Goal: Information Seeking & Learning: Learn about a topic

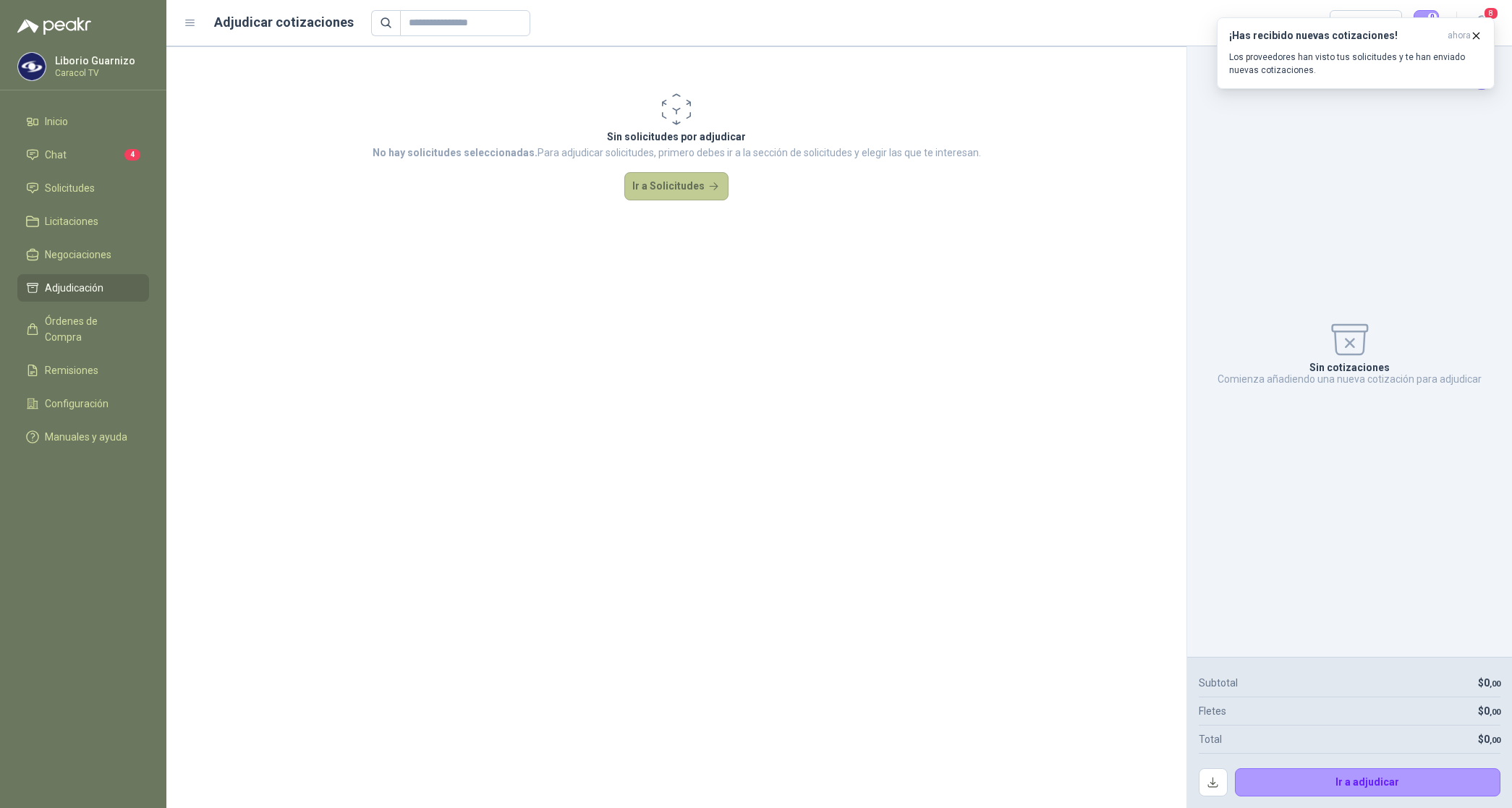
click at [691, 190] on button "Ir a Solicitudes" at bounding box center [676, 186] width 104 height 29
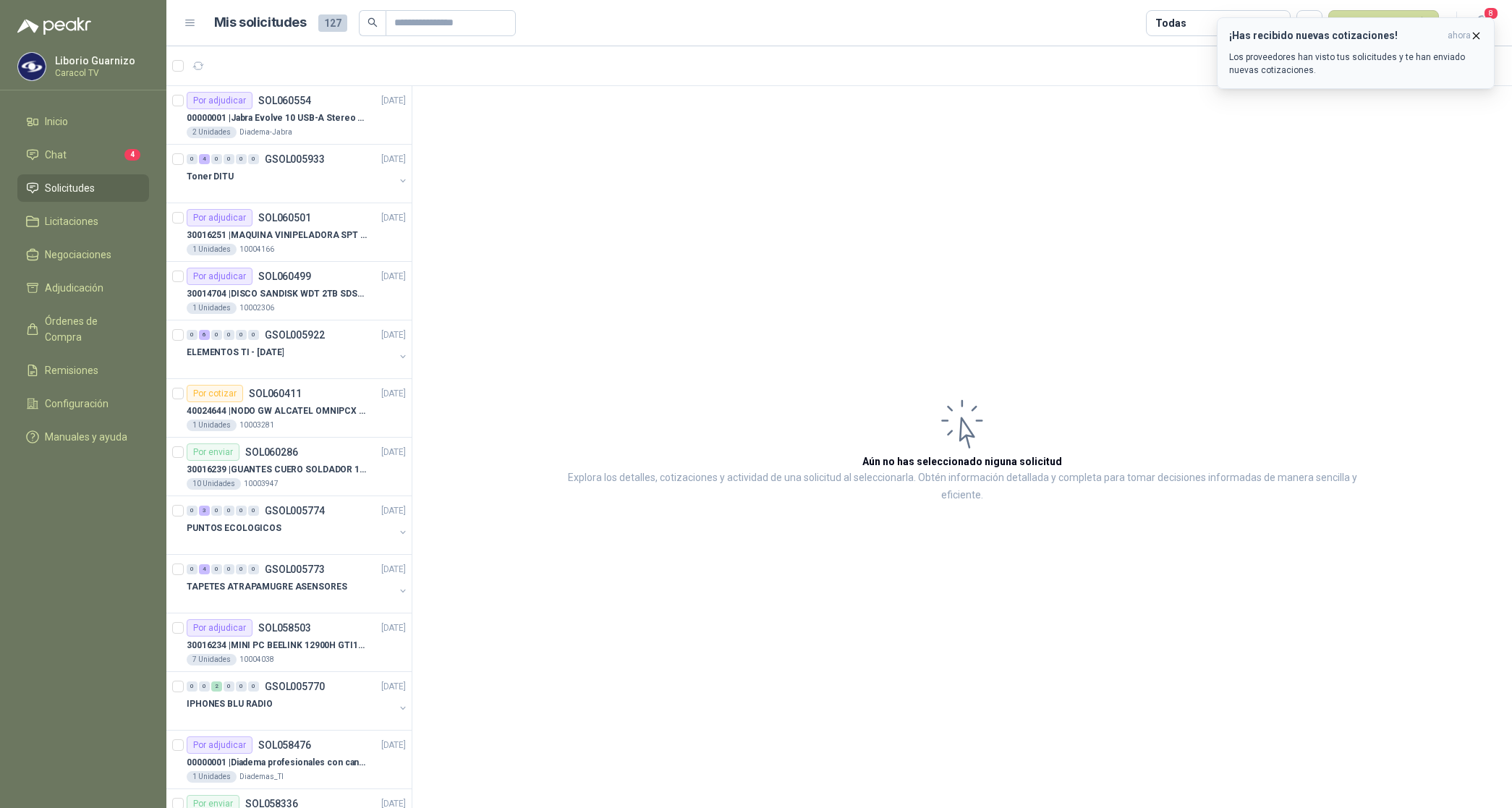
click at [1471, 31] on icon "button" at bounding box center [1476, 36] width 12 height 12
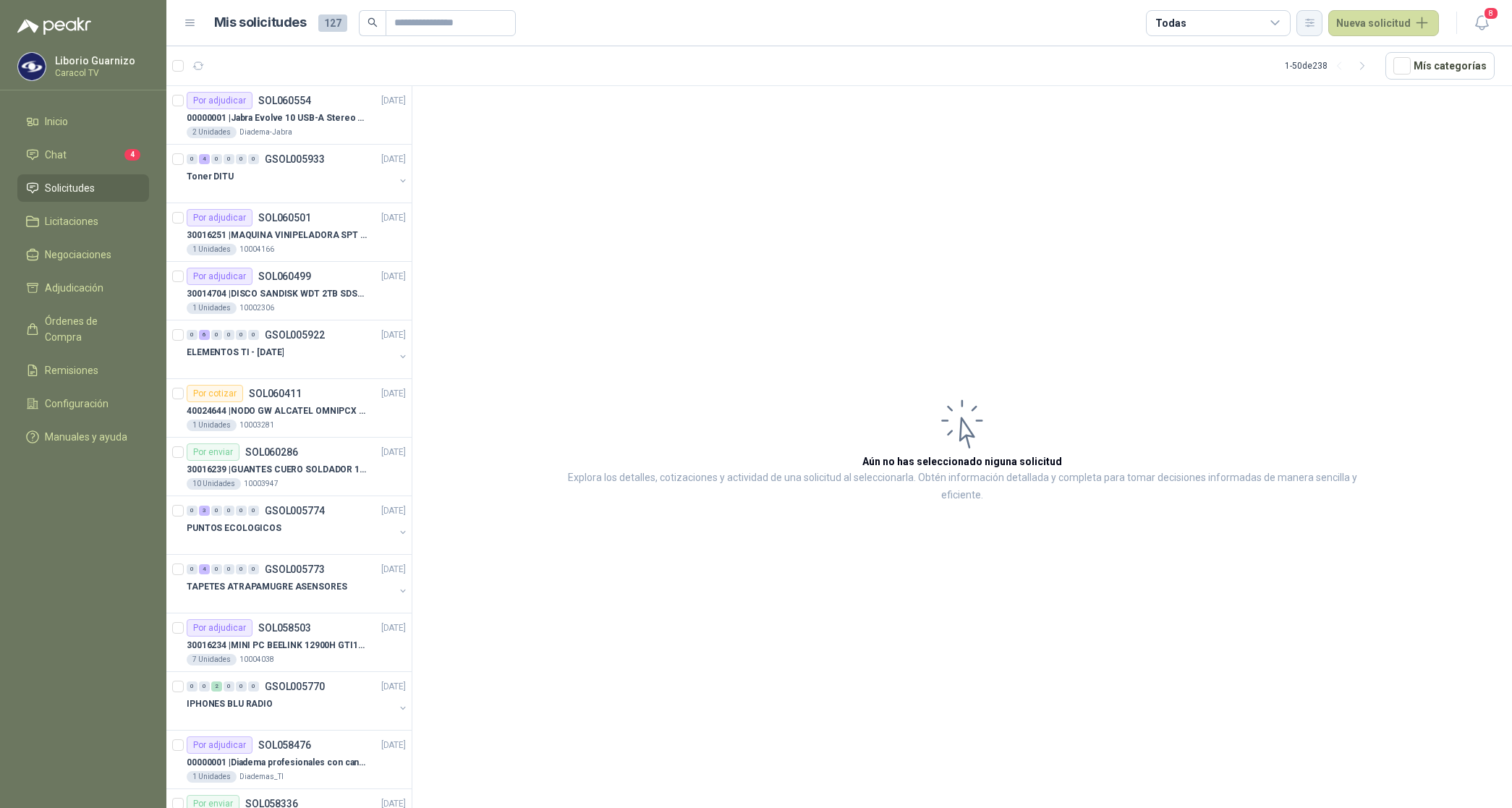
click at [1312, 19] on icon "button" at bounding box center [1309, 23] width 8 height 7
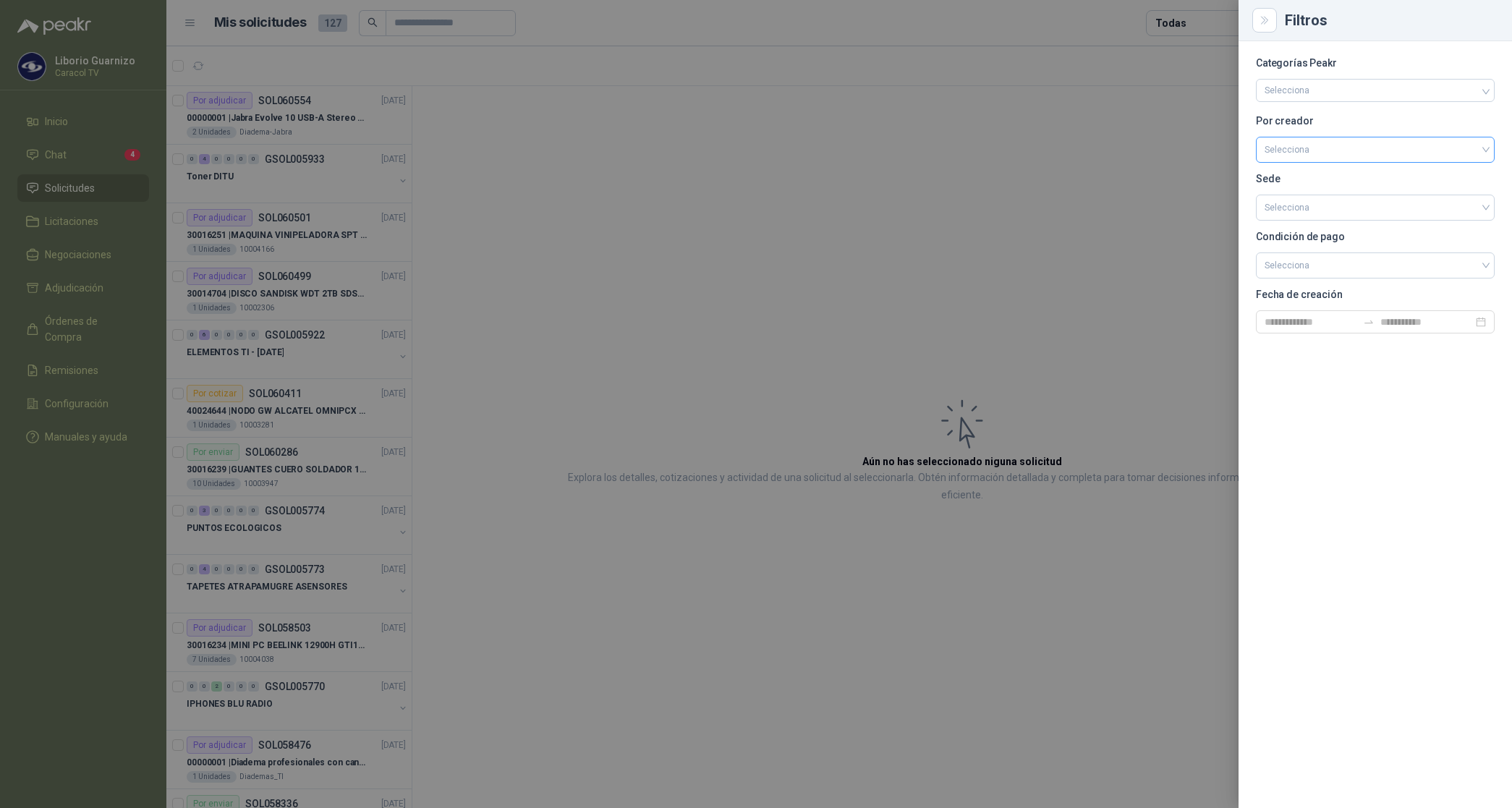
click at [1293, 141] on input "search" at bounding box center [1375, 148] width 221 height 22
click at [1315, 223] on div "[PERSON_NAME]" at bounding box center [1375, 226] width 216 height 16
click at [1202, 23] on div at bounding box center [756, 404] width 1512 height 808
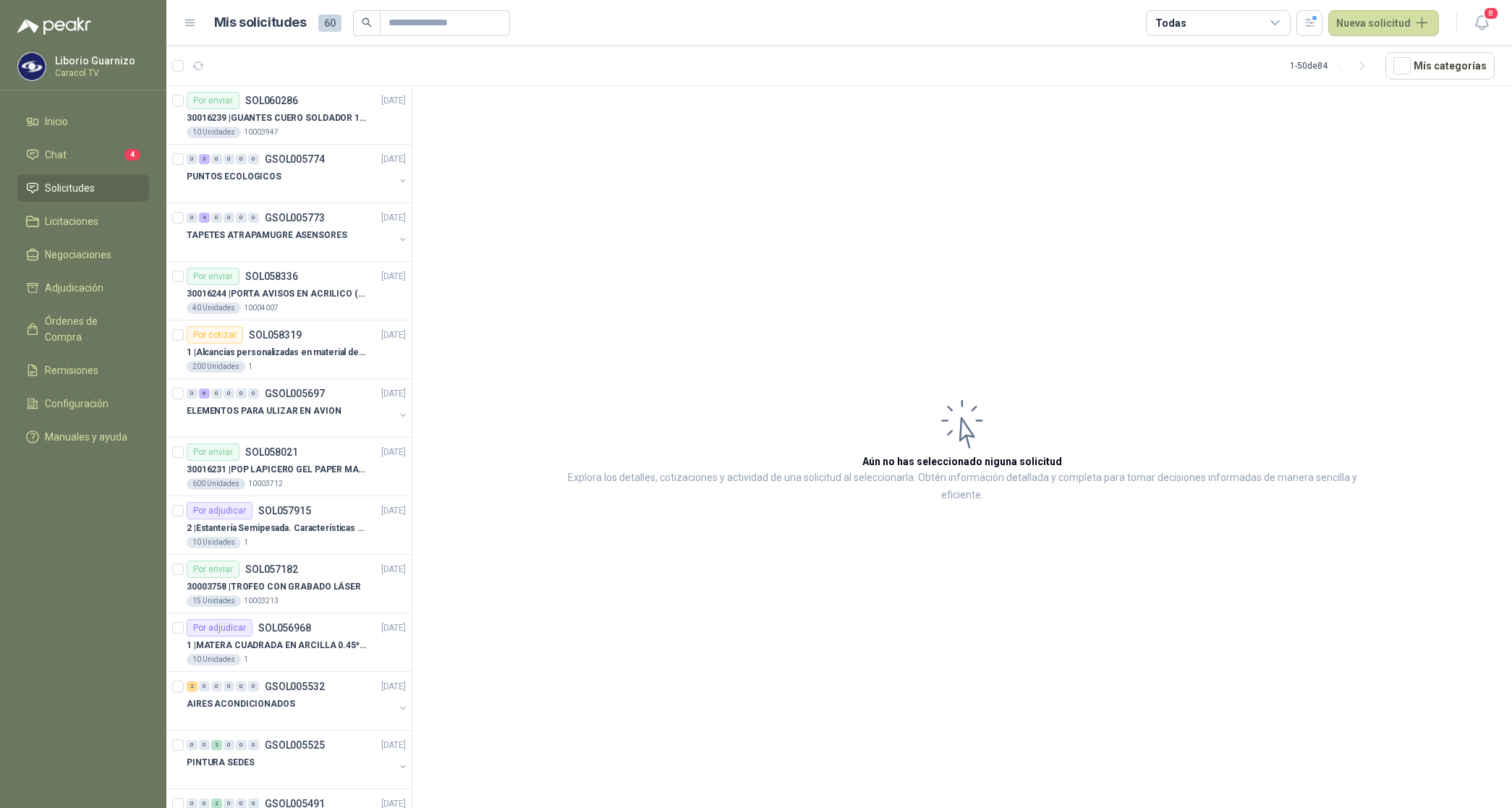
click at [1202, 23] on div "Todas" at bounding box center [1217, 24] width 144 height 26
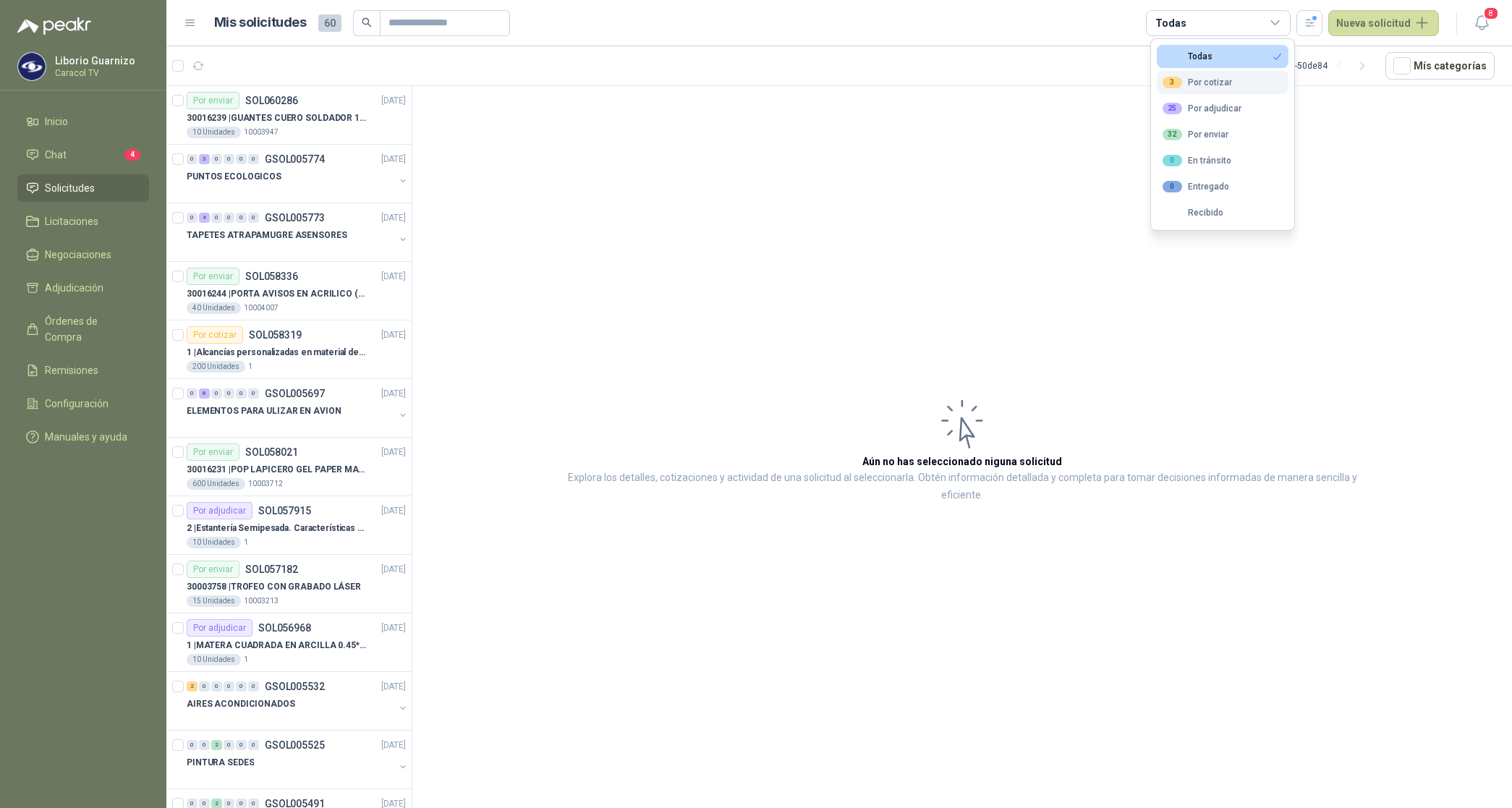
drag, startPoint x: 1202, startPoint y: 23, endPoint x: 1216, endPoint y: 80, distance: 58.7
click at [1216, 80] on div "3 Por cotizar" at bounding box center [1196, 82] width 69 height 11
click at [1212, 107] on div "25 Por adjudicar" at bounding box center [1202, 108] width 79 height 11
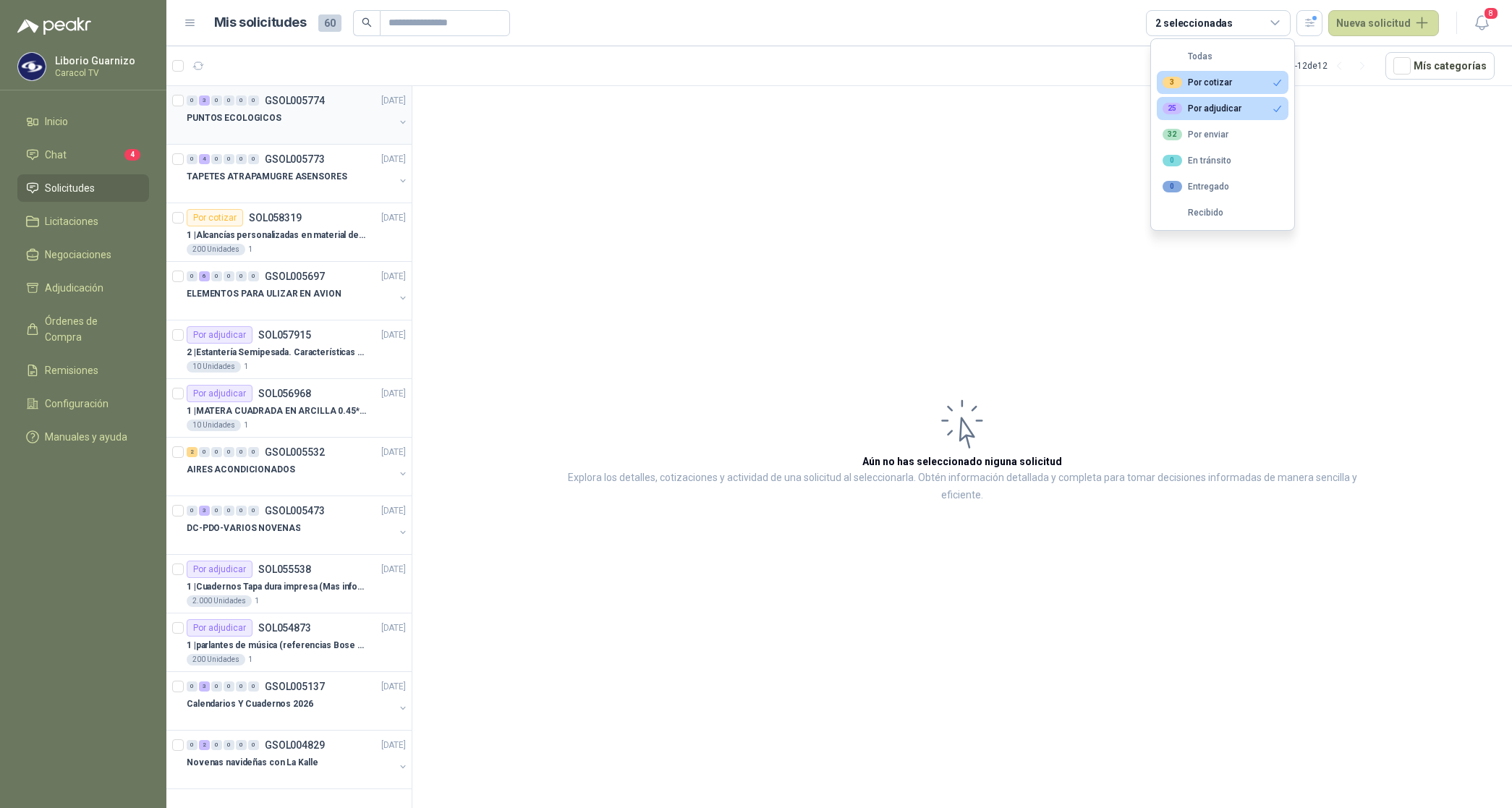
click at [250, 122] on p "PUNTOS ECOLOGICOS" at bounding box center [233, 118] width 94 height 14
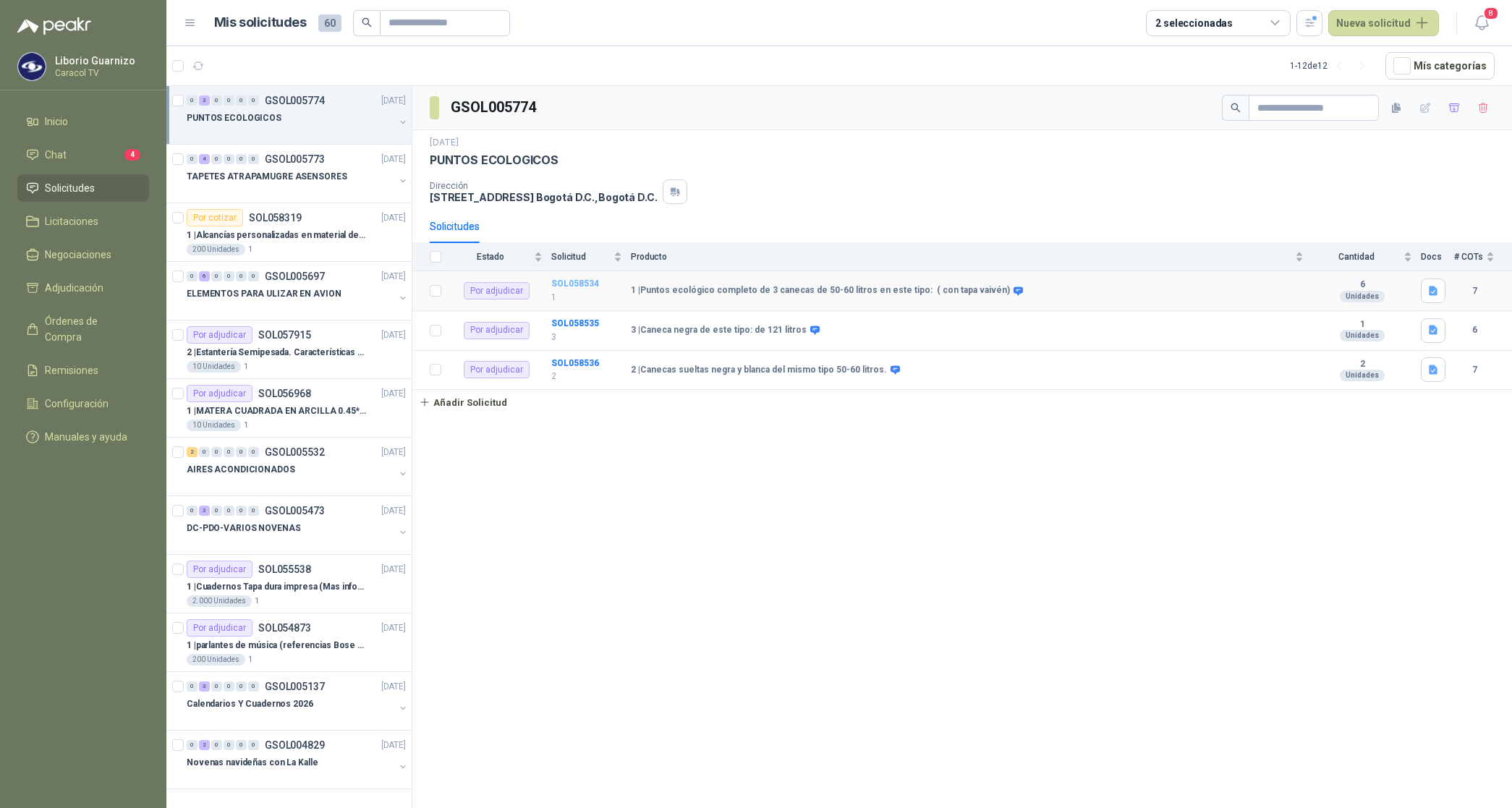
click at [576, 282] on b "SOL058534" at bounding box center [575, 284] width 48 height 10
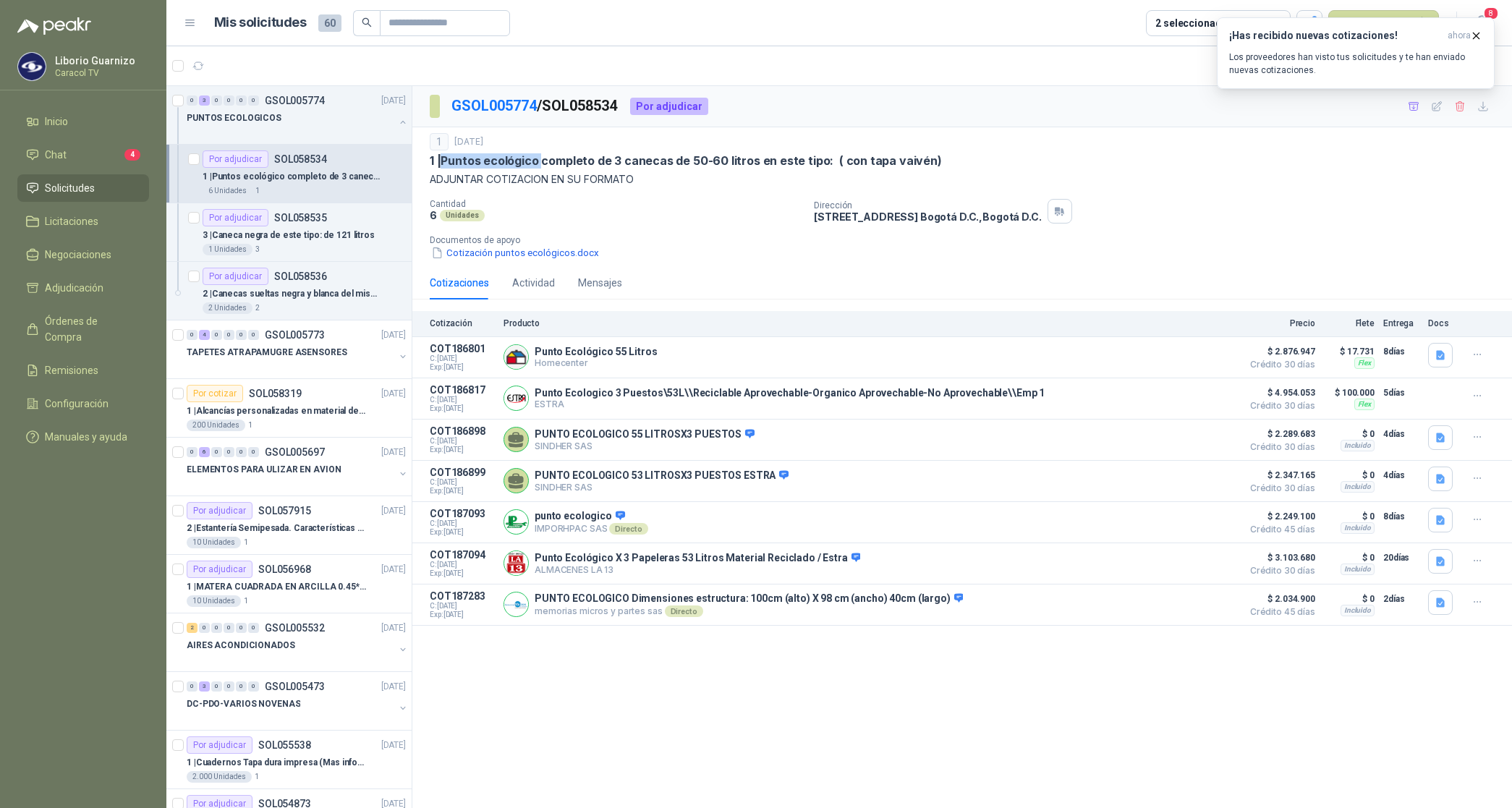
drag, startPoint x: 446, startPoint y: 161, endPoint x: 544, endPoint y: 157, distance: 98.1
click at [544, 157] on p "1 | Puntos ecológico completo de 3 canecas de 50-60 litros en este tipo: ( con …" at bounding box center [686, 160] width 512 height 15
copy p "Puntos ecológico"
click at [574, 161] on p "1 | Puntos ecológico completo de 3 canecas de 50-60 litros en este tipo: ( con …" at bounding box center [686, 160] width 512 height 15
drag, startPoint x: 447, startPoint y: 161, endPoint x: 933, endPoint y: 154, distance: 486.1
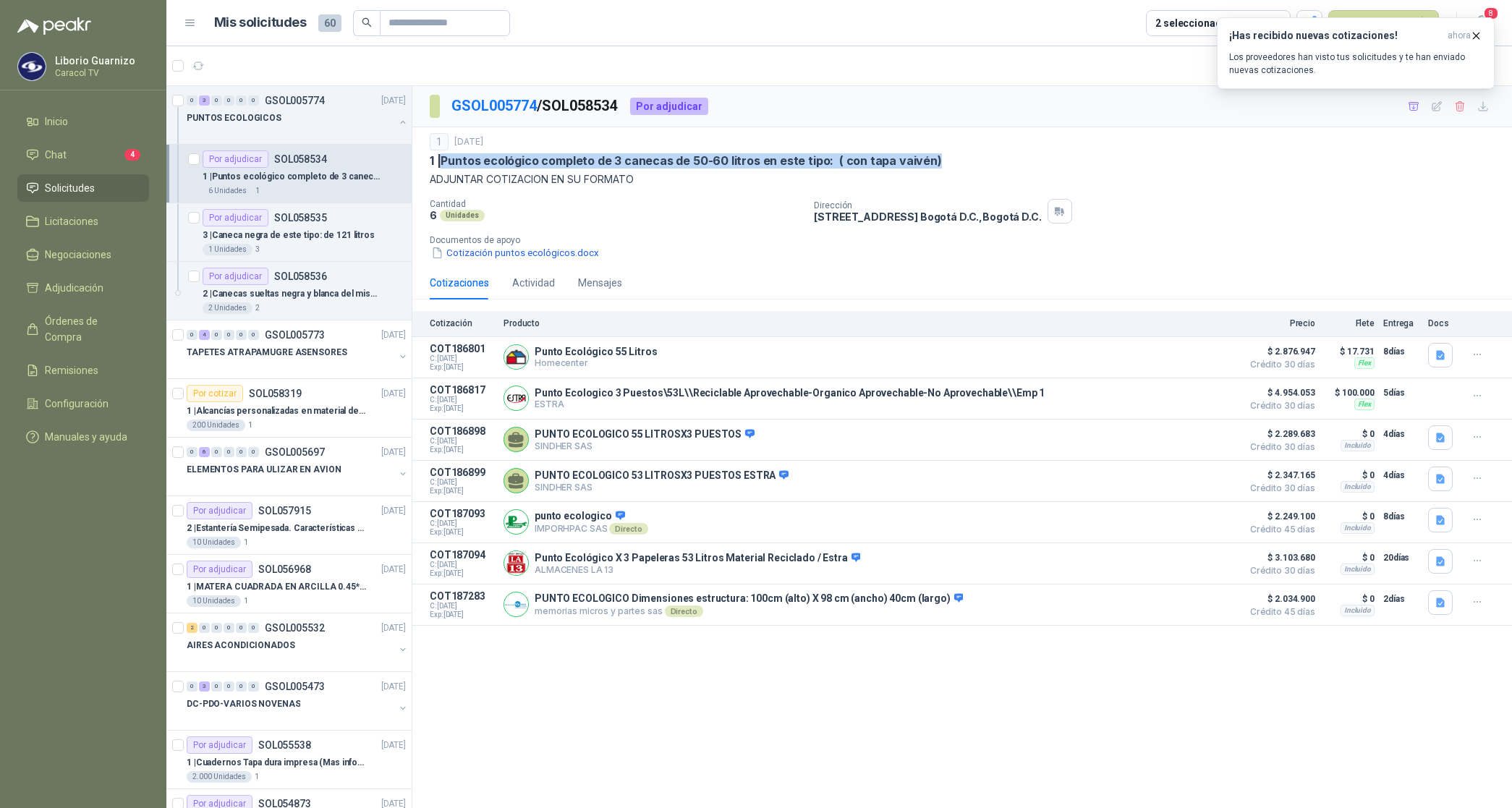
click at [933, 154] on div "1 | Puntos ecológico completo de 3 canecas de 50-60 litros en este tipo: ( con …" at bounding box center [962, 160] width 1065 height 15
copy p "Puntos ecológico completo de 3 canecas de 50-60 litros en este tipo: ( con tapa…"
click at [1447, 354] on button "button" at bounding box center [1440, 355] width 24 height 24
click at [1422, 319] on button "image.png" at bounding box center [1412, 324] width 63 height 15
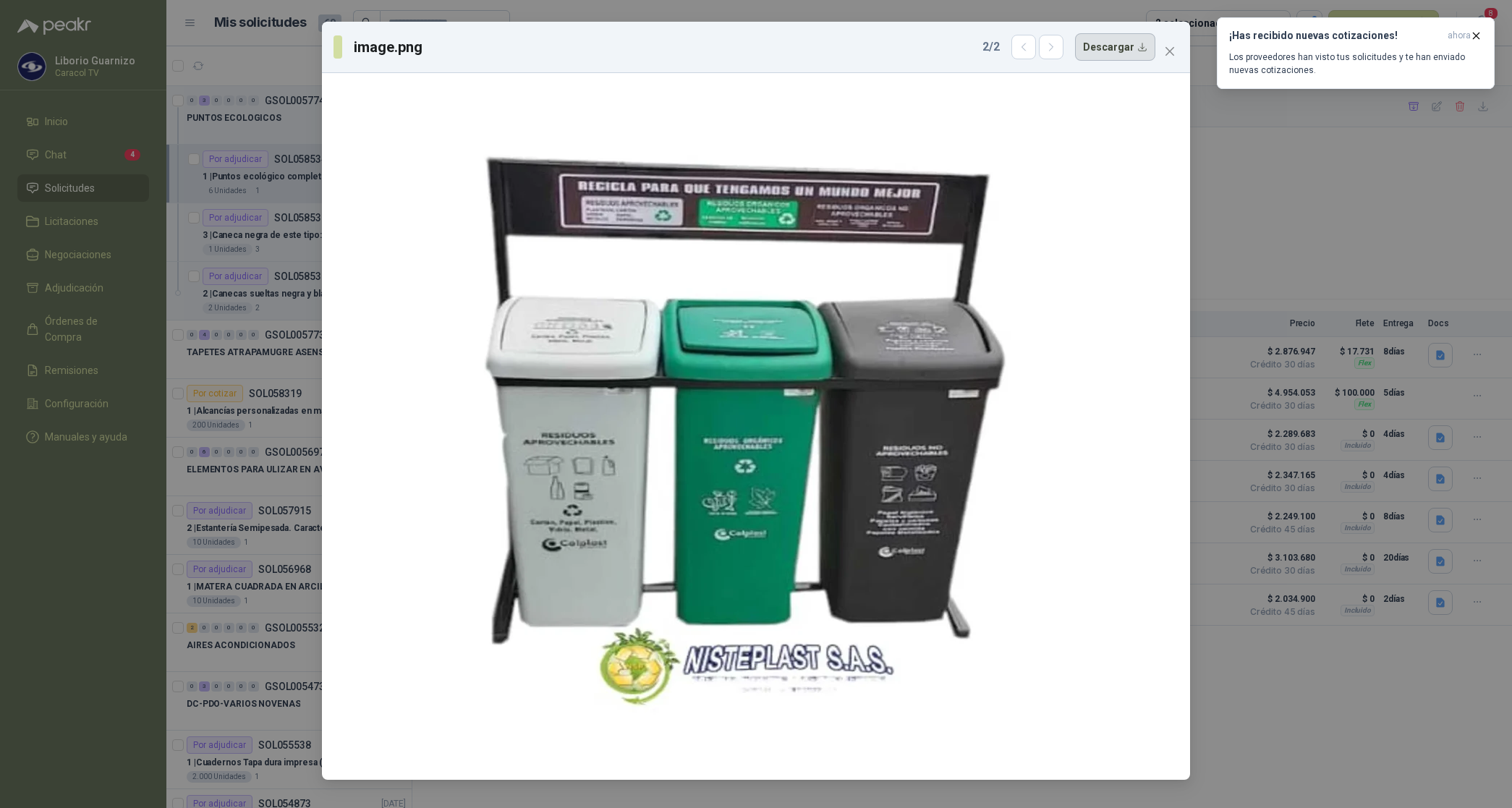
click at [1115, 49] on button "Descargar" at bounding box center [1115, 46] width 80 height 27
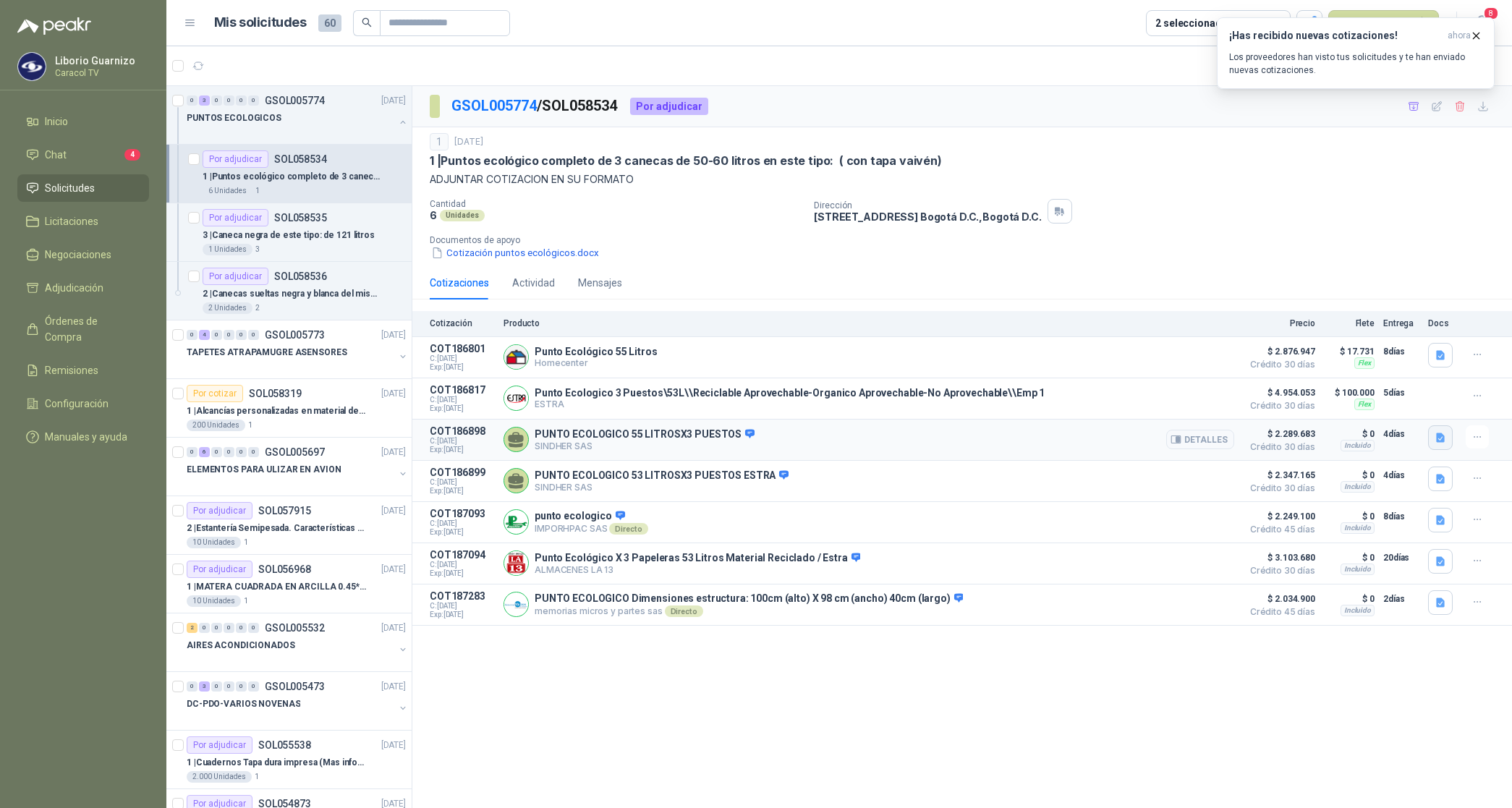
click at [1440, 442] on icon "button" at bounding box center [1440, 437] width 9 height 10
click at [1371, 408] on button "PUNTO ECOLOGICO 55 LITROSX3 PUESTOS.JPG" at bounding box center [1332, 407] width 224 height 15
click at [1195, 359] on button "Detalles" at bounding box center [1201, 357] width 68 height 19
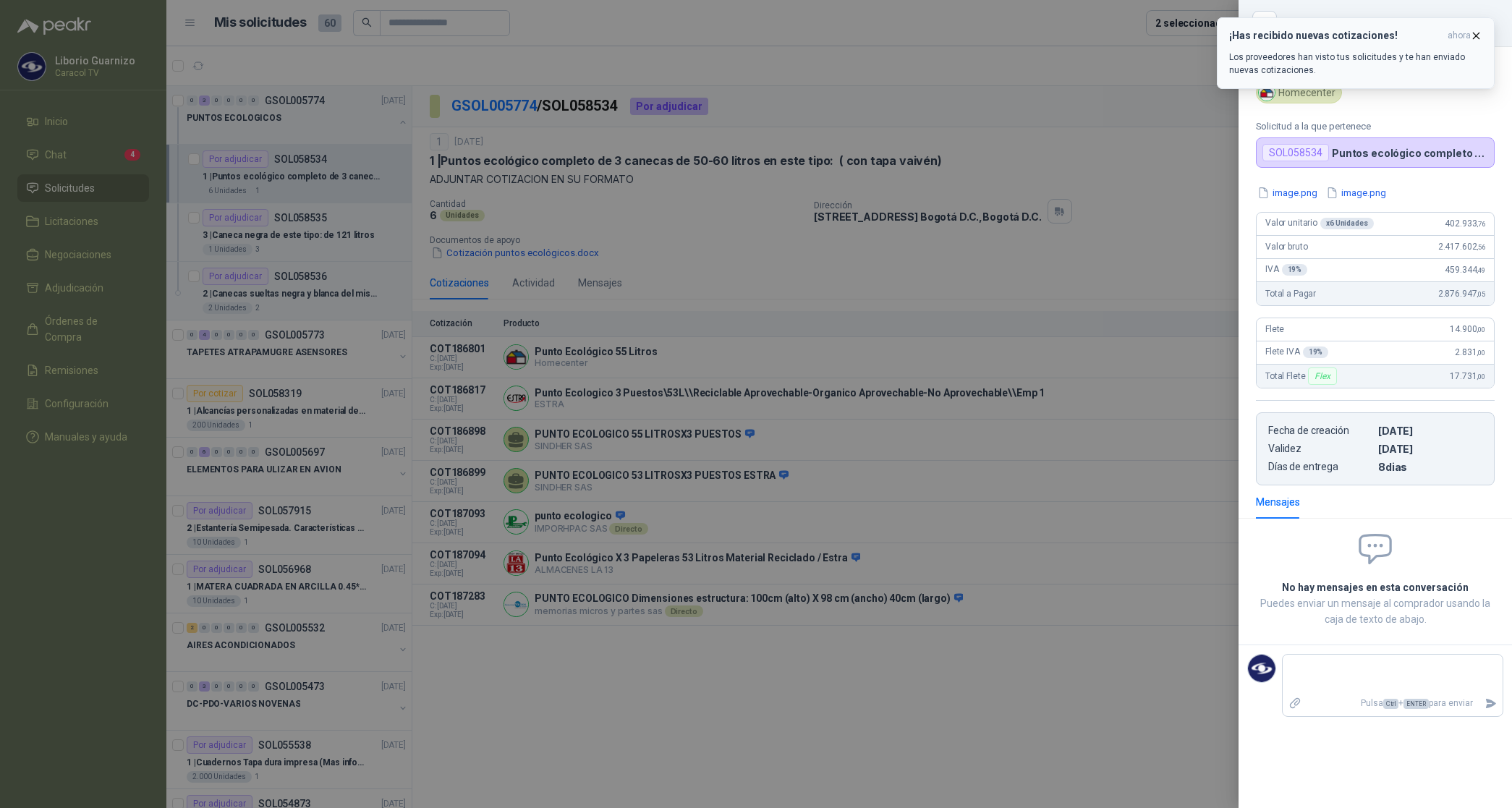
click at [1480, 35] on icon "button" at bounding box center [1476, 36] width 12 height 12
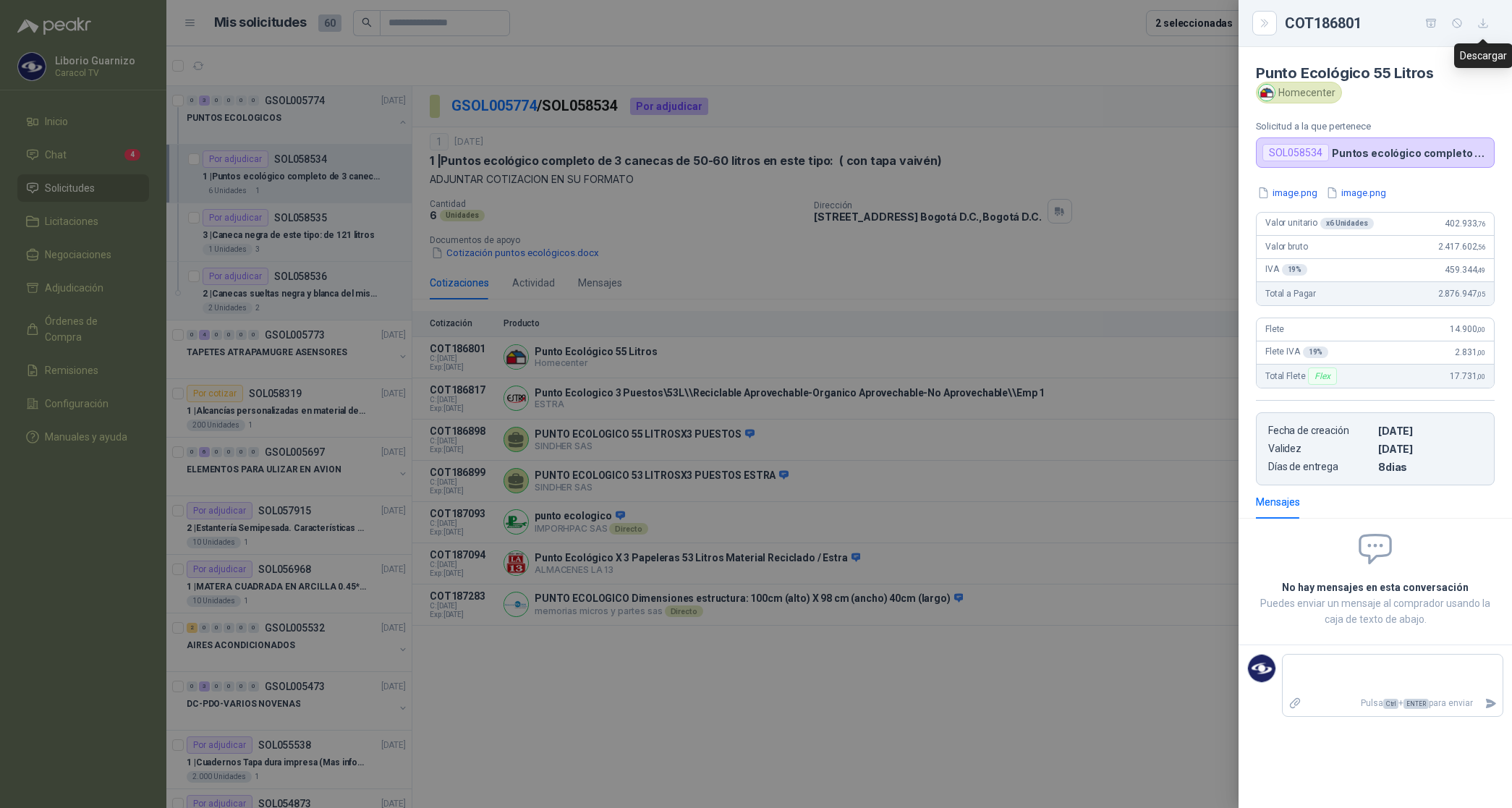
click at [1481, 23] on icon "button" at bounding box center [1483, 24] width 12 height 12
click at [630, 410] on div at bounding box center [756, 404] width 1512 height 808
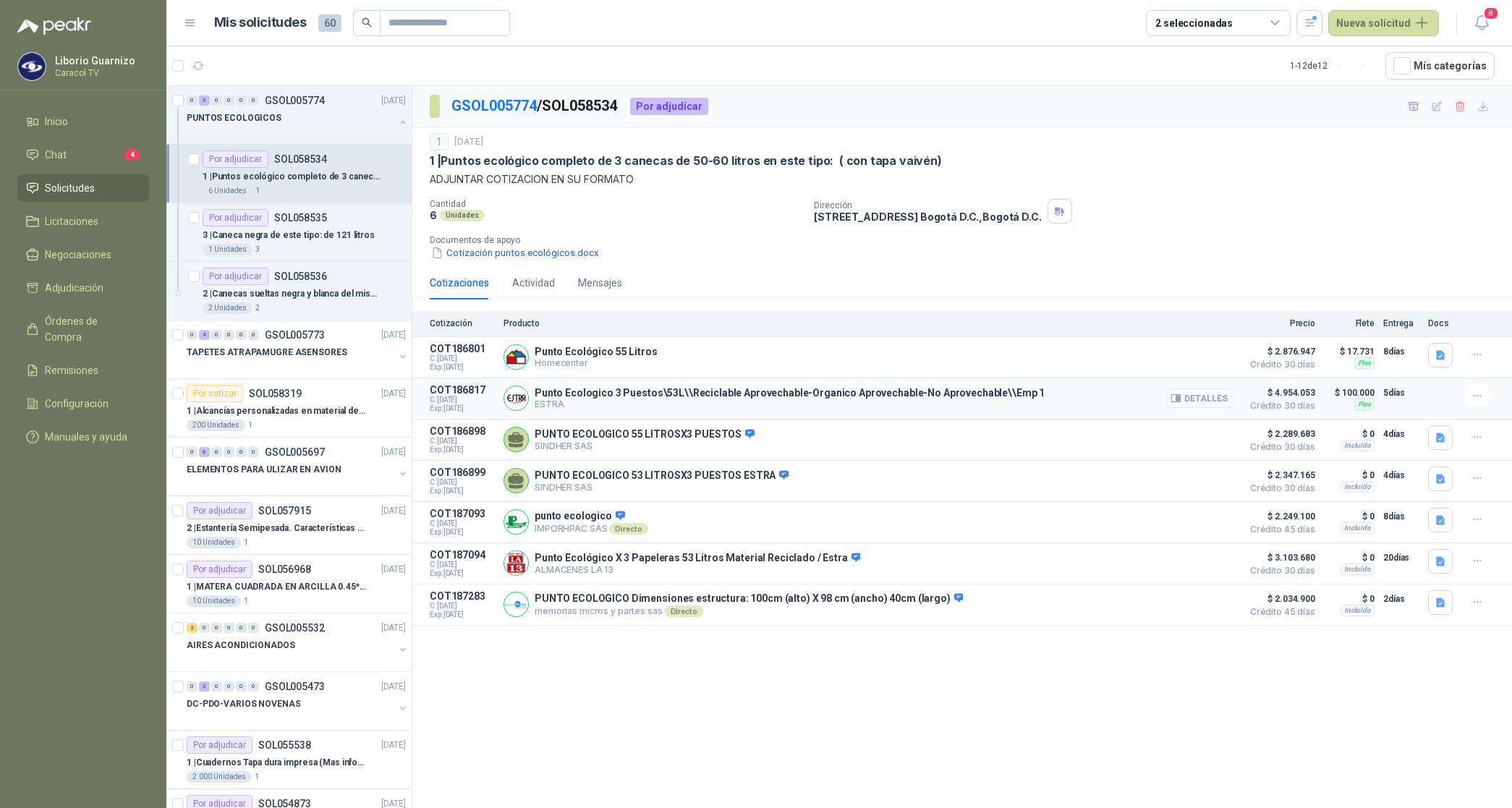
click at [1192, 400] on button "Detalles" at bounding box center [1201, 398] width 68 height 19
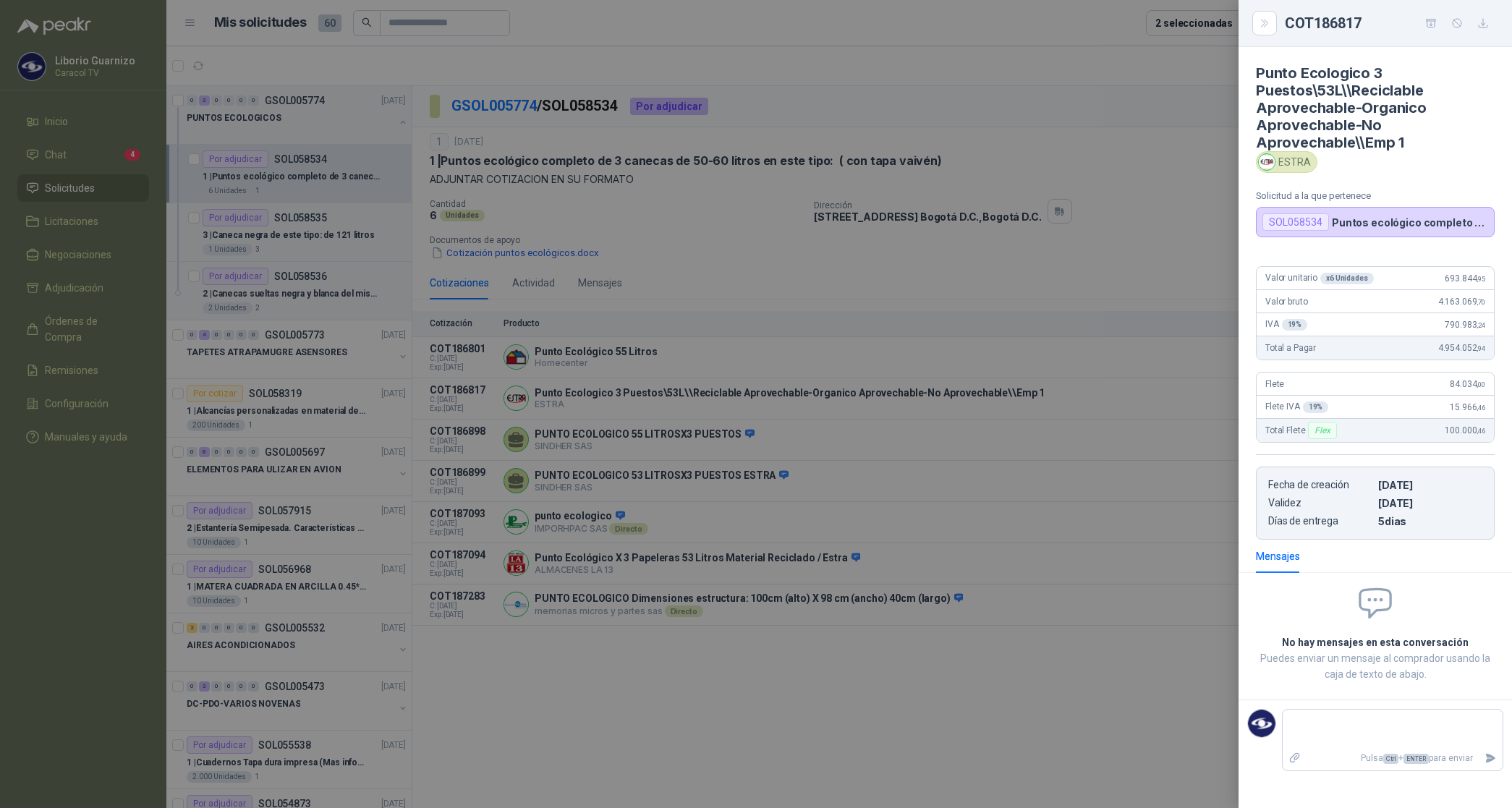
click at [710, 282] on div at bounding box center [756, 404] width 1512 height 808
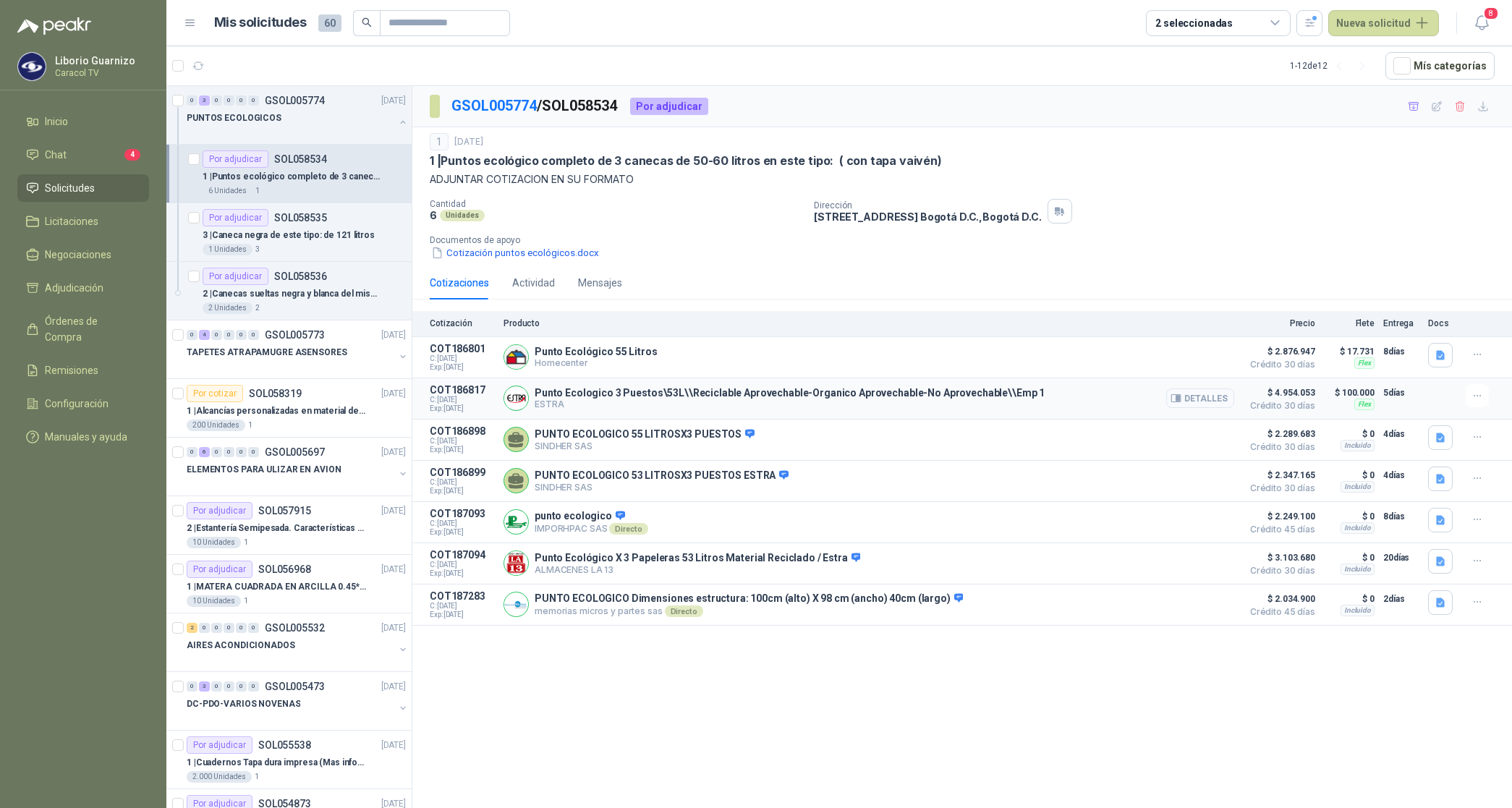
click at [1198, 396] on button "Detalles" at bounding box center [1201, 398] width 68 height 19
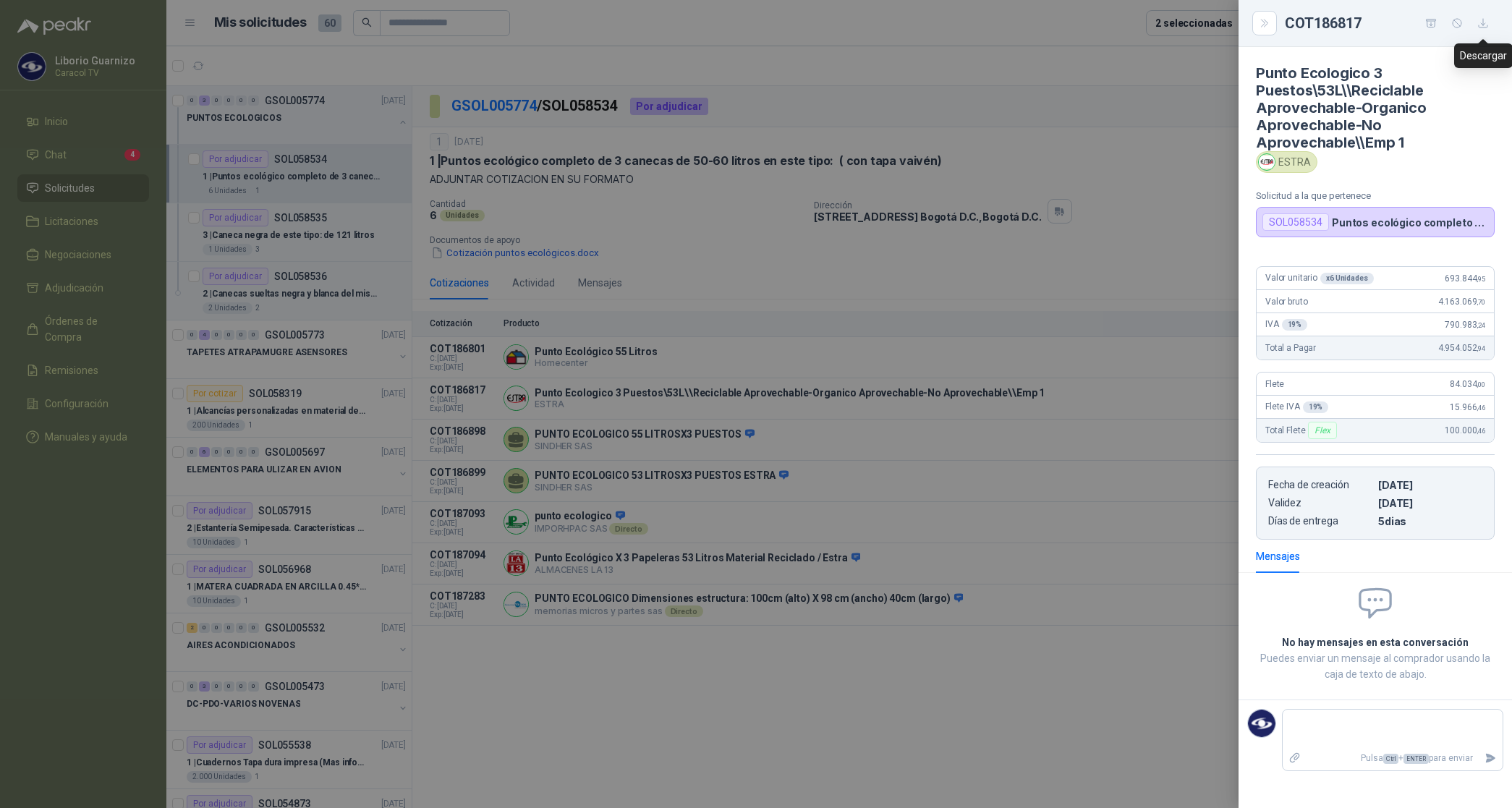
click at [1481, 20] on icon "button" at bounding box center [1483, 24] width 12 height 12
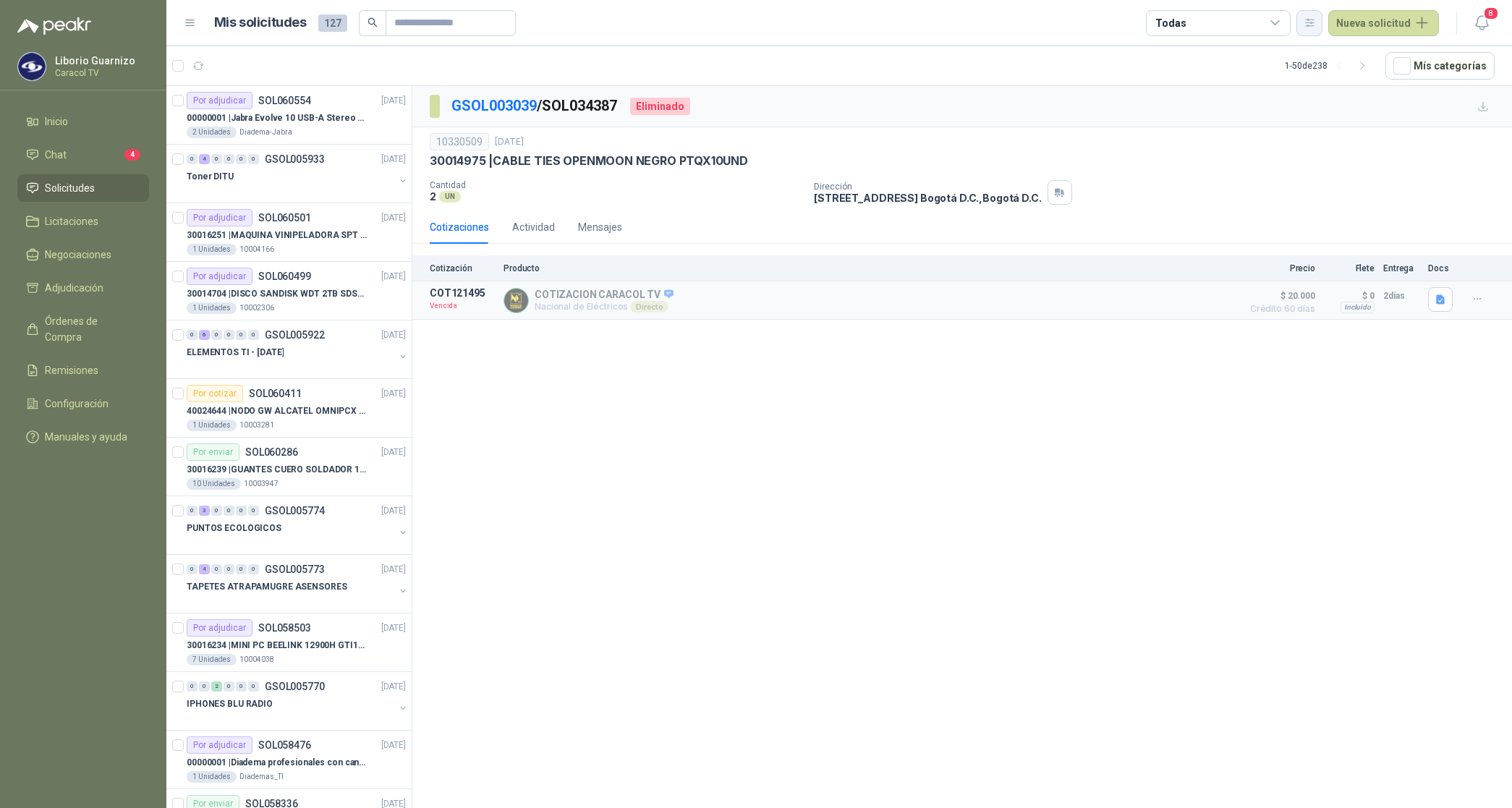
click at [1313, 22] on icon "button" at bounding box center [1310, 23] width 12 height 12
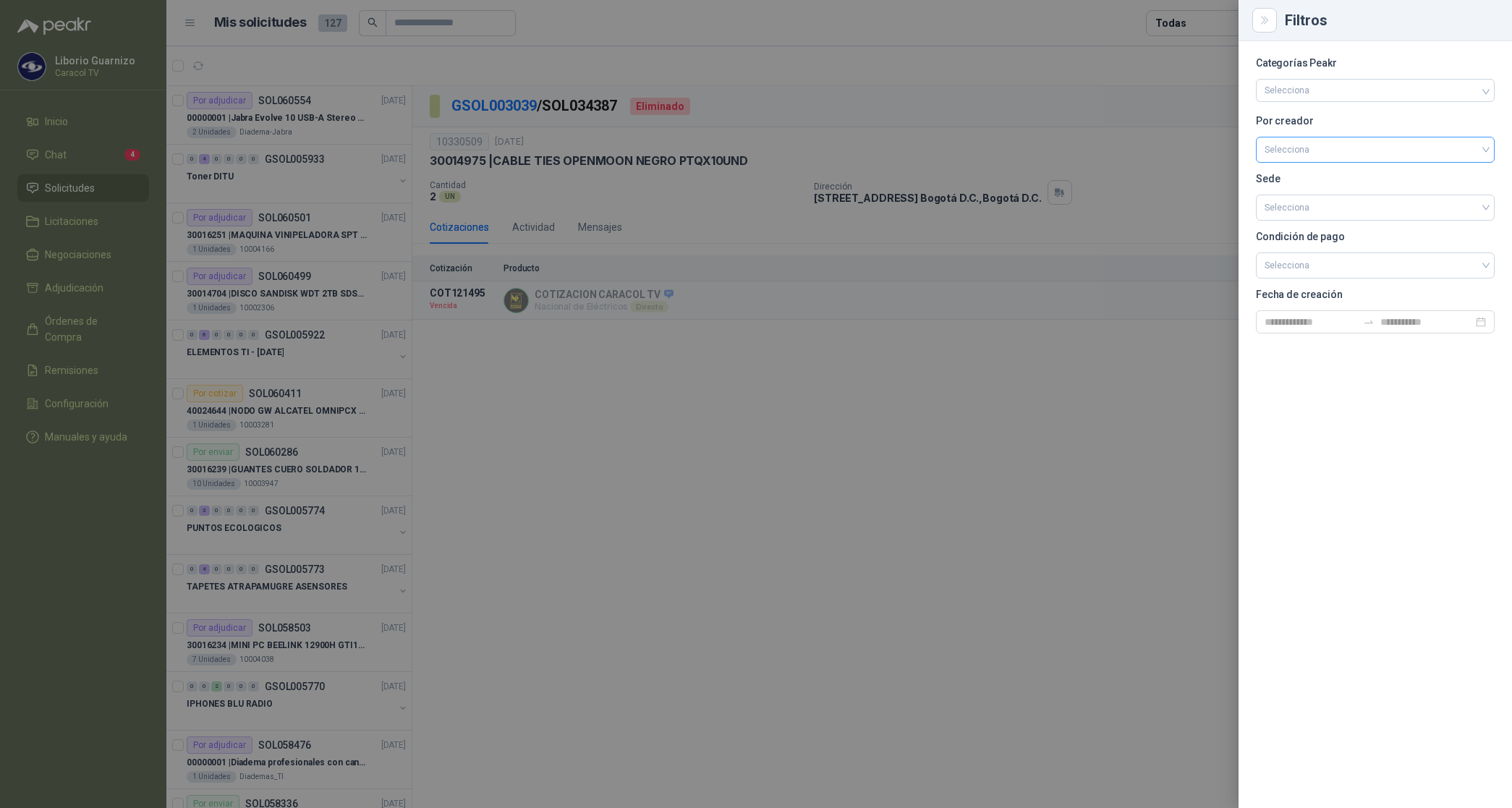
click at [1300, 149] on input "search" at bounding box center [1375, 148] width 221 height 22
click at [1303, 226] on div "[PERSON_NAME]" at bounding box center [1375, 226] width 216 height 16
click at [1185, 23] on div at bounding box center [756, 404] width 1512 height 808
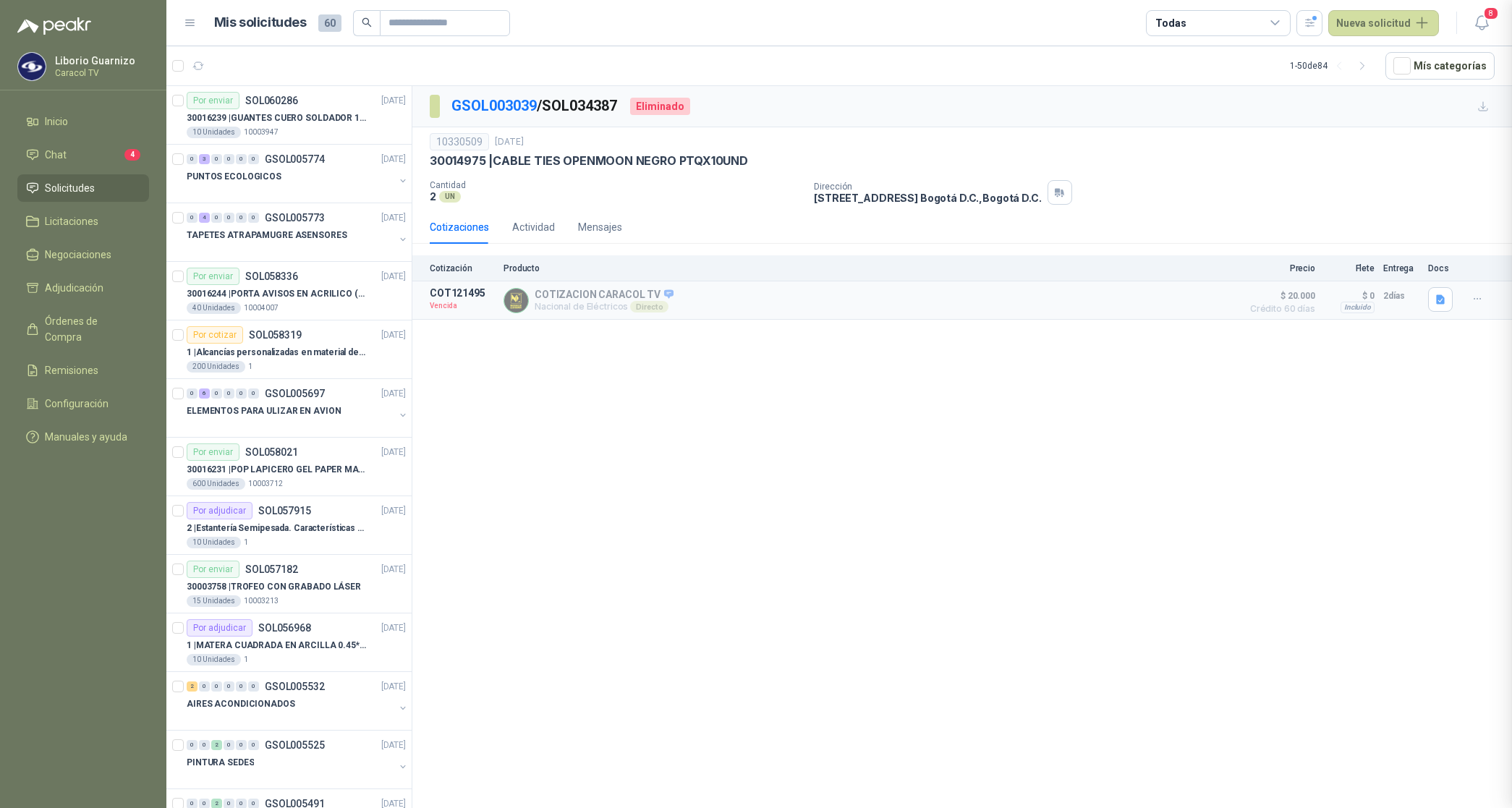
click at [1185, 23] on div "Todas" at bounding box center [1170, 23] width 31 height 16
drag, startPoint x: 1185, startPoint y: 23, endPoint x: 1230, endPoint y: 90, distance: 80.7
click at [1230, 85] on button "3 Por cotizar" at bounding box center [1223, 82] width 132 height 23
click at [1227, 108] on div "25 Por adjudicar" at bounding box center [1202, 108] width 79 height 11
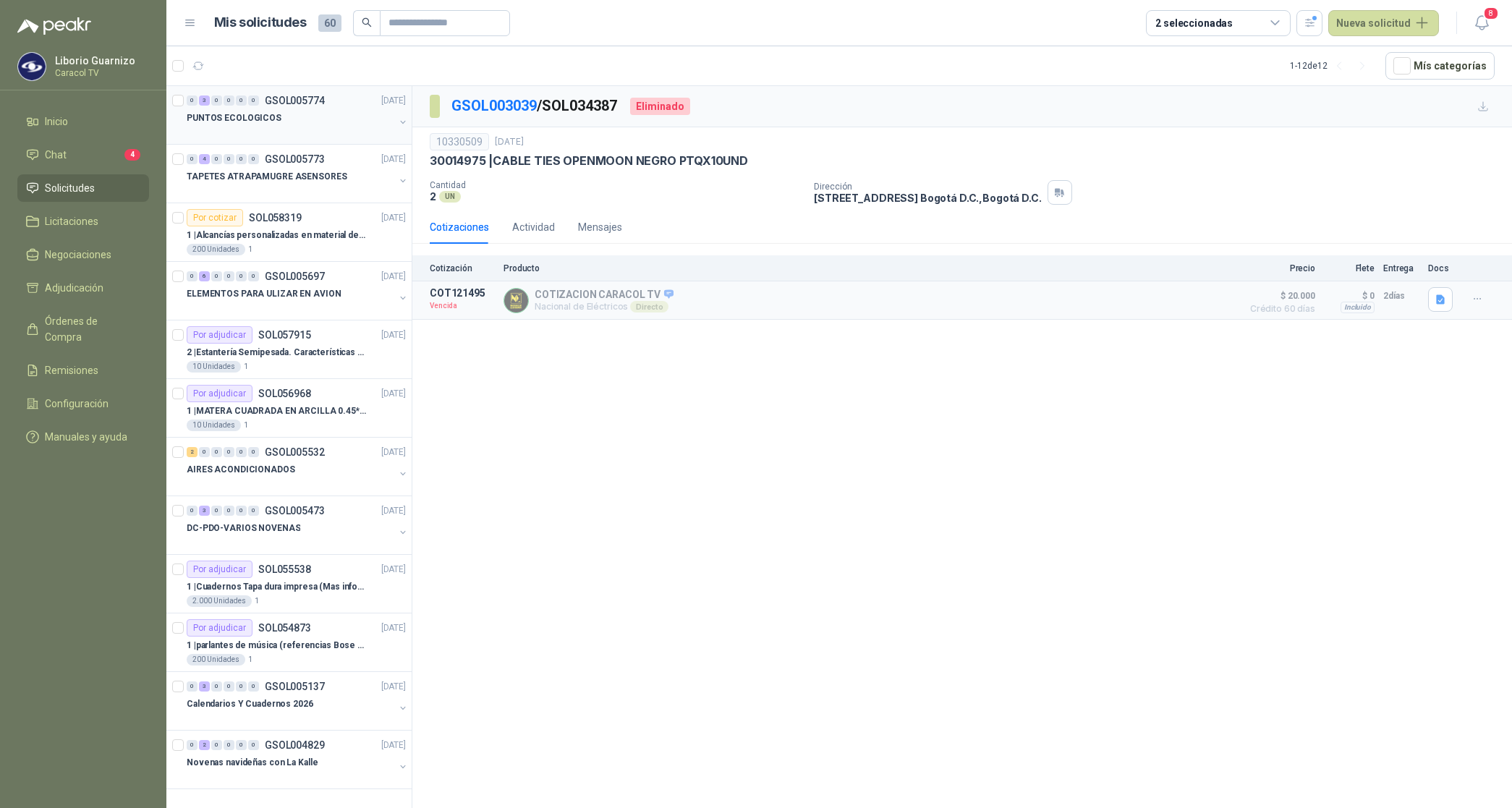
click at [240, 112] on p "PUNTOS ECOLOGICOS" at bounding box center [233, 118] width 94 height 14
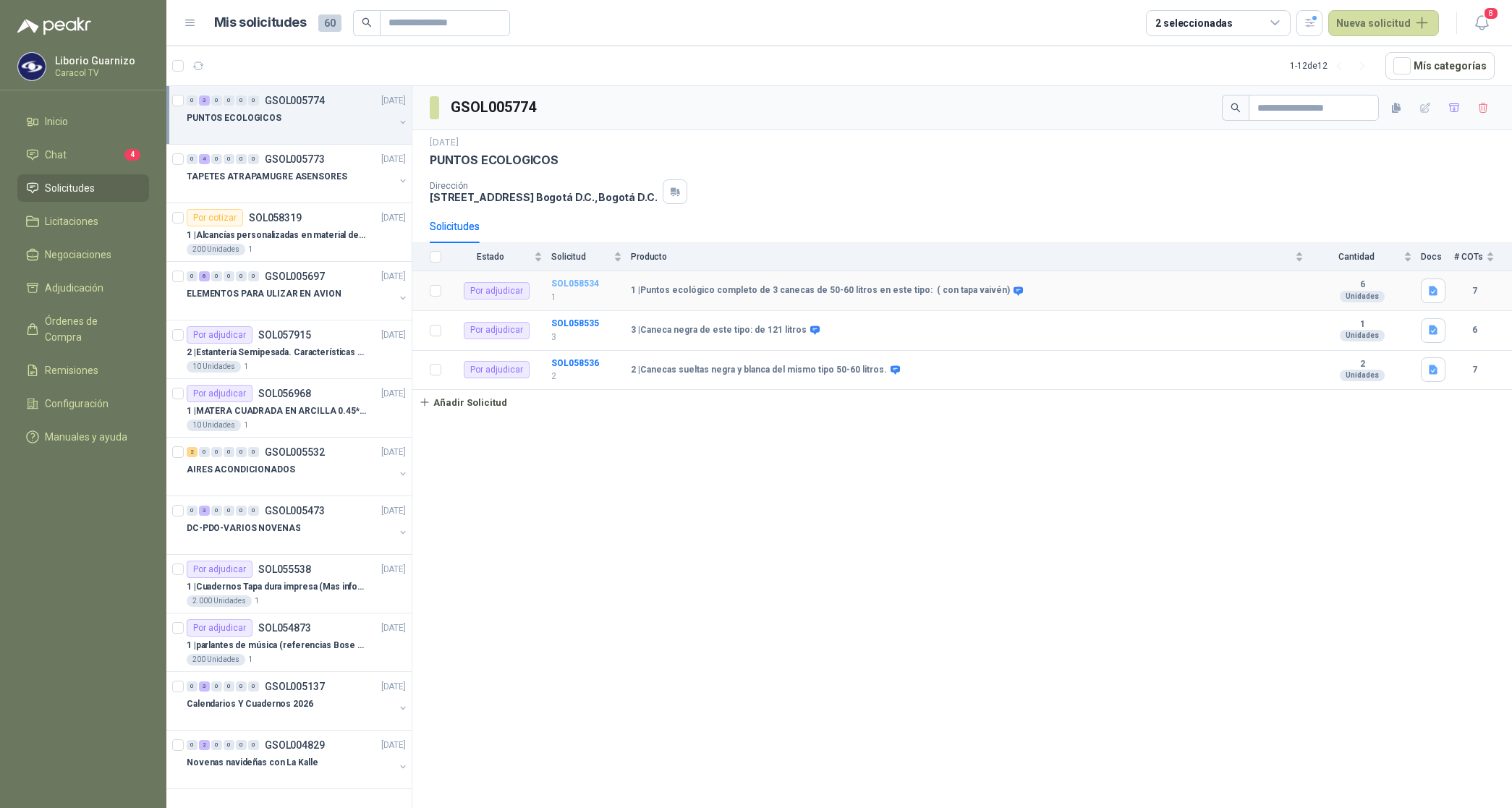
click at [579, 282] on b "SOL058534" at bounding box center [575, 284] width 48 height 10
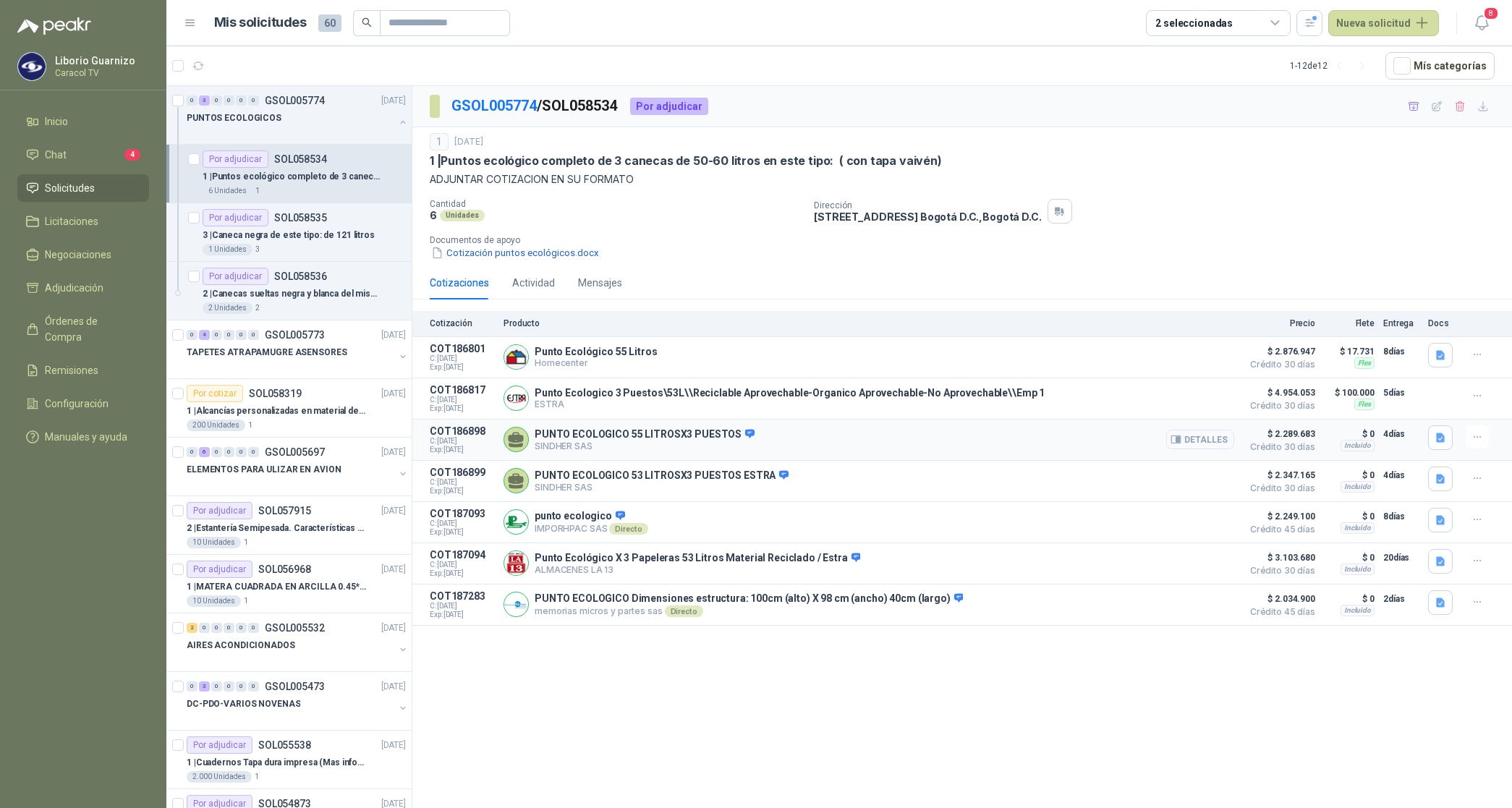
click at [1200, 445] on button "Detalles" at bounding box center [1201, 439] width 68 height 19
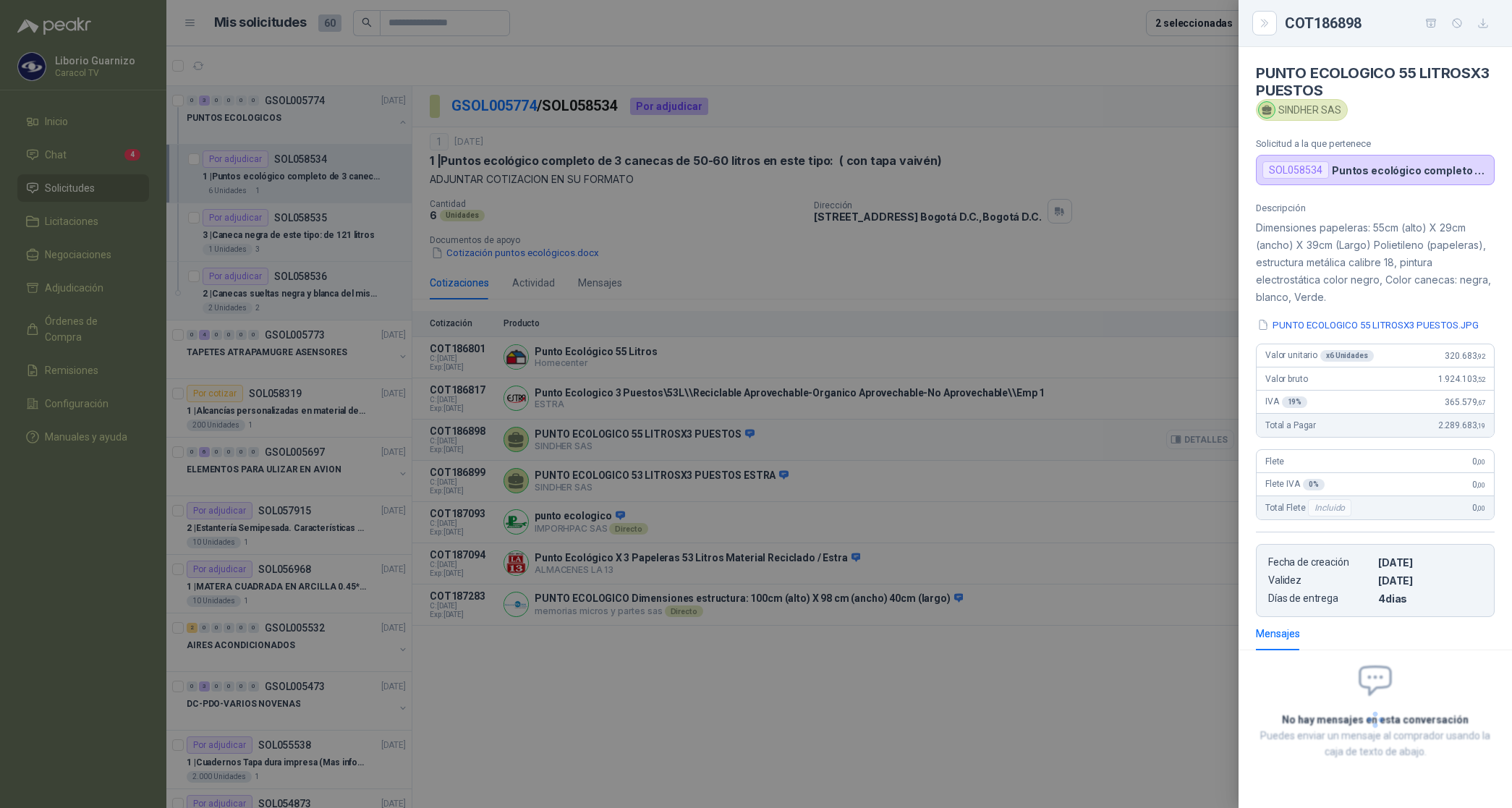
scroll to position [2, 0]
click at [1487, 27] on icon "button" at bounding box center [1483, 24] width 9 height 9
click at [1100, 287] on div at bounding box center [756, 404] width 1512 height 808
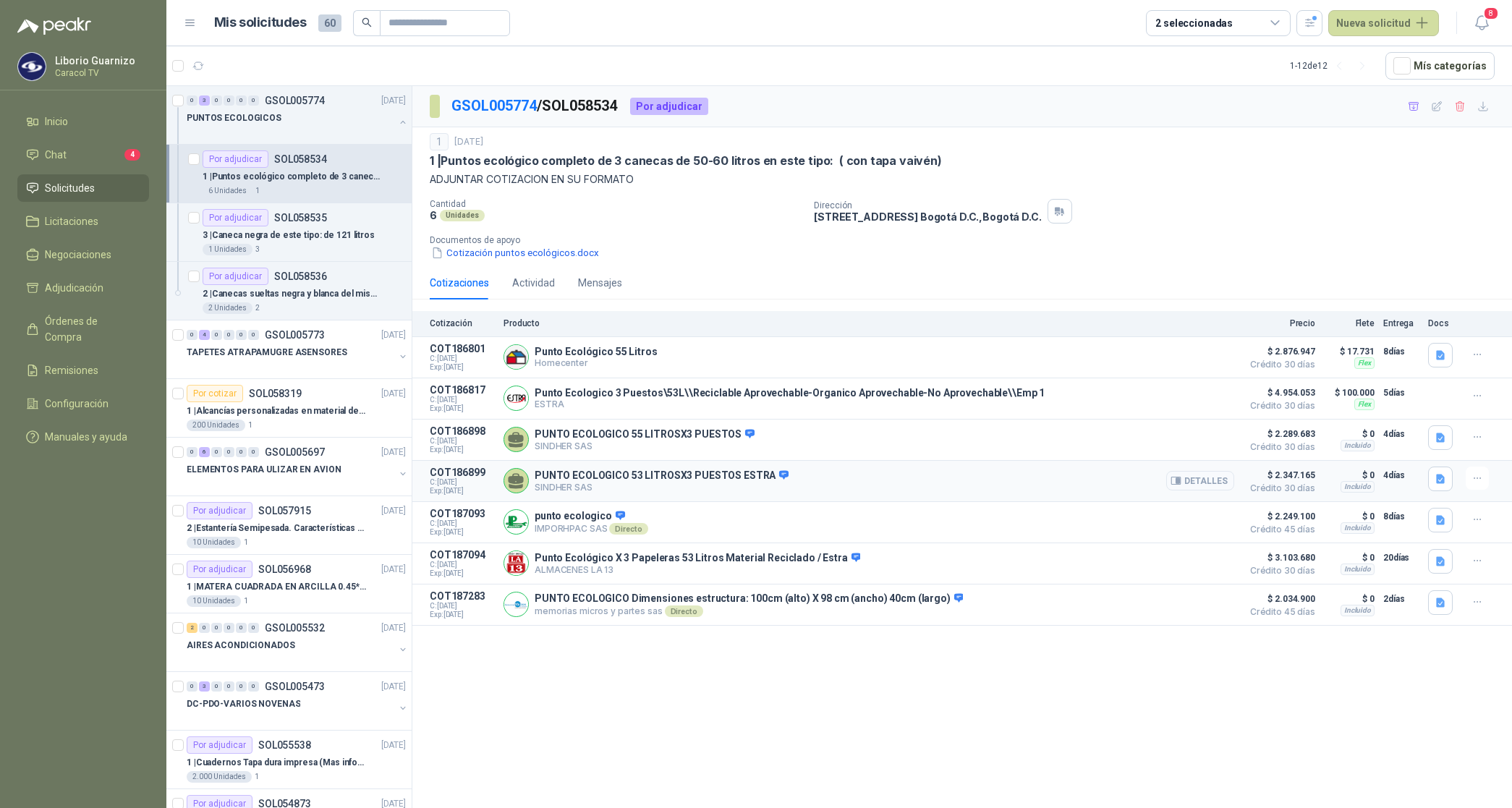
click at [1202, 481] on button "Detalles" at bounding box center [1201, 481] width 68 height 19
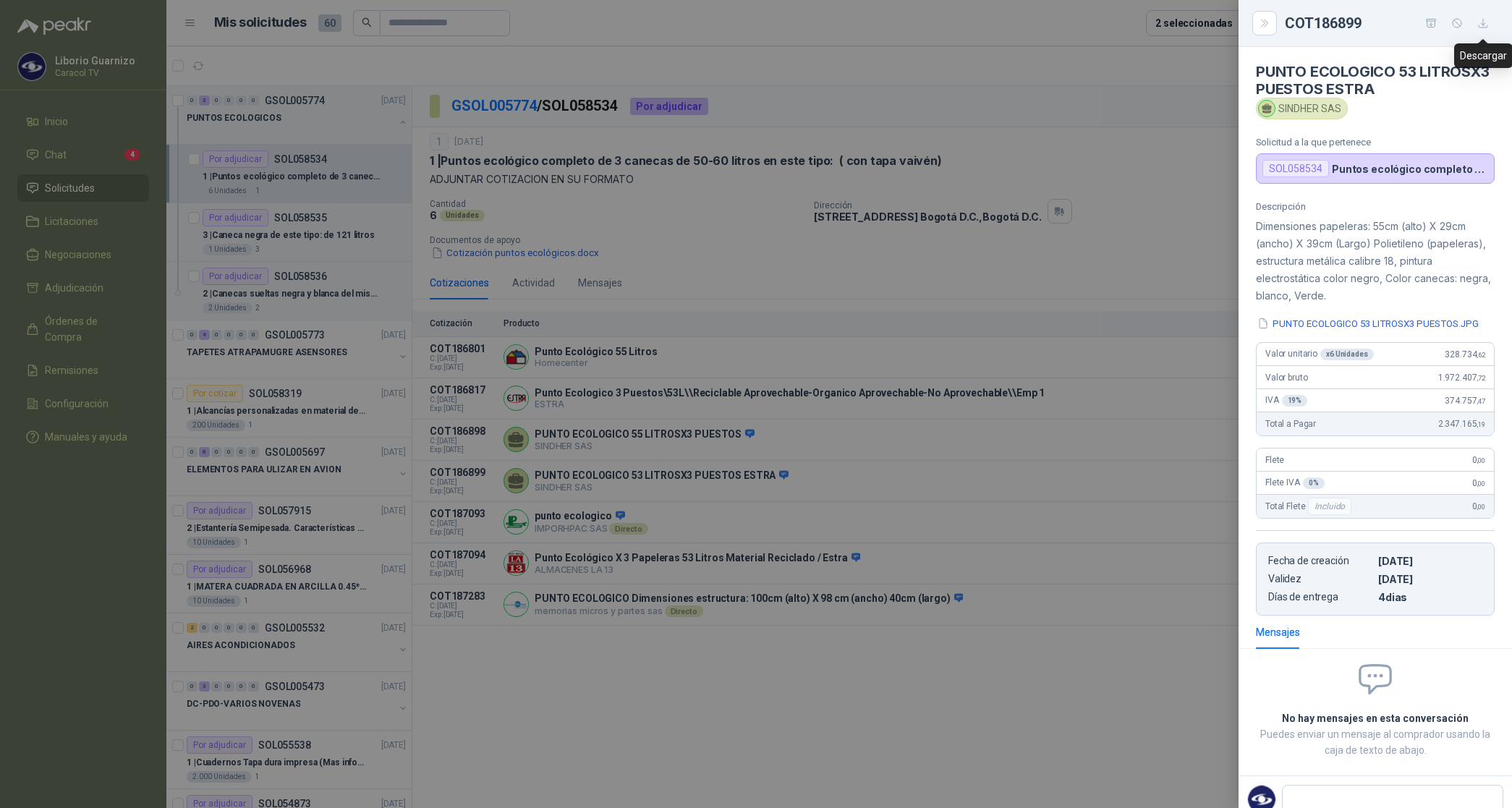
click at [1485, 19] on icon "button" at bounding box center [1483, 24] width 12 height 12
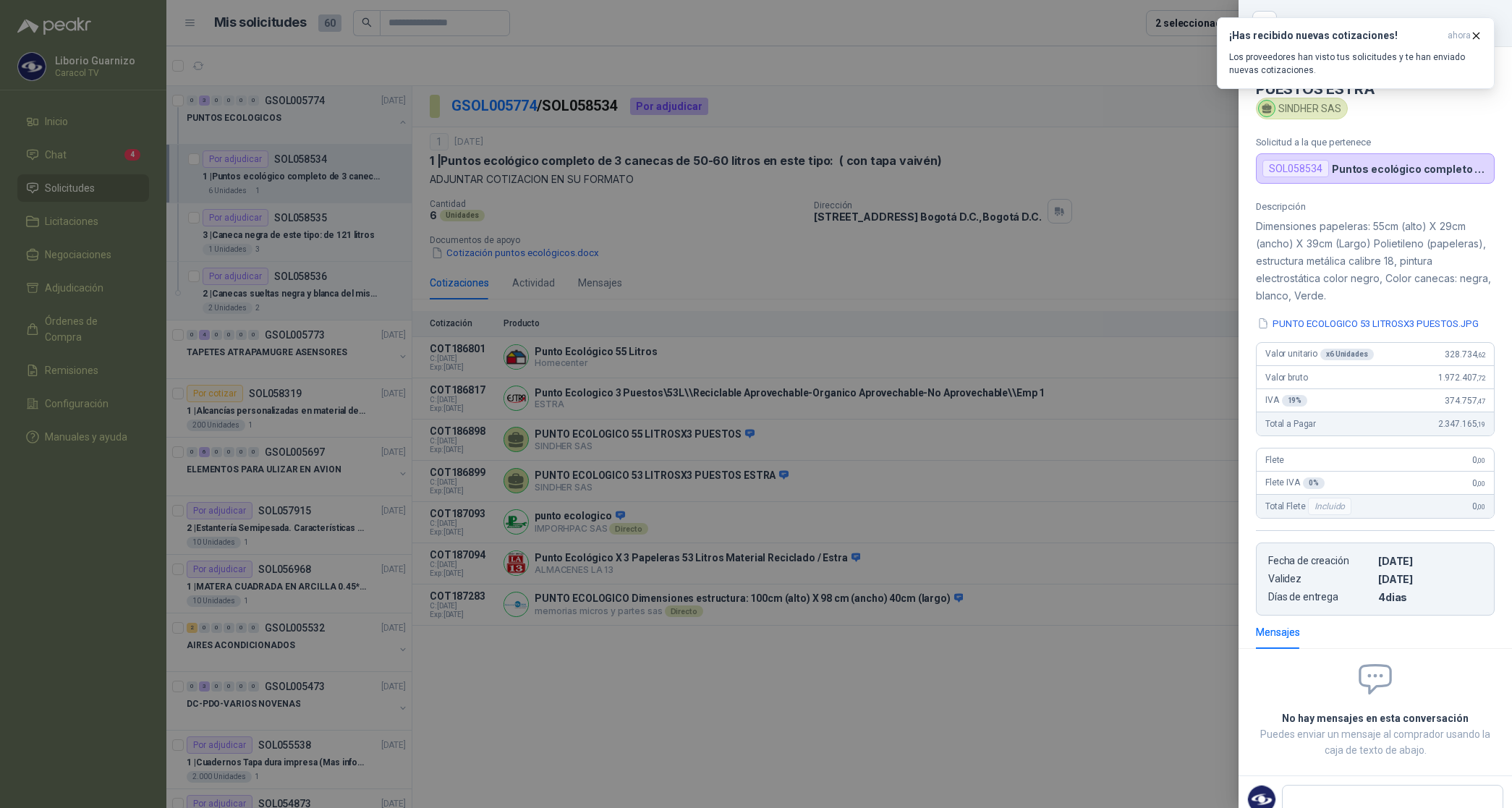
click at [965, 296] on div at bounding box center [756, 404] width 1512 height 808
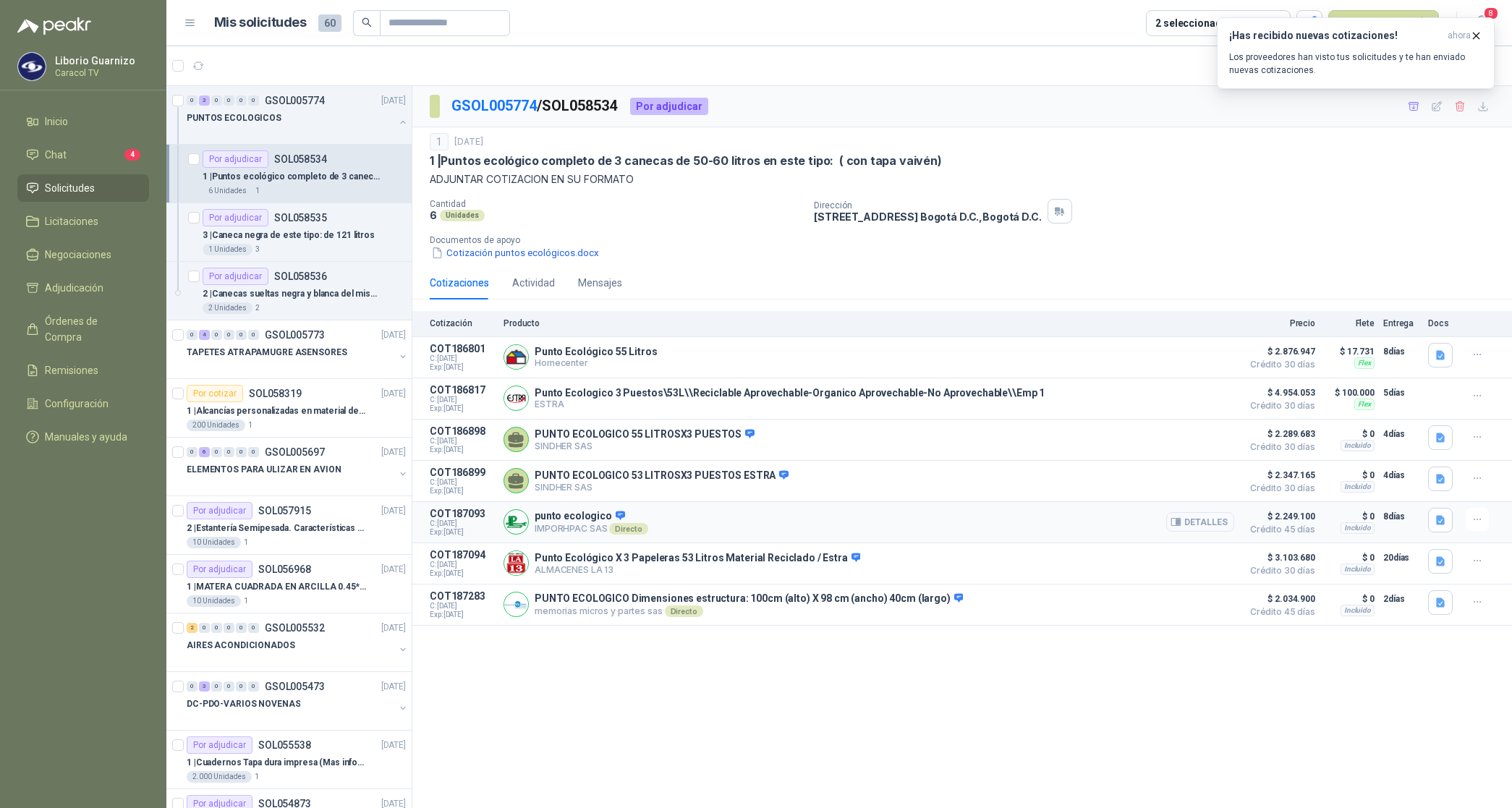
click at [1191, 528] on button "Detalles" at bounding box center [1201, 522] width 68 height 19
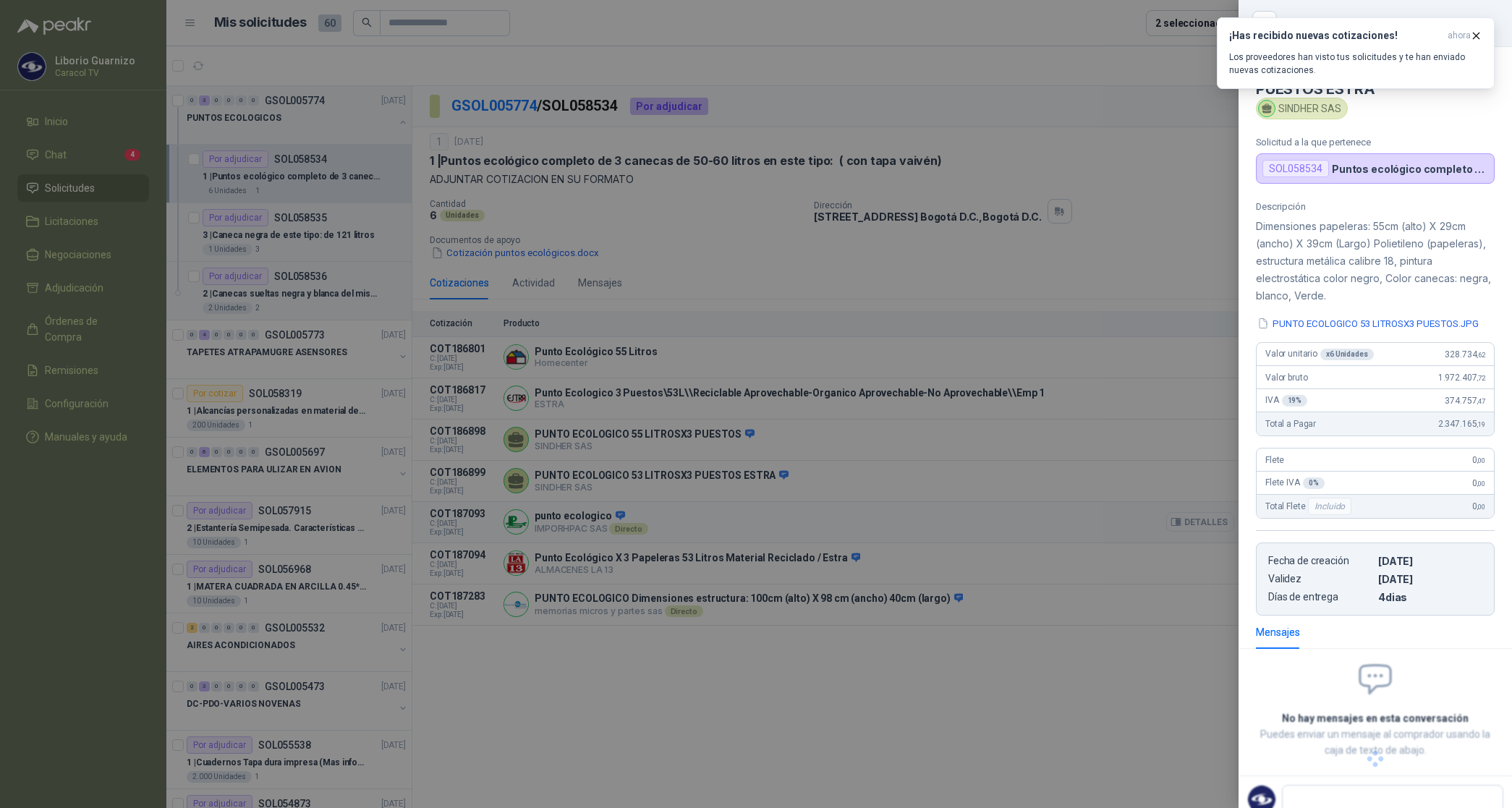
scroll to position [0, 0]
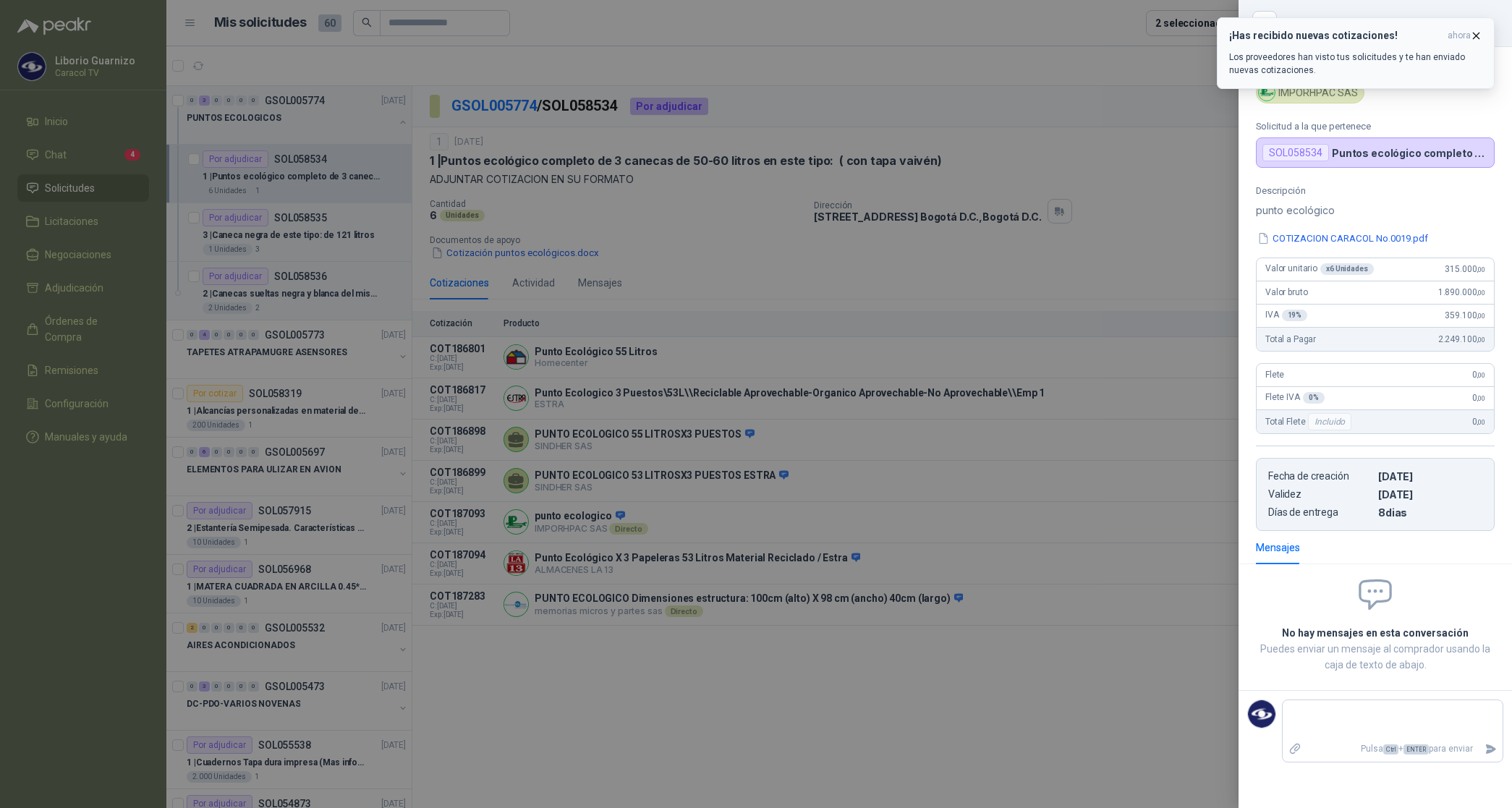
click at [1468, 35] on span "ahora" at bounding box center [1459, 36] width 23 height 12
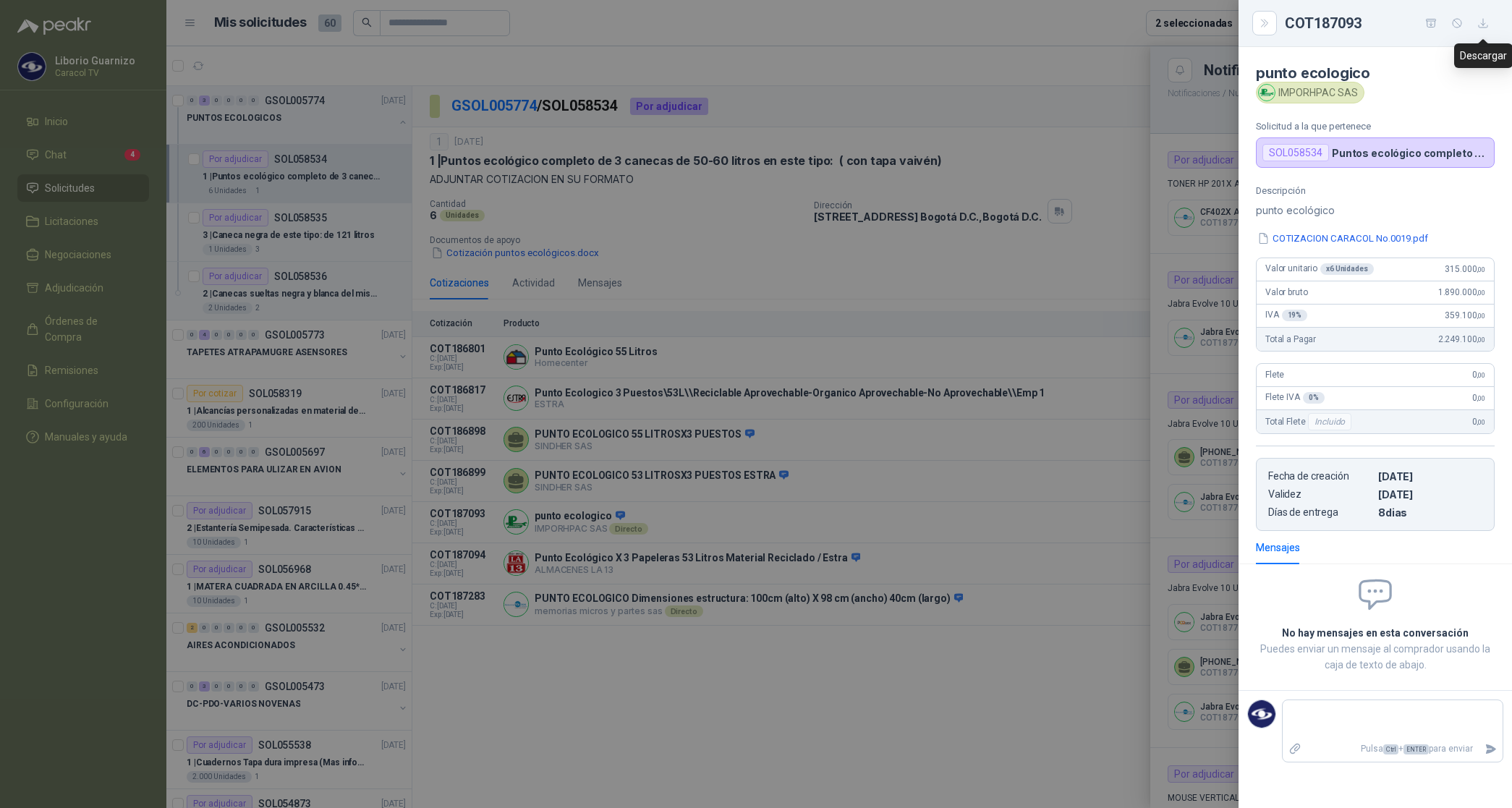
click at [1487, 18] on icon "button" at bounding box center [1483, 24] width 12 height 12
click at [786, 286] on div at bounding box center [756, 404] width 1512 height 808
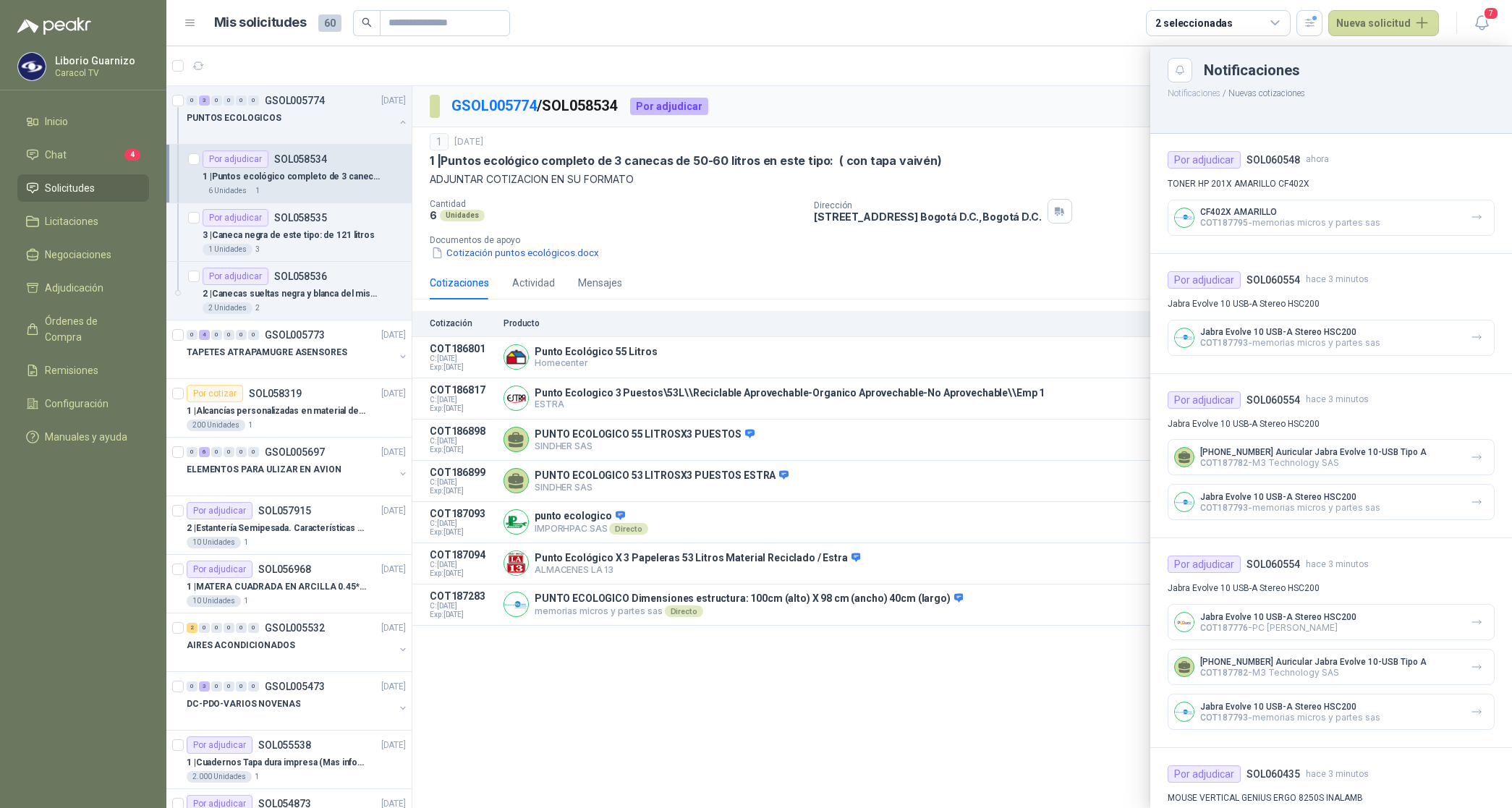
click at [1035, 573] on div at bounding box center [839, 427] width 1346 height 762
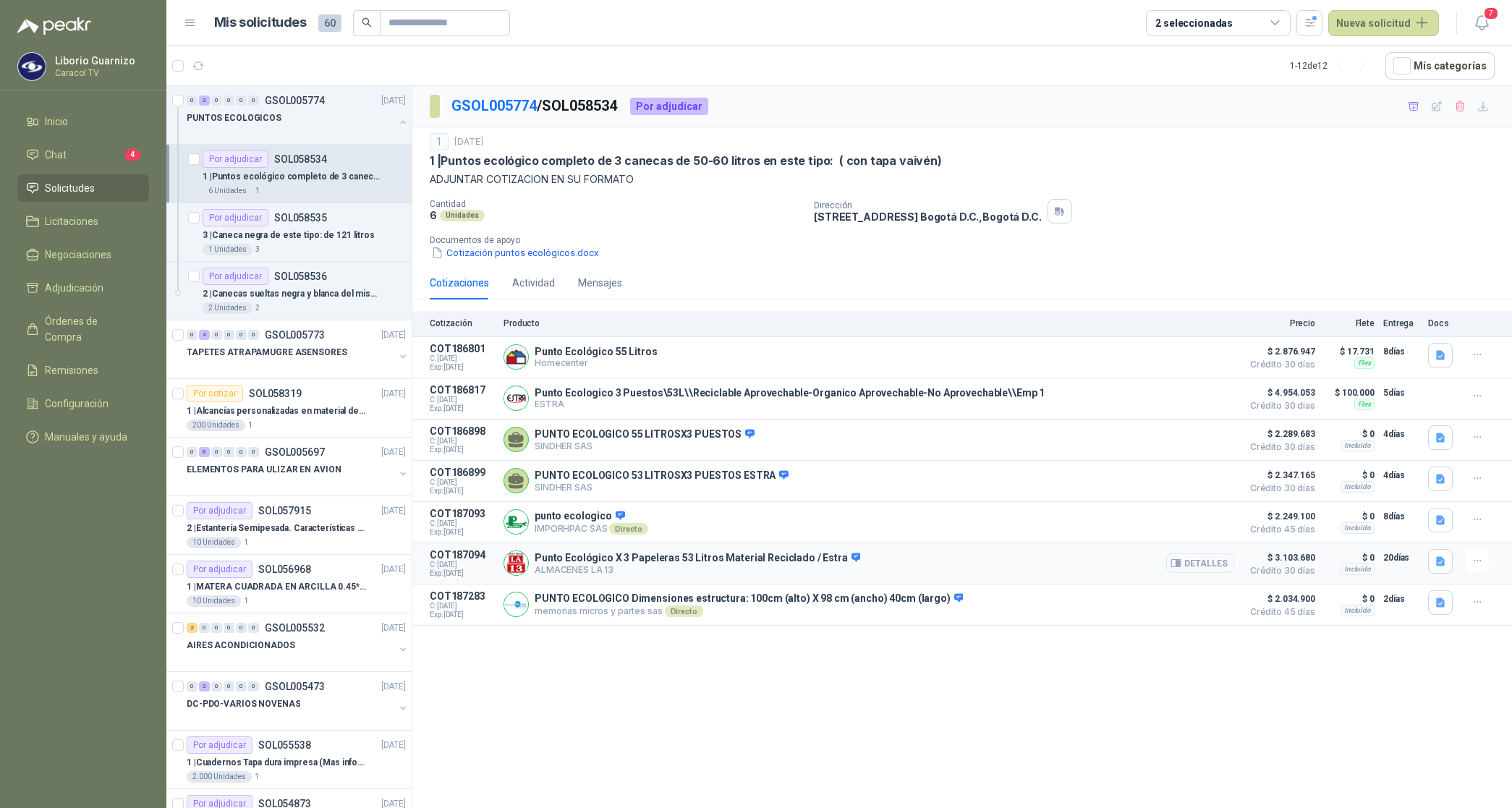
click at [1202, 567] on button "Detalles" at bounding box center [1201, 563] width 68 height 19
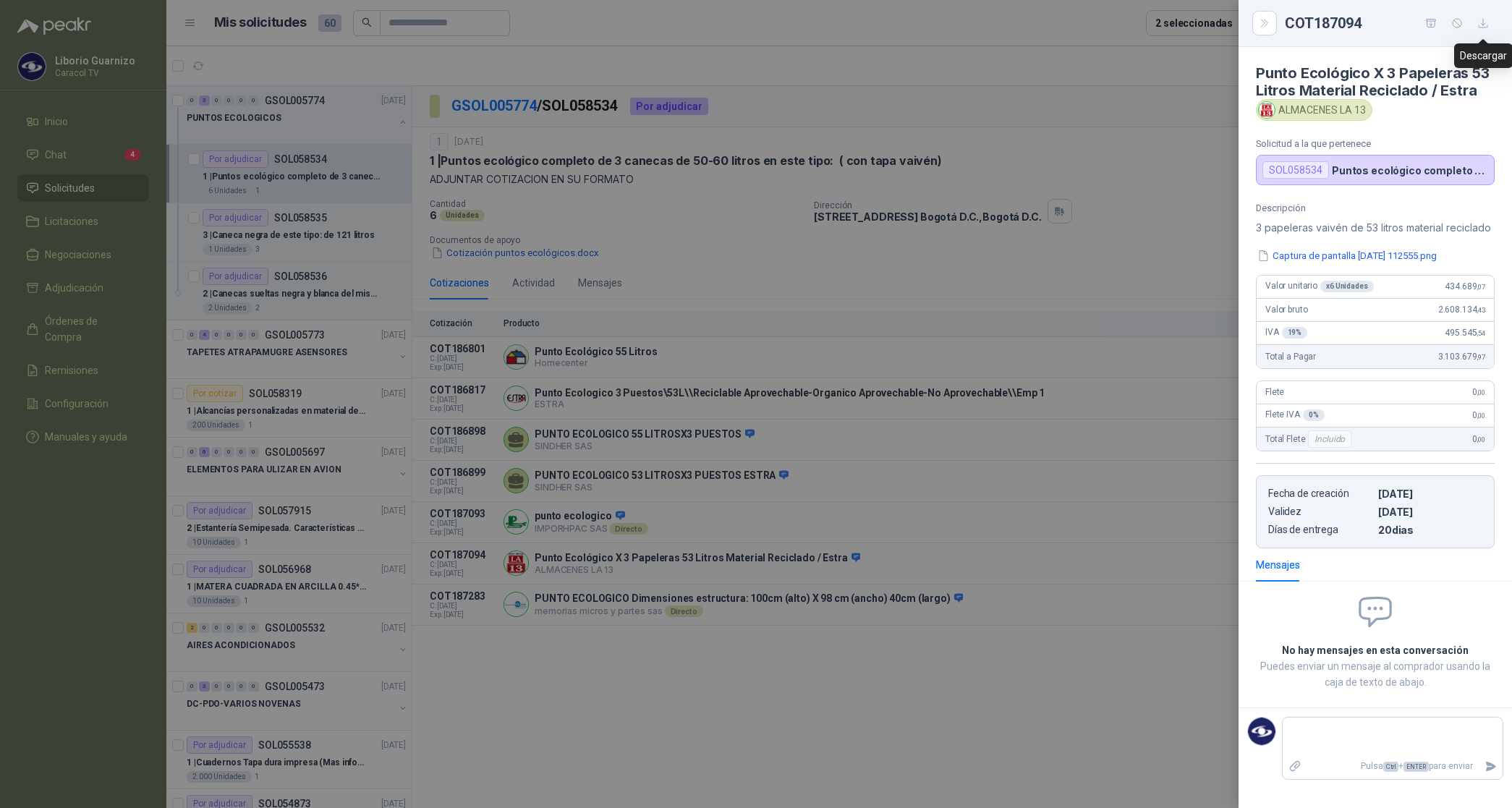
click at [1485, 24] on icon "button" at bounding box center [1483, 24] width 12 height 12
click at [914, 252] on div at bounding box center [756, 404] width 1512 height 808
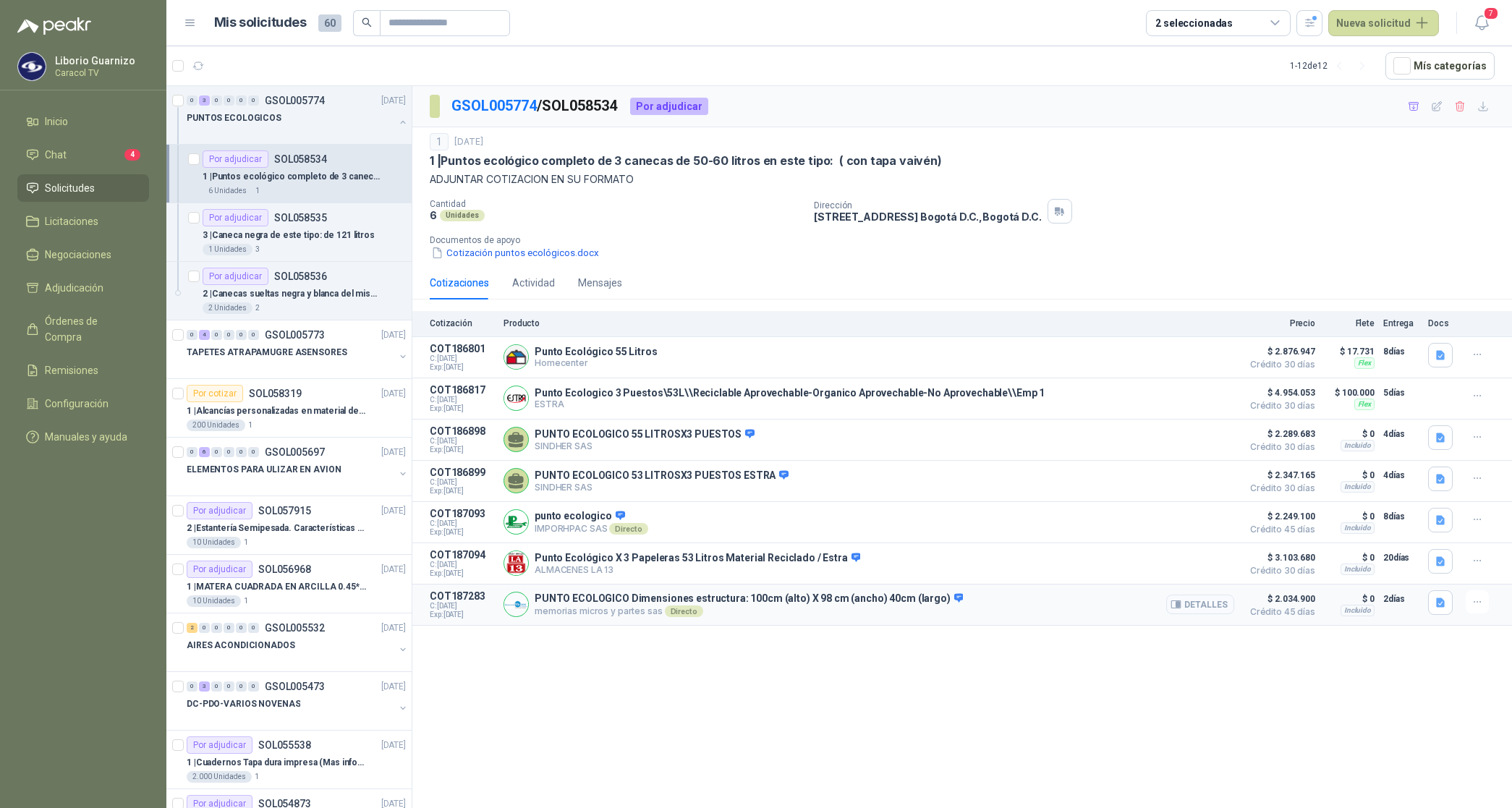
click at [1213, 609] on button "Detalles" at bounding box center [1201, 604] width 68 height 19
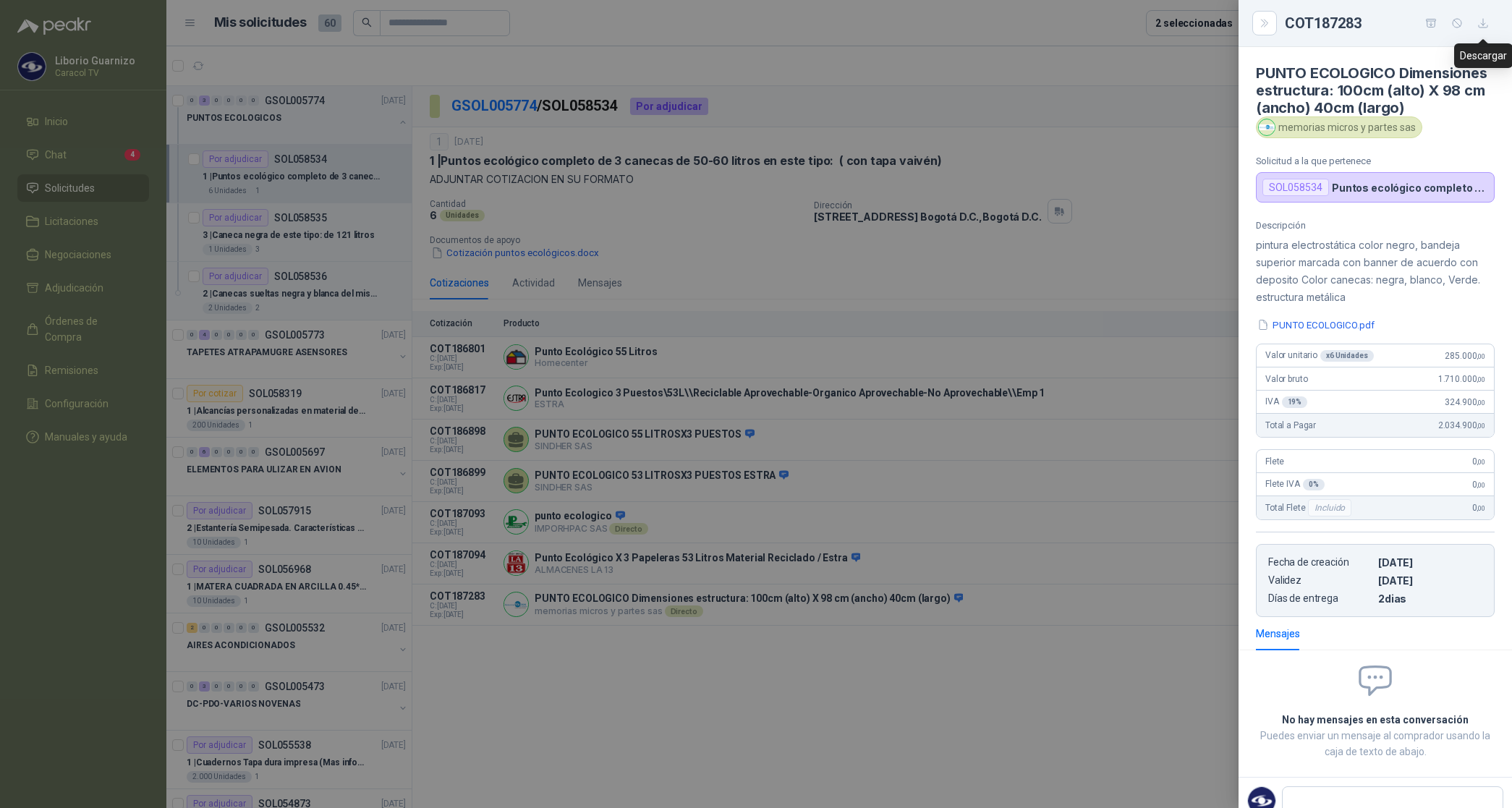
click at [1483, 25] on icon "button" at bounding box center [1483, 24] width 9 height 9
click at [1195, 127] on div at bounding box center [756, 404] width 1512 height 808
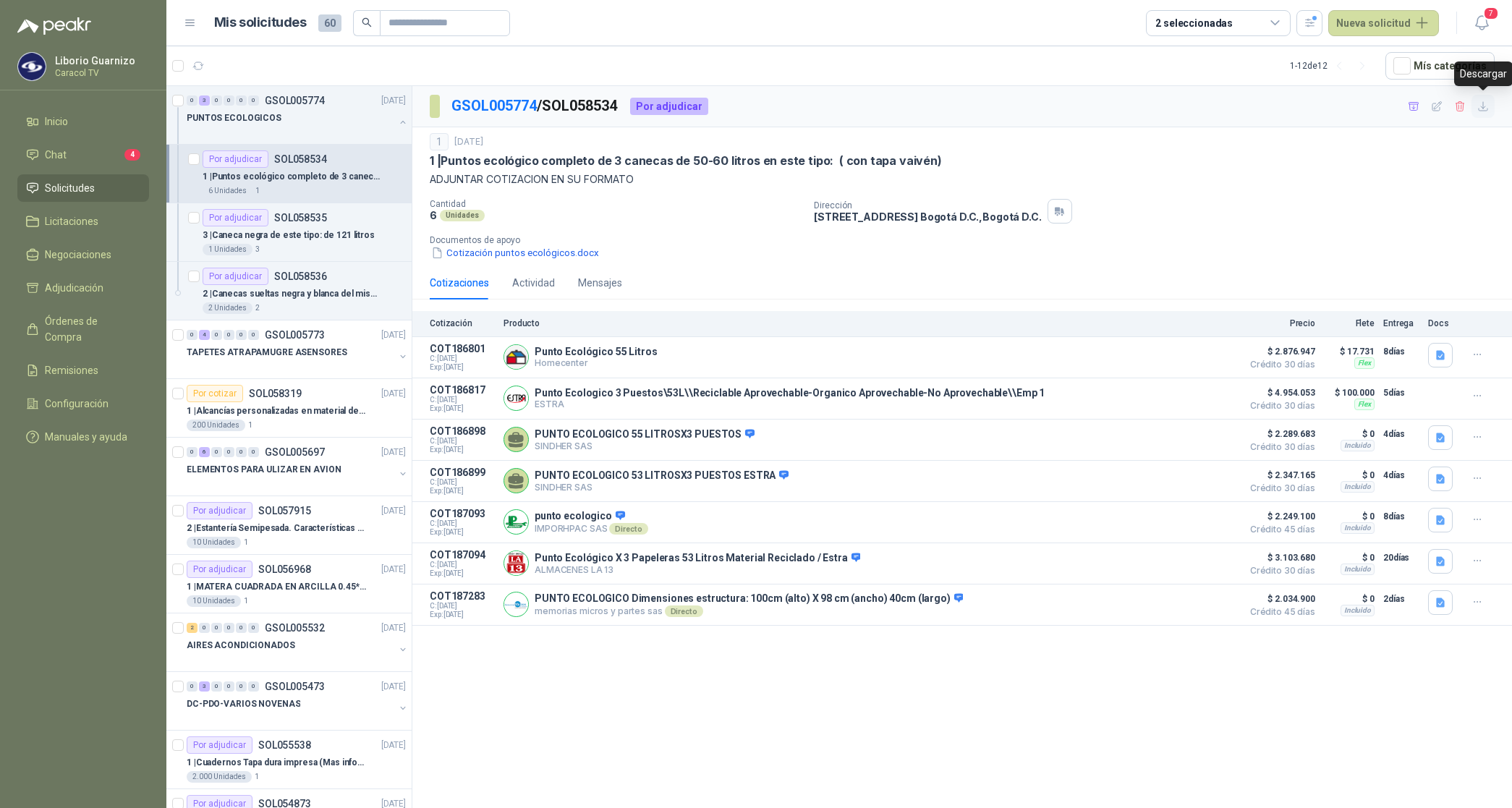
click at [1481, 107] on icon "button" at bounding box center [1483, 107] width 12 height 12
click at [270, 233] on p "3 | Caneca negra de este tipo: de 121 litros" at bounding box center [289, 235] width 172 height 14
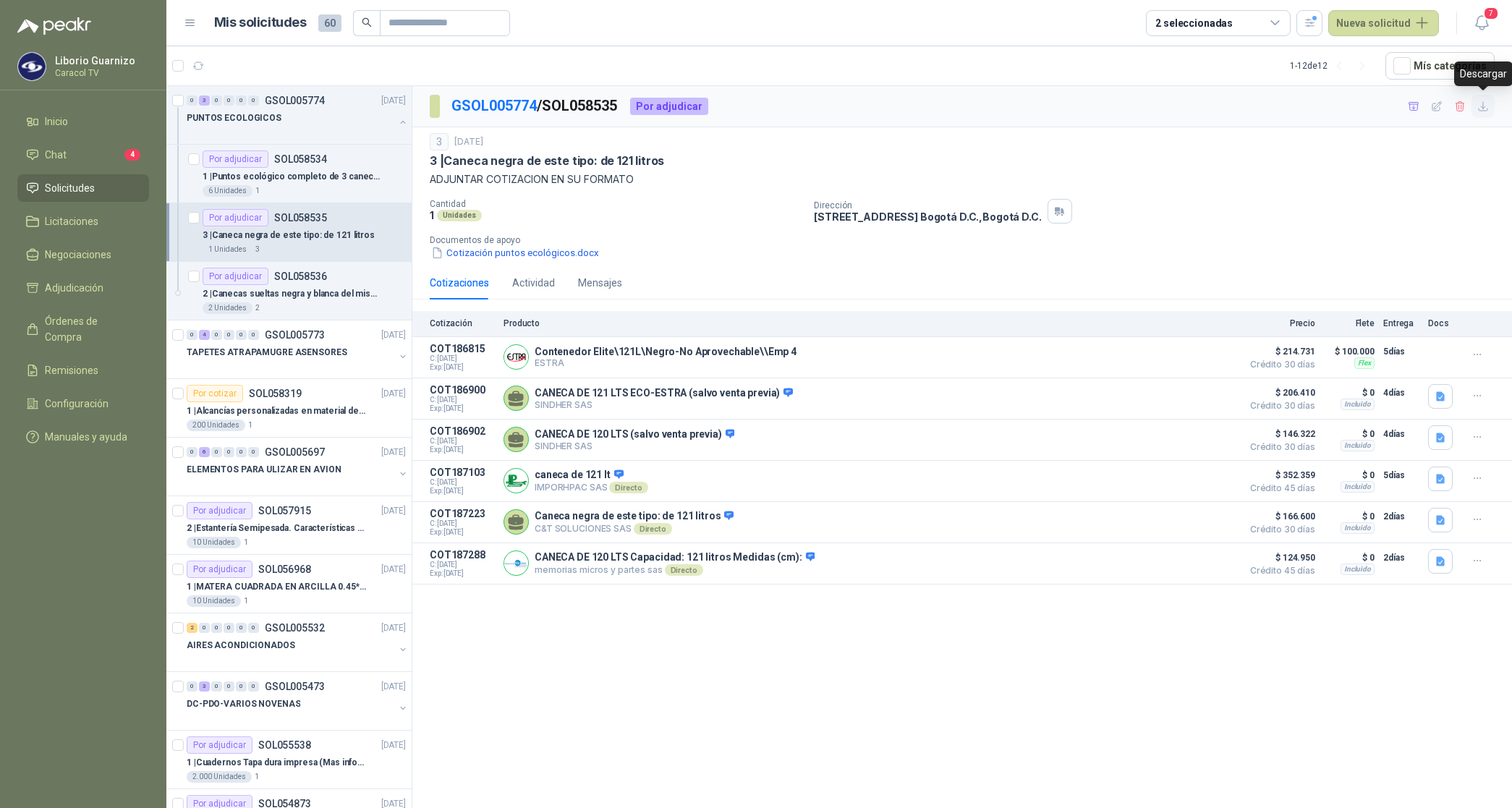
click at [1487, 107] on icon "button" at bounding box center [1483, 107] width 12 height 12
drag, startPoint x: 446, startPoint y: 163, endPoint x: 664, endPoint y: 157, distance: 218.1
click at [664, 157] on div "3 | Caneca negra de este tipo: de 121 litros" at bounding box center [962, 160] width 1065 height 15
click at [1207, 359] on button "Detalles" at bounding box center [1201, 357] width 68 height 19
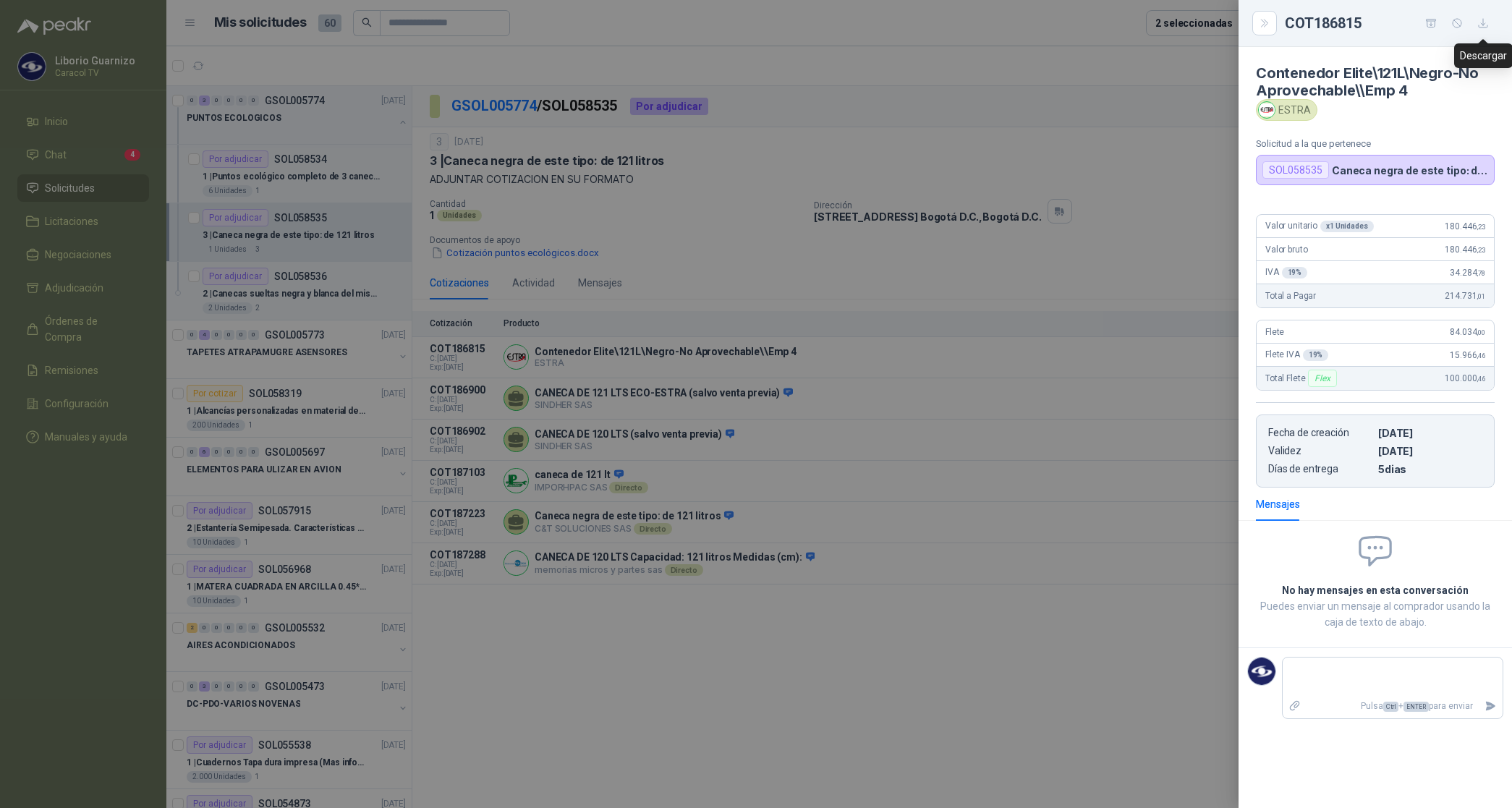
click at [1488, 23] on icon "button" at bounding box center [1483, 24] width 12 height 12
click at [1014, 261] on div at bounding box center [756, 404] width 1512 height 808
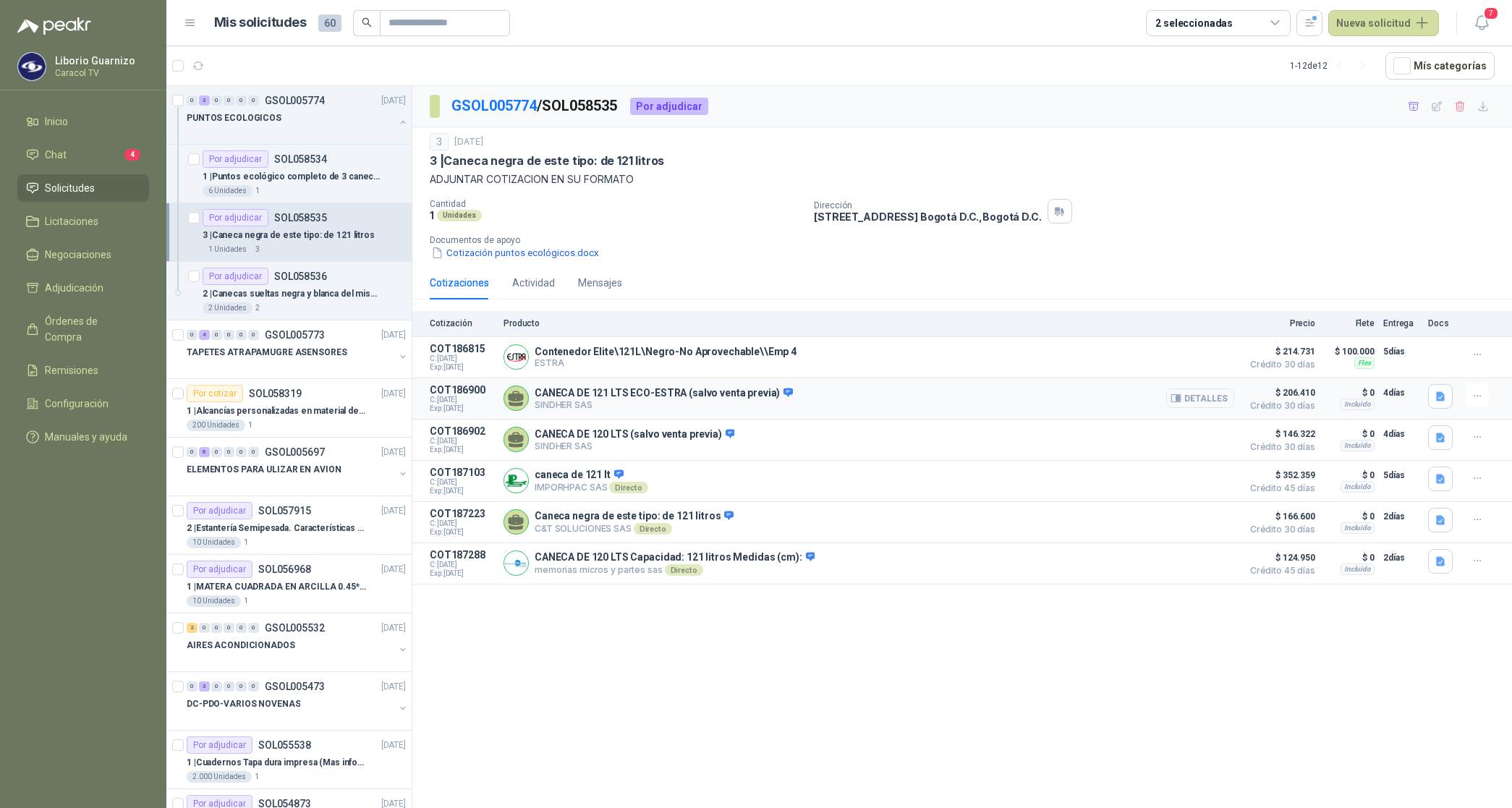
click at [1188, 400] on button "Detalles" at bounding box center [1201, 398] width 68 height 19
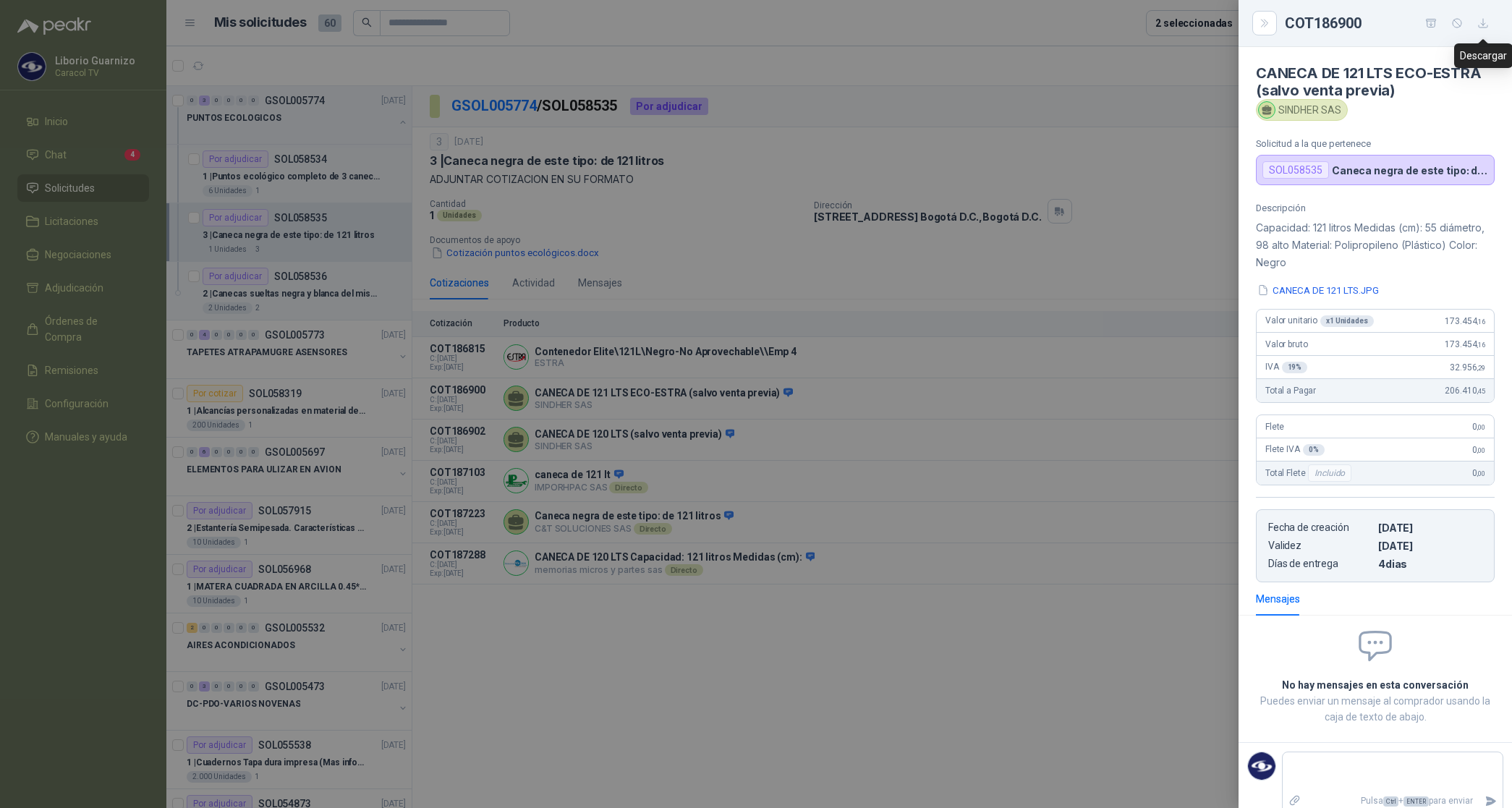
click at [1481, 24] on icon "button" at bounding box center [1483, 24] width 12 height 12
click at [901, 160] on div at bounding box center [756, 404] width 1512 height 808
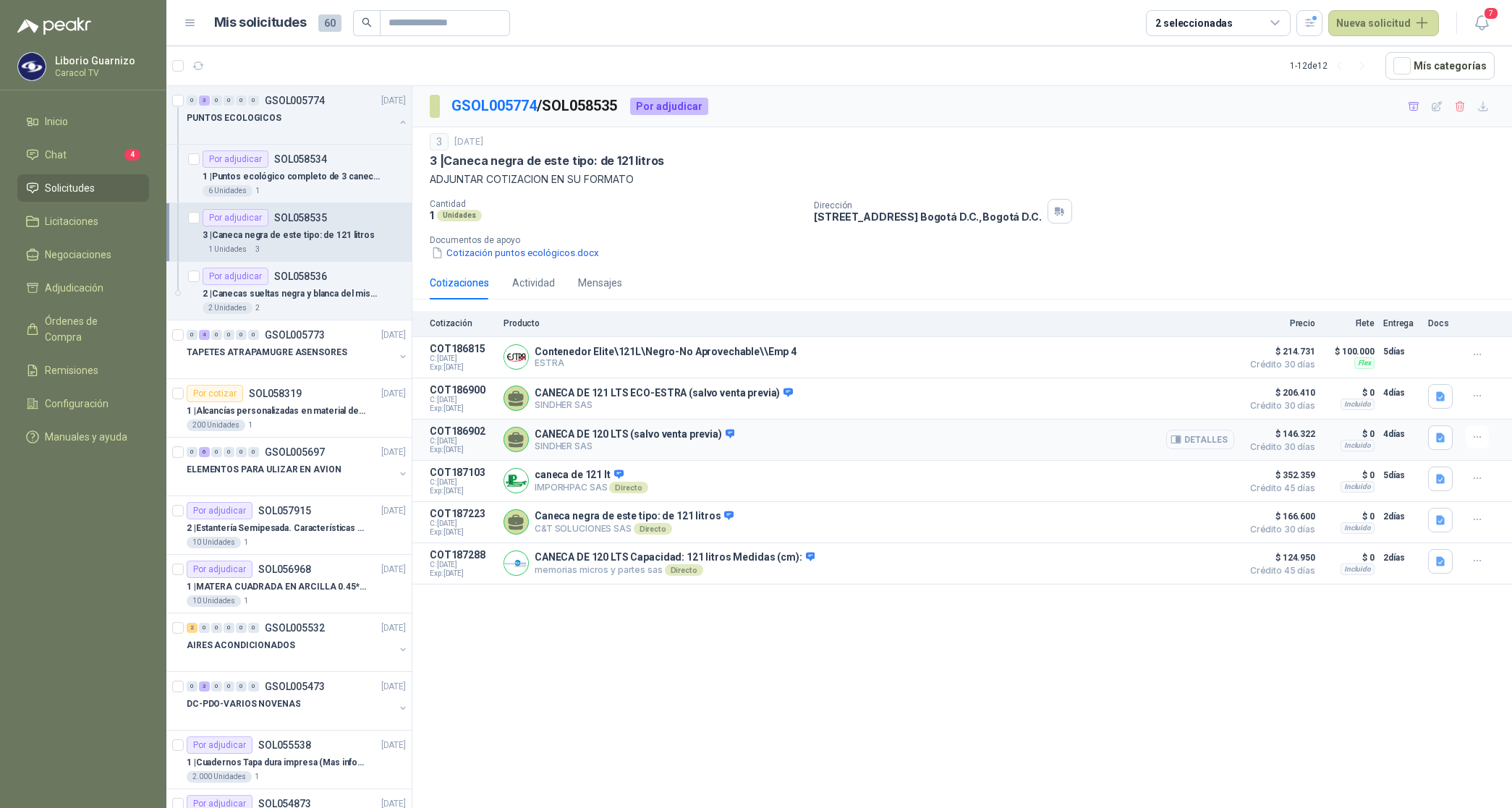
click at [1209, 442] on button "Detalles" at bounding box center [1201, 439] width 68 height 19
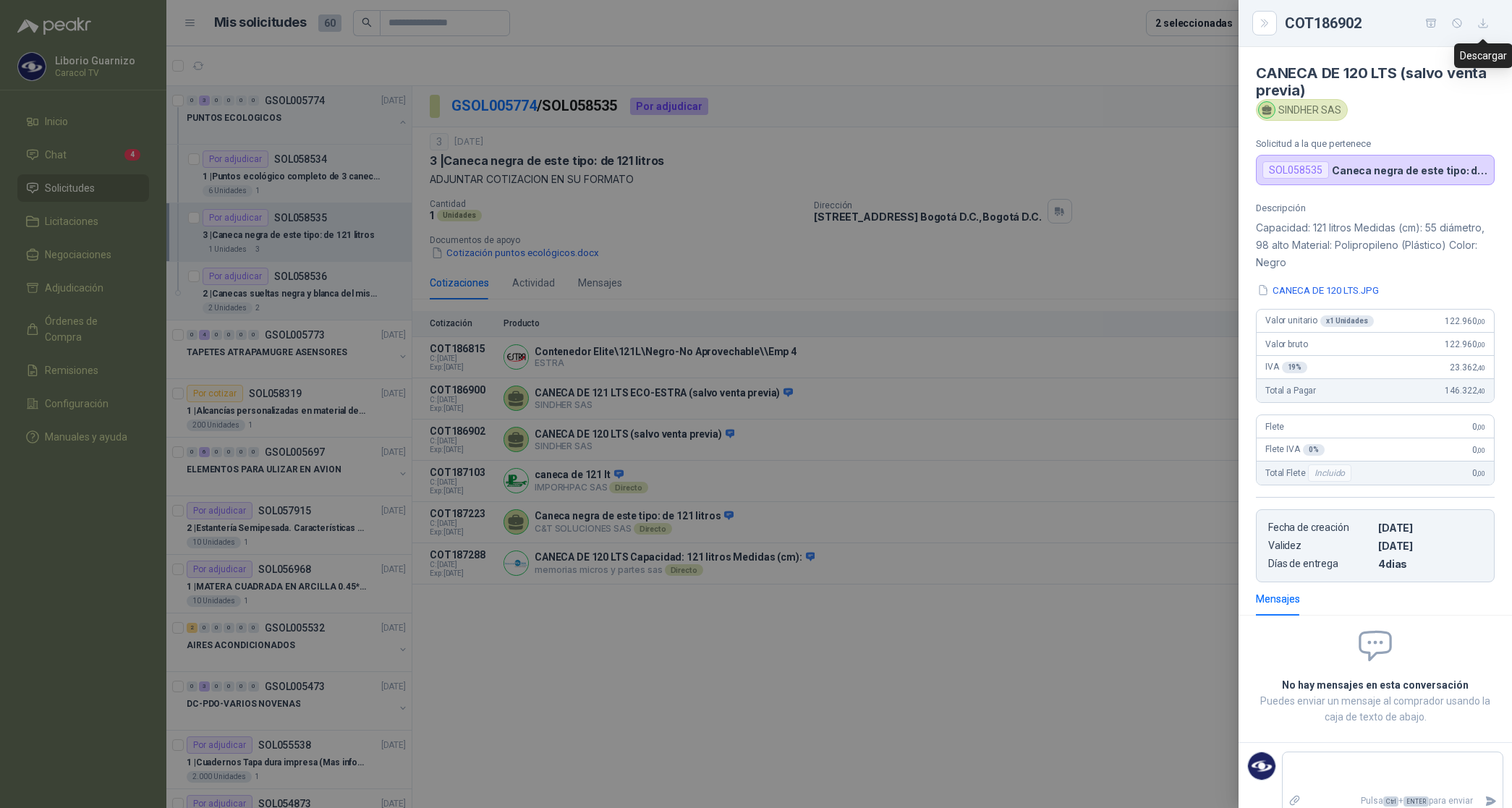
click at [1476, 23] on button "button" at bounding box center [1483, 23] width 23 height 23
click at [1111, 122] on div at bounding box center [756, 404] width 1512 height 808
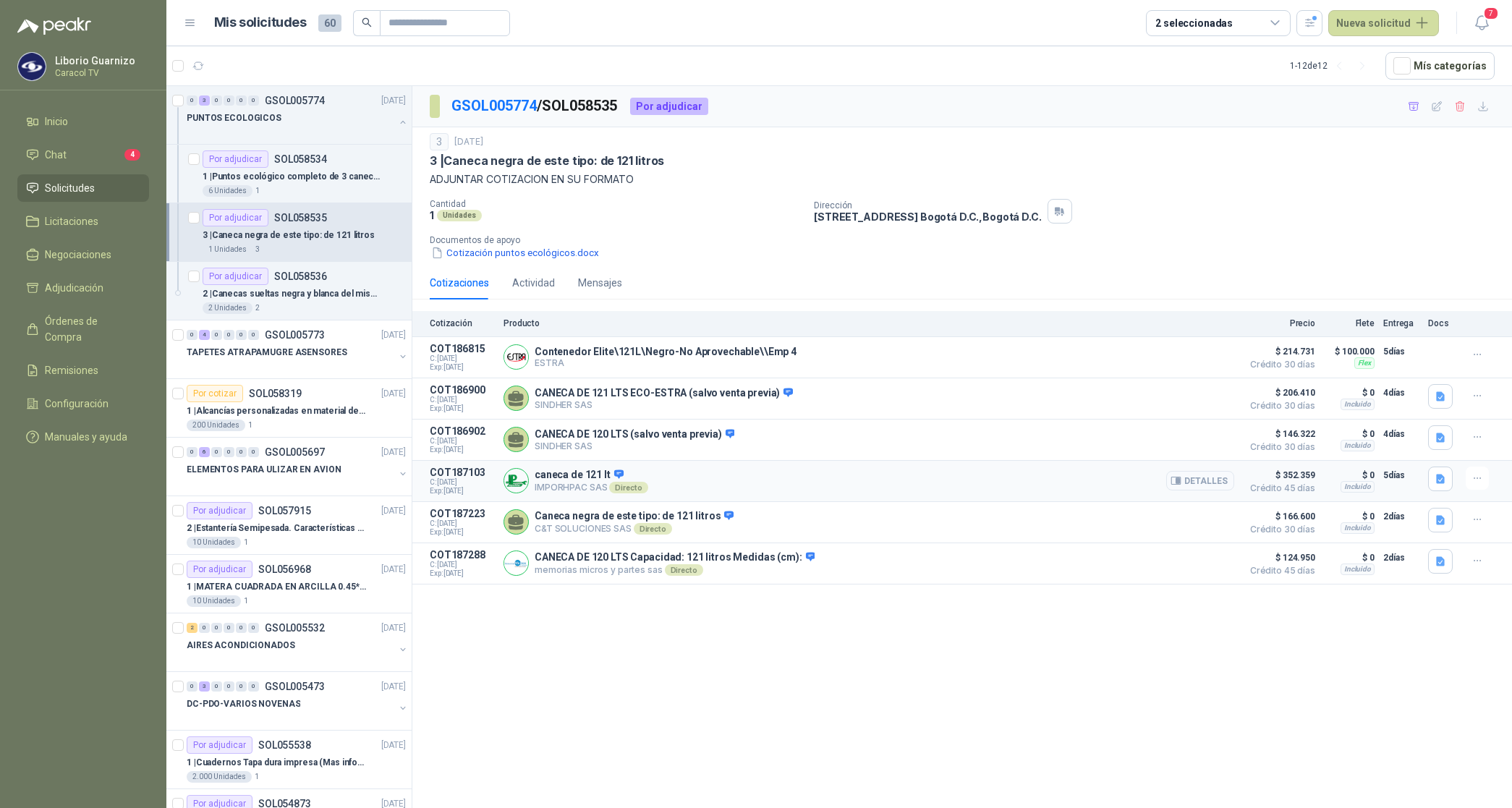
click at [1185, 479] on button "Detalles" at bounding box center [1201, 481] width 68 height 19
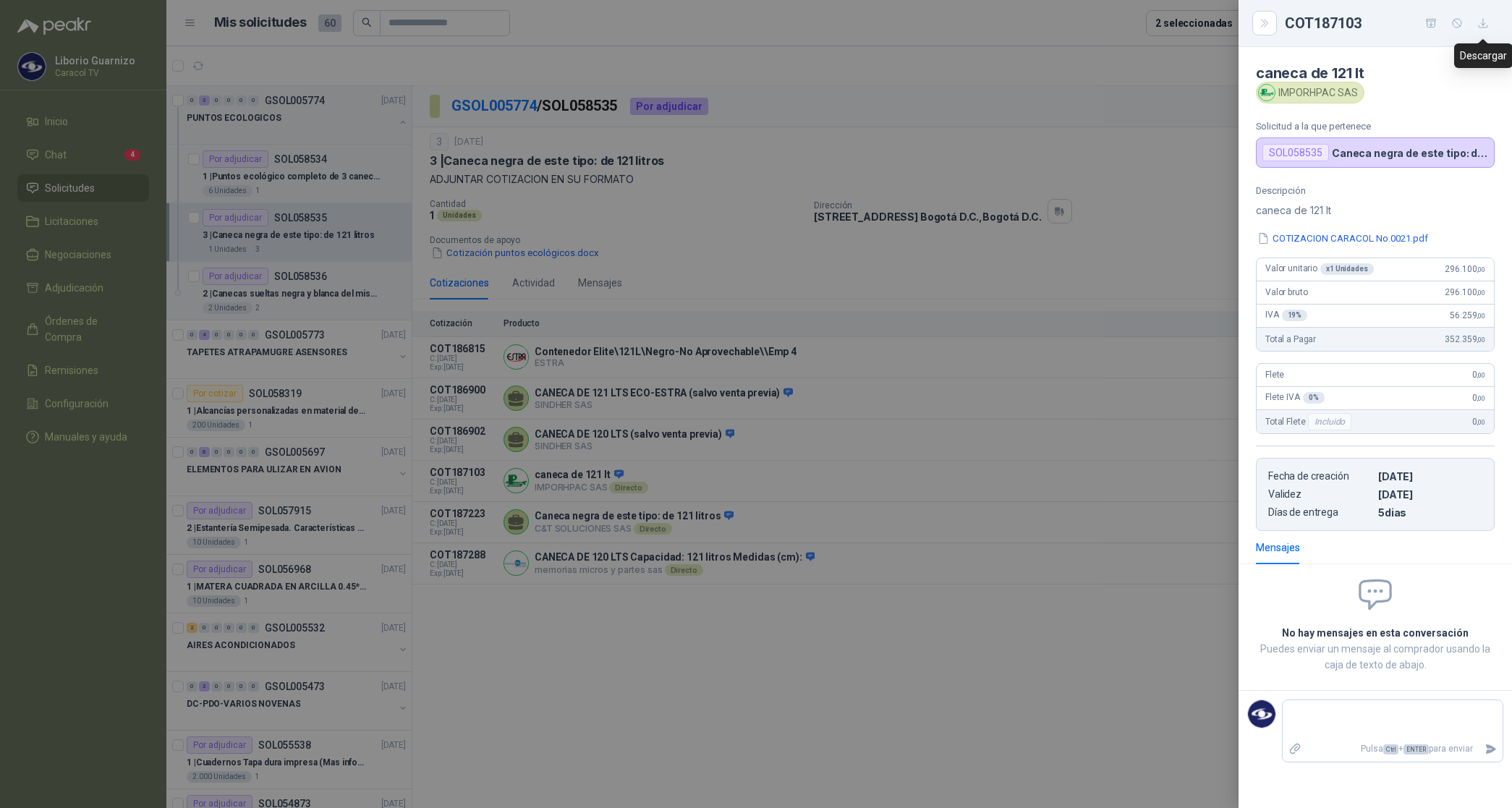
click at [1483, 17] on icon "button" at bounding box center [1483, 24] width 12 height 12
click at [617, 538] on div at bounding box center [756, 404] width 1512 height 808
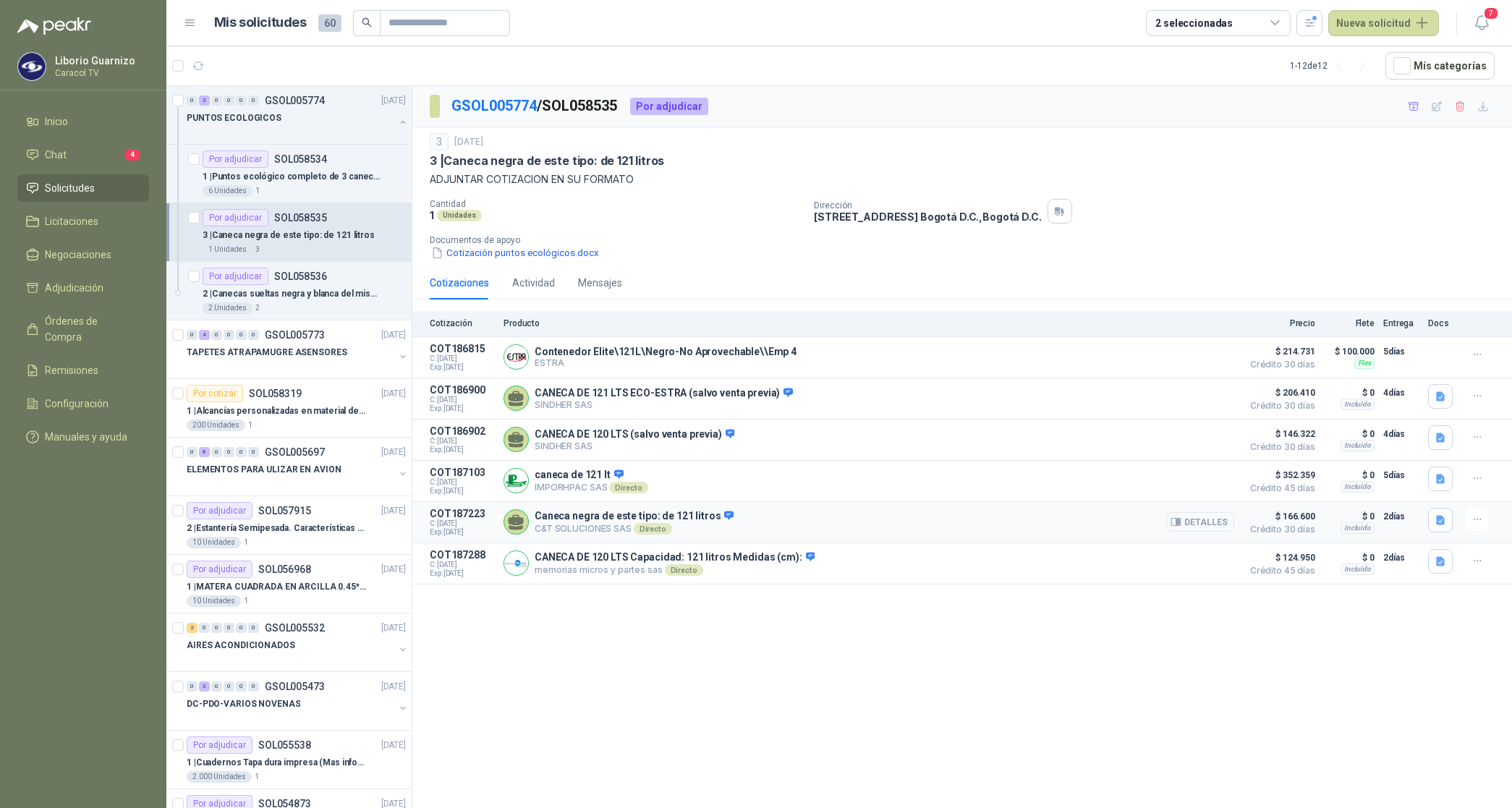
click at [1177, 527] on icon "button" at bounding box center [1176, 522] width 10 height 10
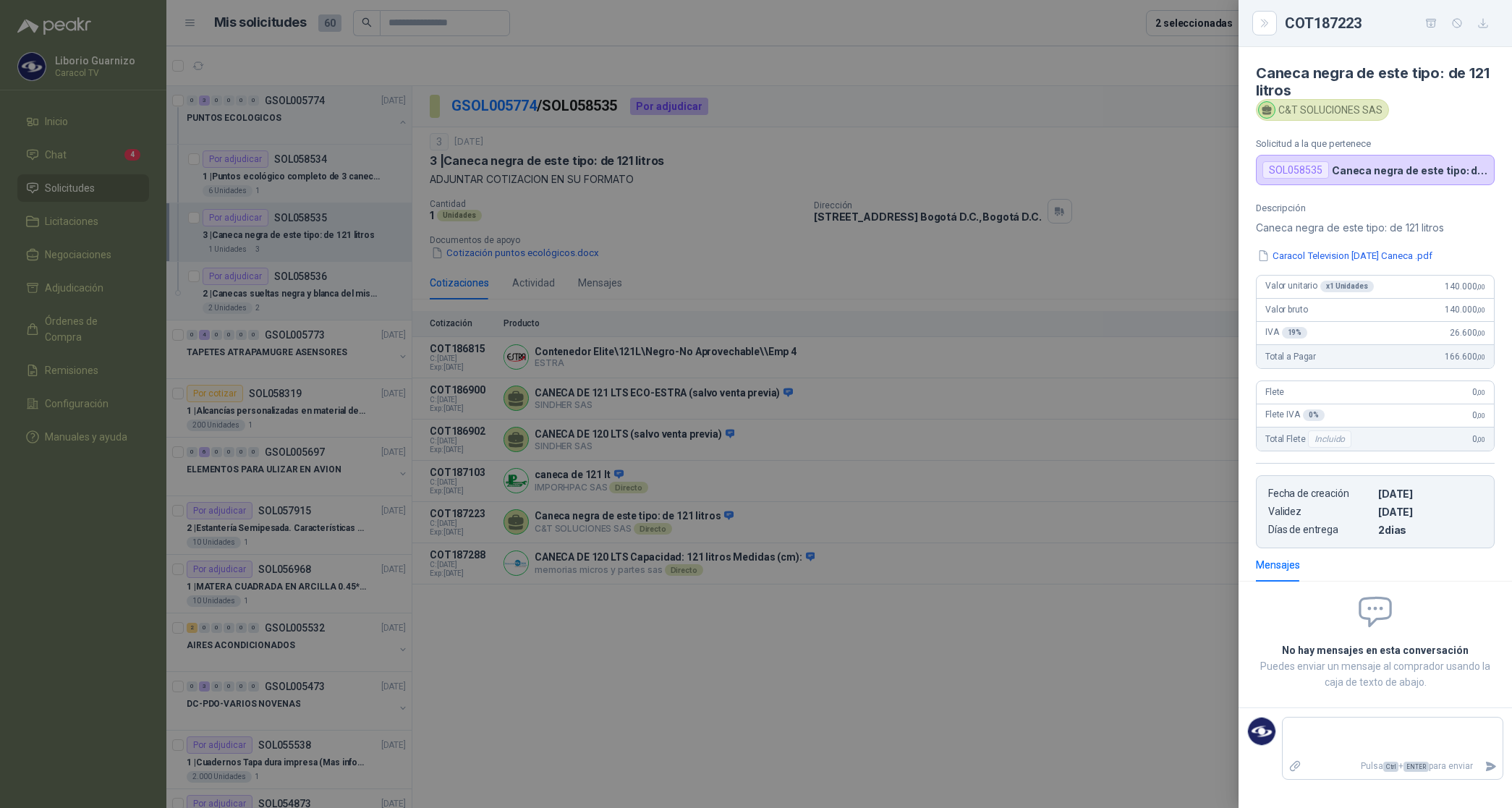
click at [1481, 27] on icon "button" at bounding box center [1483, 24] width 9 height 9
click at [816, 663] on div at bounding box center [756, 404] width 1512 height 808
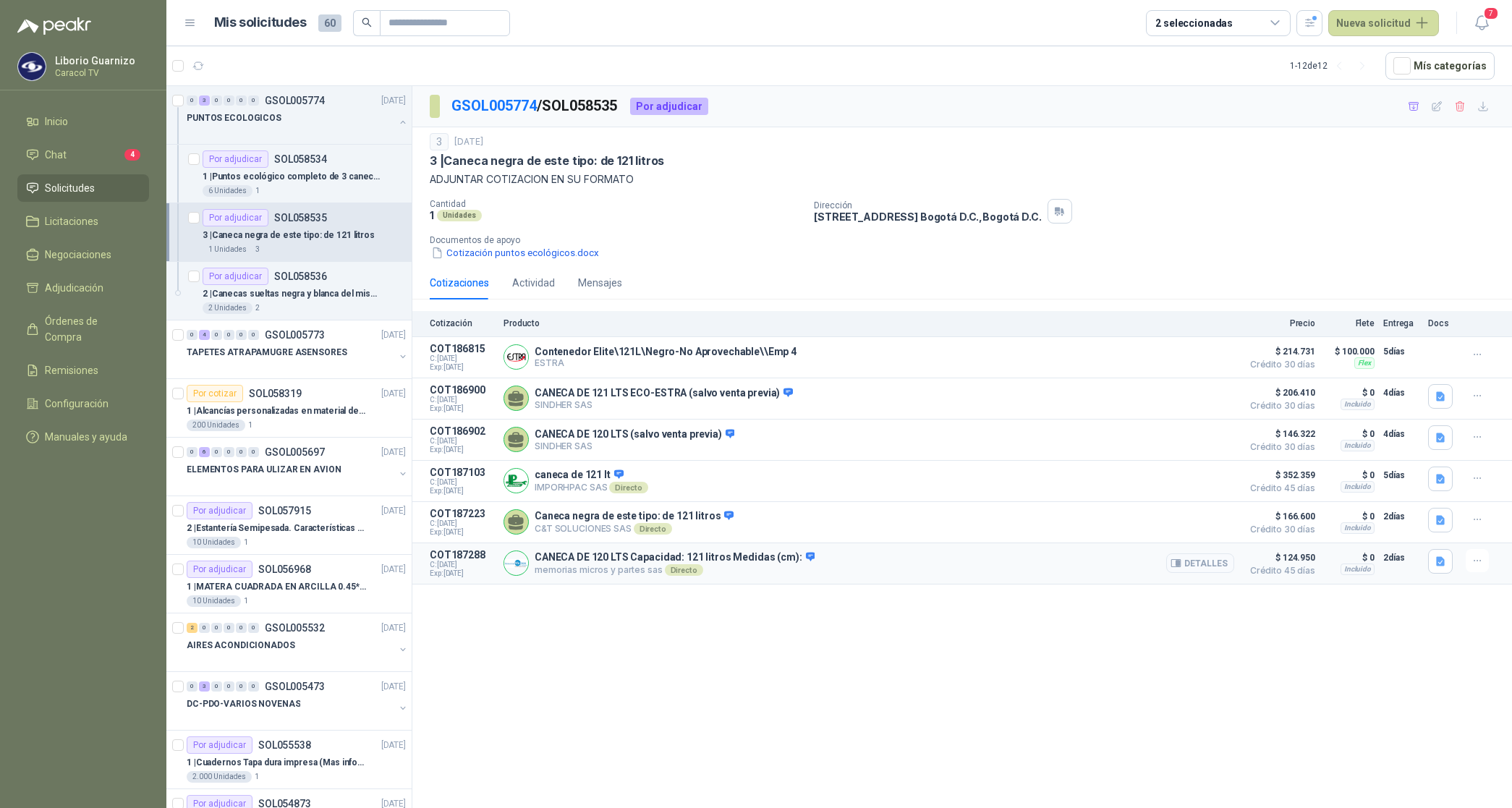
click at [1209, 565] on button "Detalles" at bounding box center [1201, 563] width 68 height 19
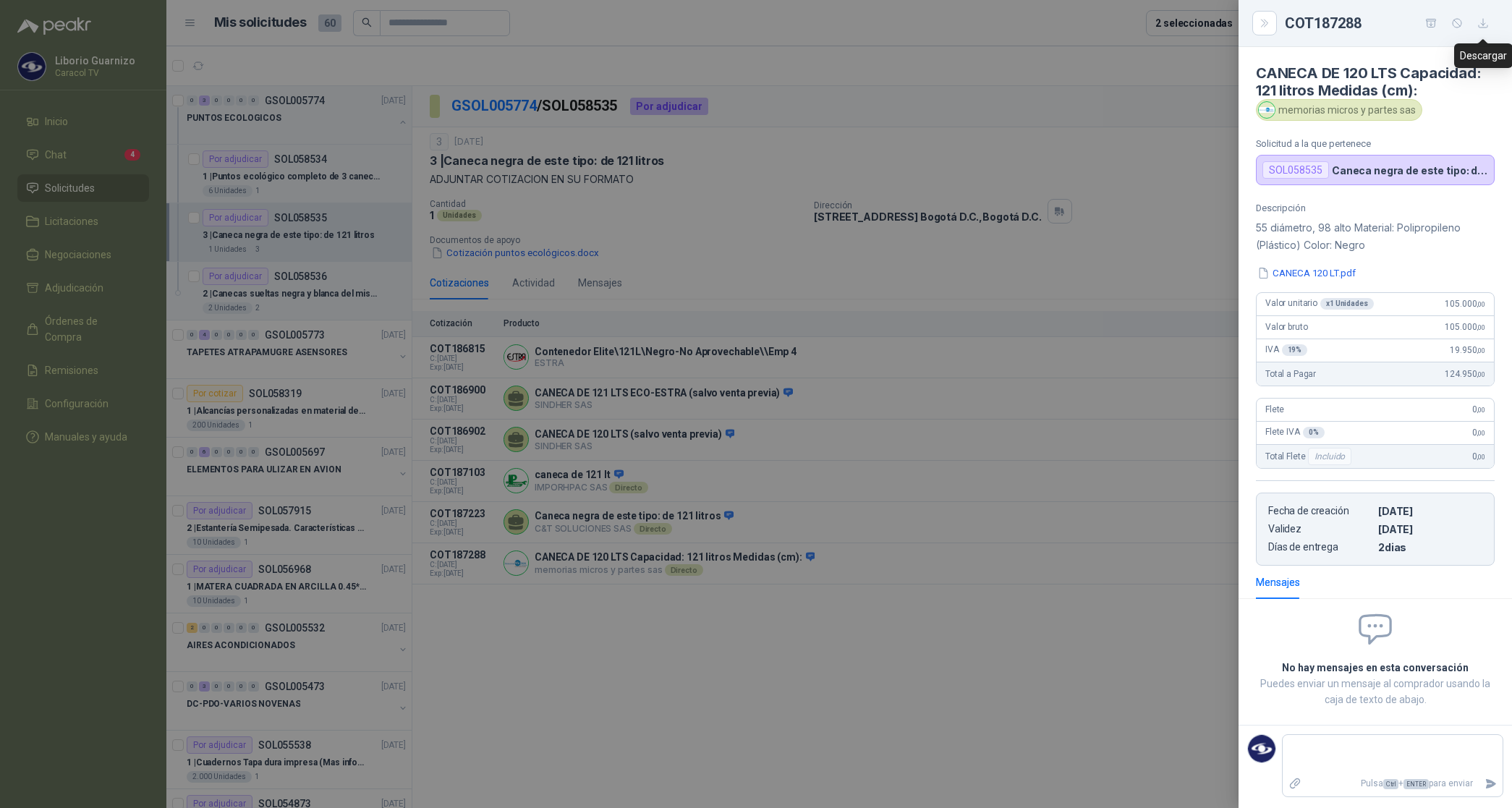
click at [1487, 23] on icon "button" at bounding box center [1483, 24] width 12 height 12
click at [1191, 224] on div at bounding box center [756, 404] width 1512 height 808
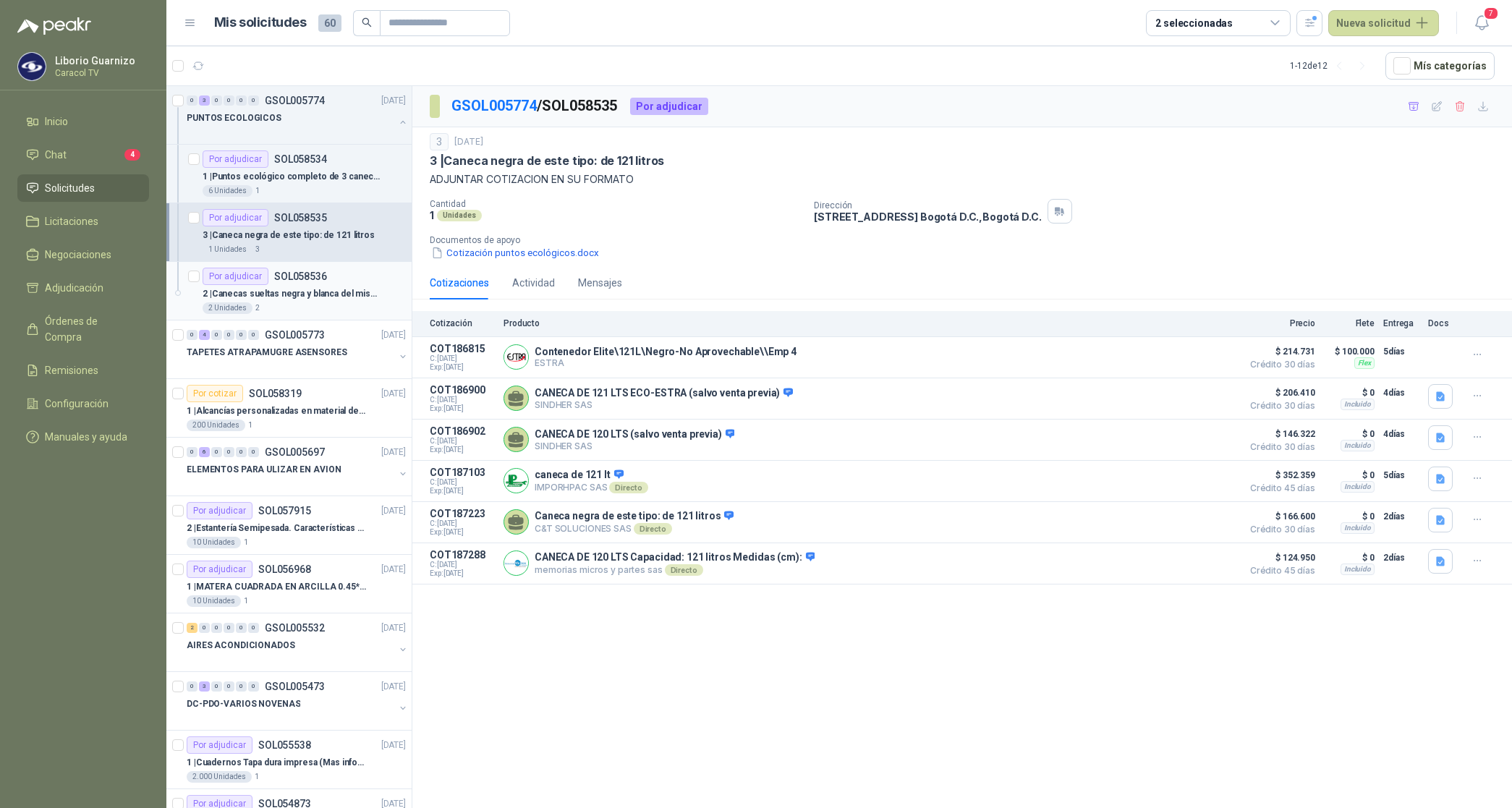
click at [288, 295] on p "2 | Canecas sueltas negra y blanca del mismo tipo 50-60 litros." at bounding box center [293, 294] width 180 height 14
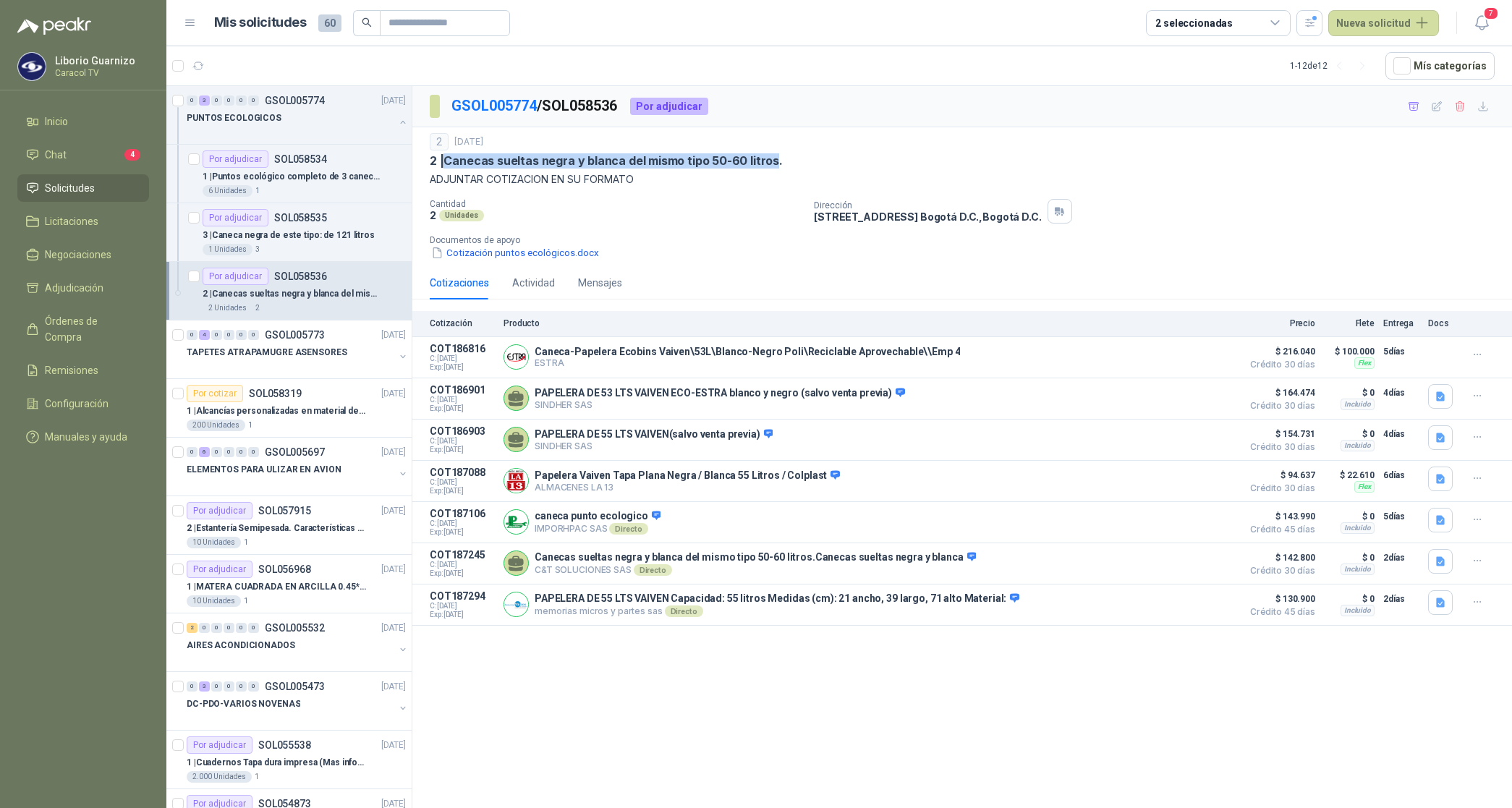
drag, startPoint x: 446, startPoint y: 161, endPoint x: 772, endPoint y: 154, distance: 326.1
click at [772, 154] on p "2 | Canecas sueltas negra y blanca del mismo tipo 50-60 litros." at bounding box center [606, 160] width 353 height 15
copy p "Canecas sueltas negra y blanca del mismo tipo 50-60 litros"
click at [1202, 359] on button "Detalles" at bounding box center [1201, 357] width 68 height 19
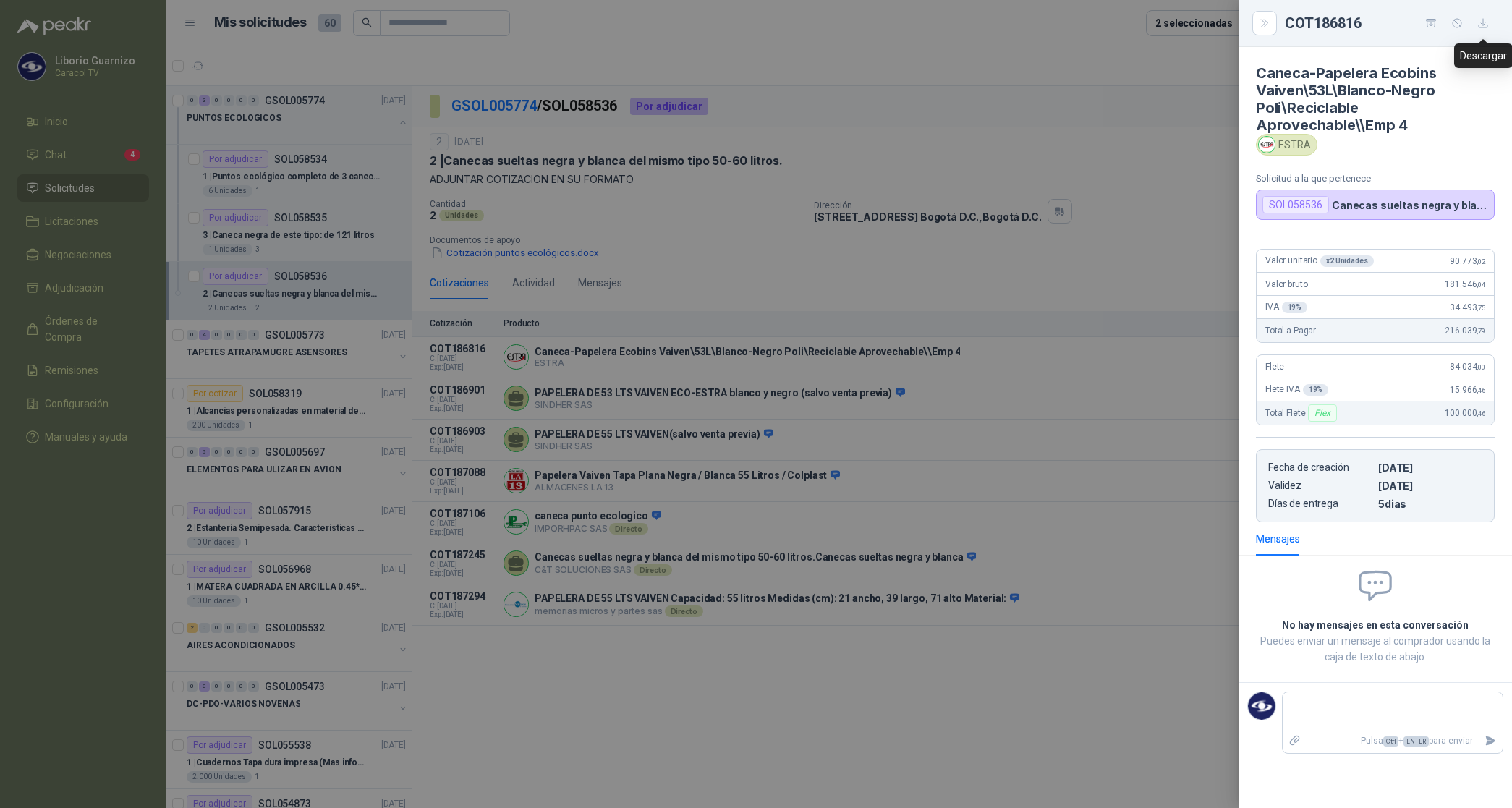
click at [1485, 25] on icon "button" at bounding box center [1483, 24] width 12 height 12
click at [1003, 400] on div at bounding box center [756, 404] width 1512 height 808
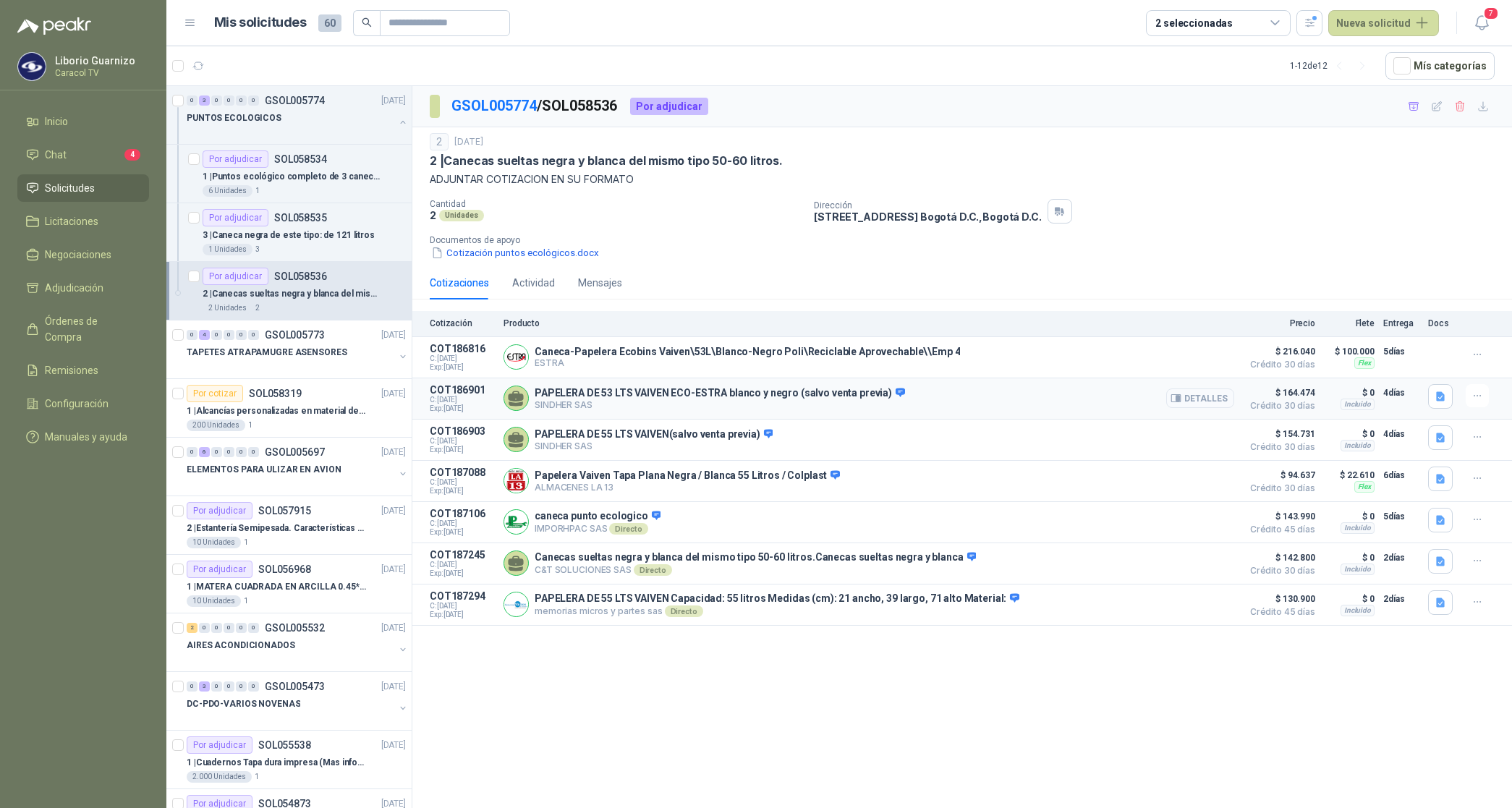
click at [1216, 395] on button "Detalles" at bounding box center [1201, 398] width 68 height 19
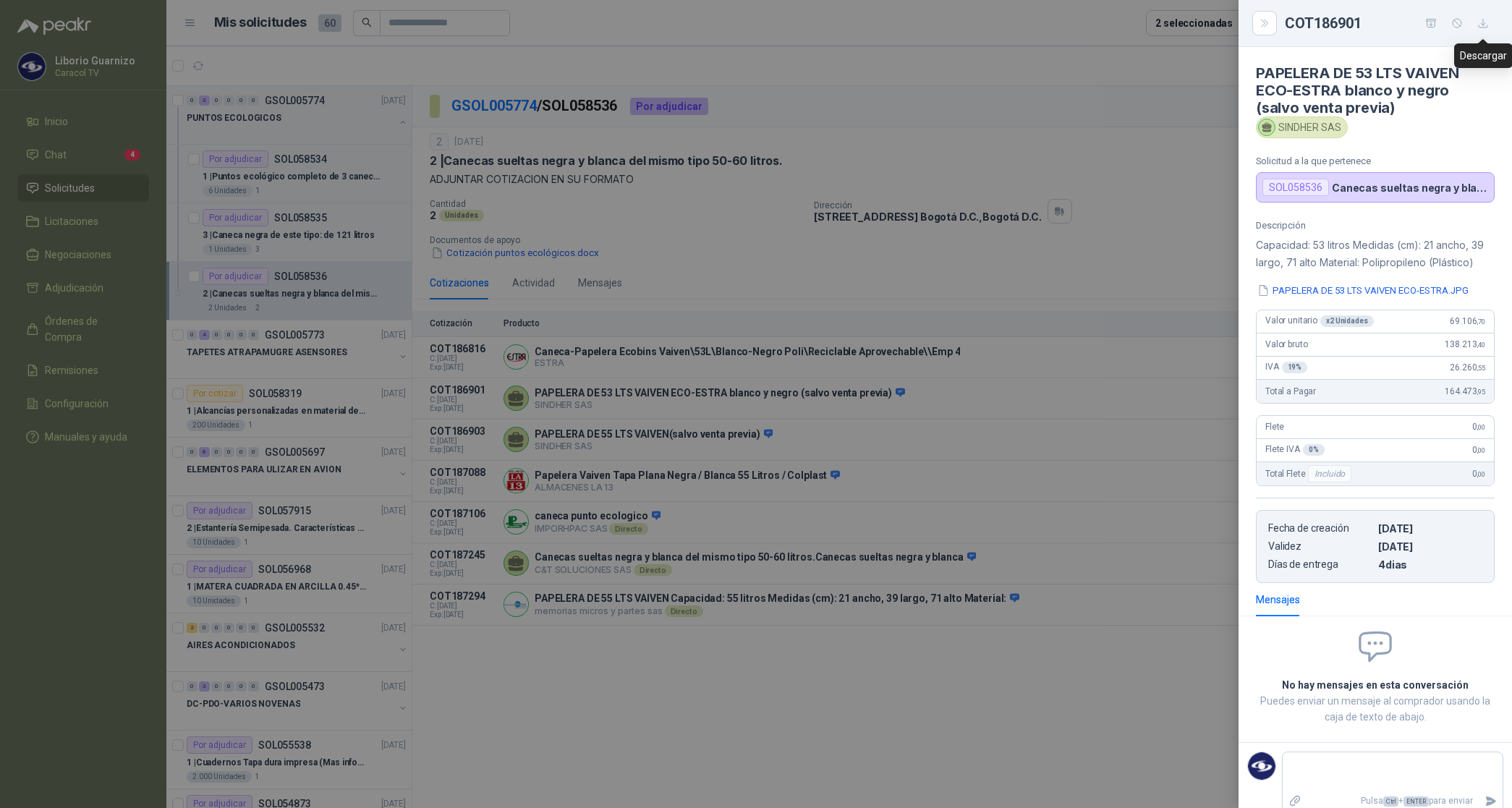
click at [1481, 20] on icon "button" at bounding box center [1483, 24] width 12 height 12
click at [953, 497] on div at bounding box center [756, 404] width 1512 height 808
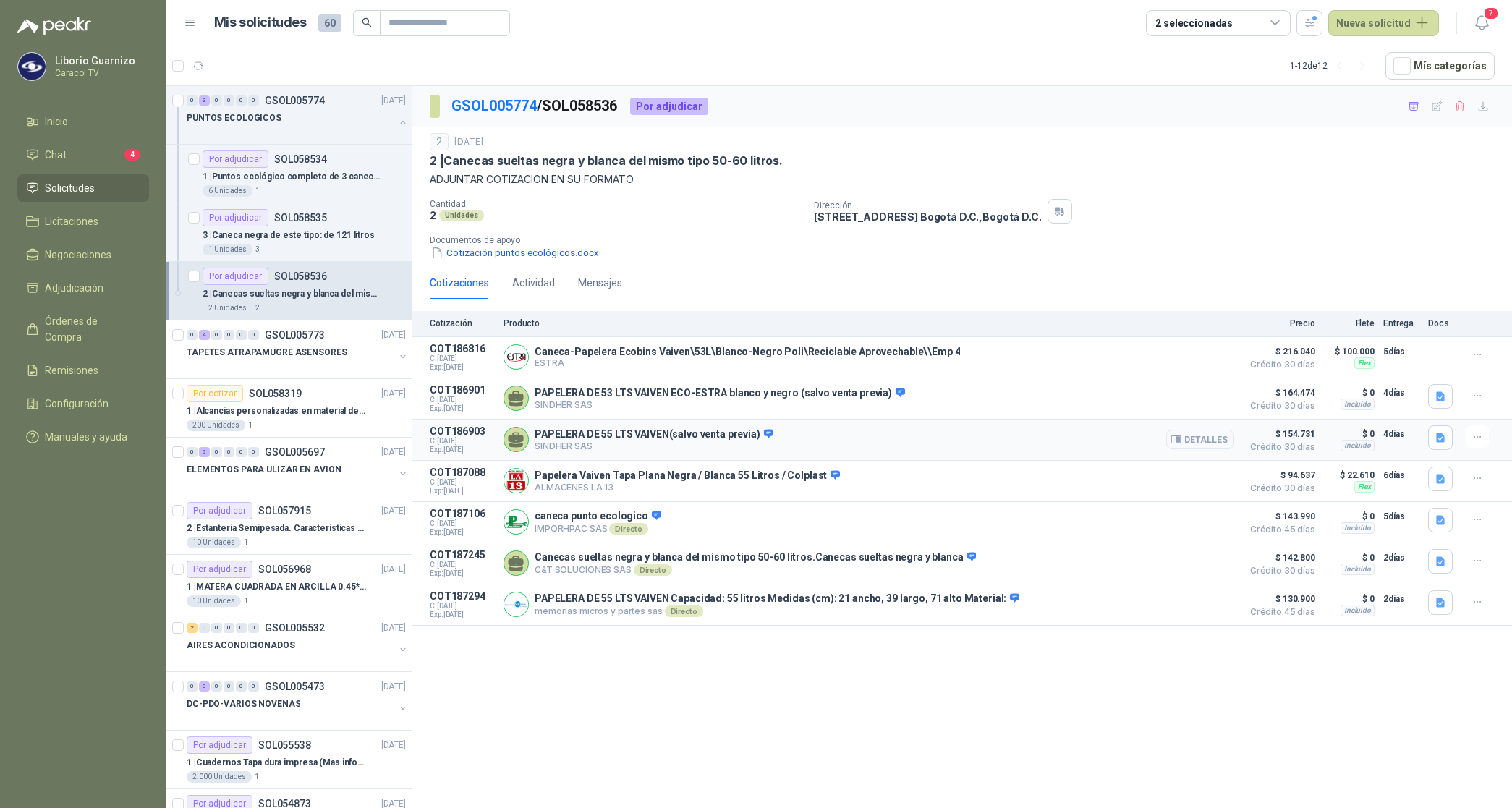
click at [1188, 442] on button "Detalles" at bounding box center [1201, 439] width 68 height 19
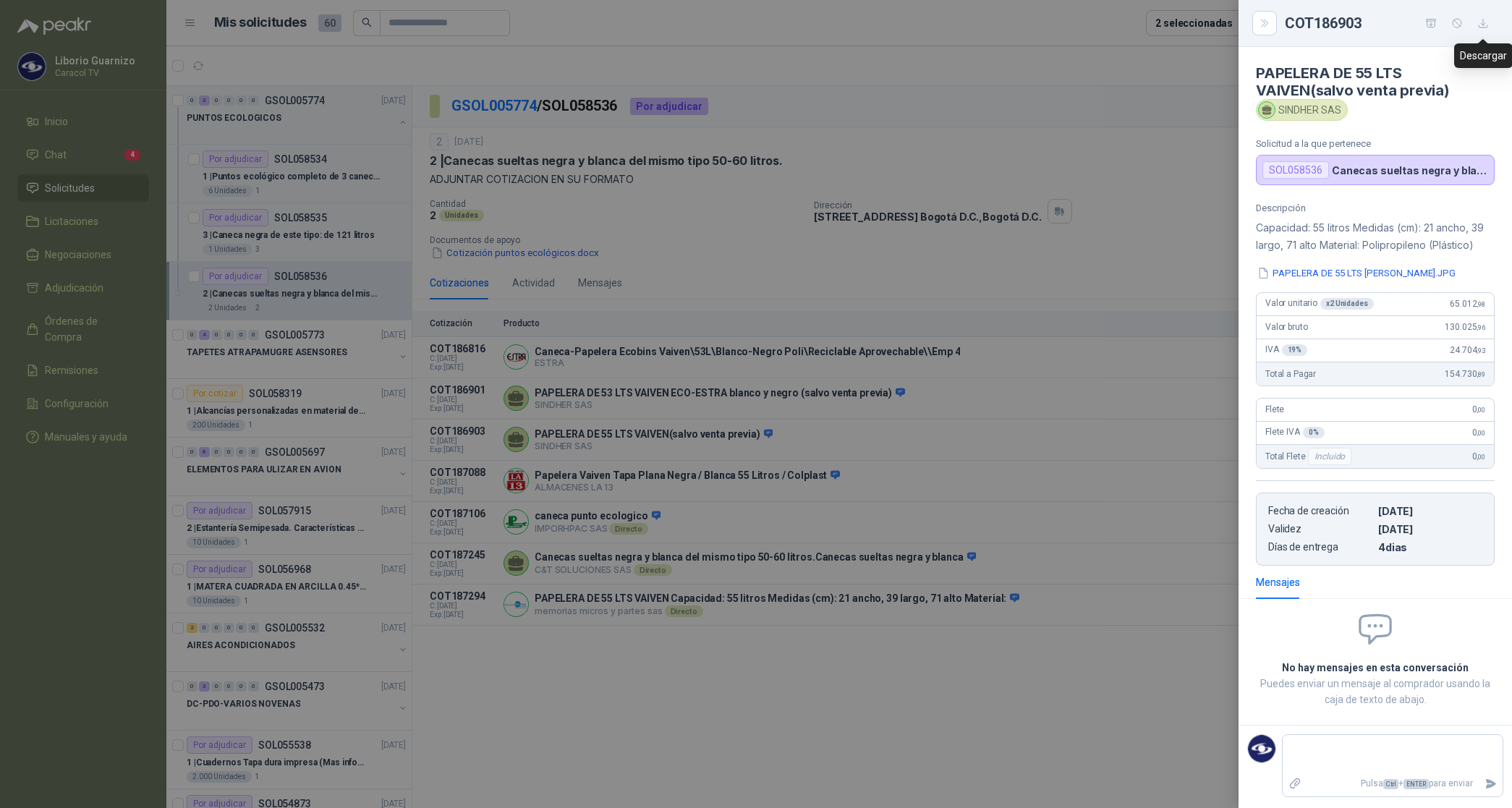
click at [1481, 27] on icon "button" at bounding box center [1483, 24] width 12 height 12
click at [1014, 475] on div at bounding box center [756, 404] width 1512 height 808
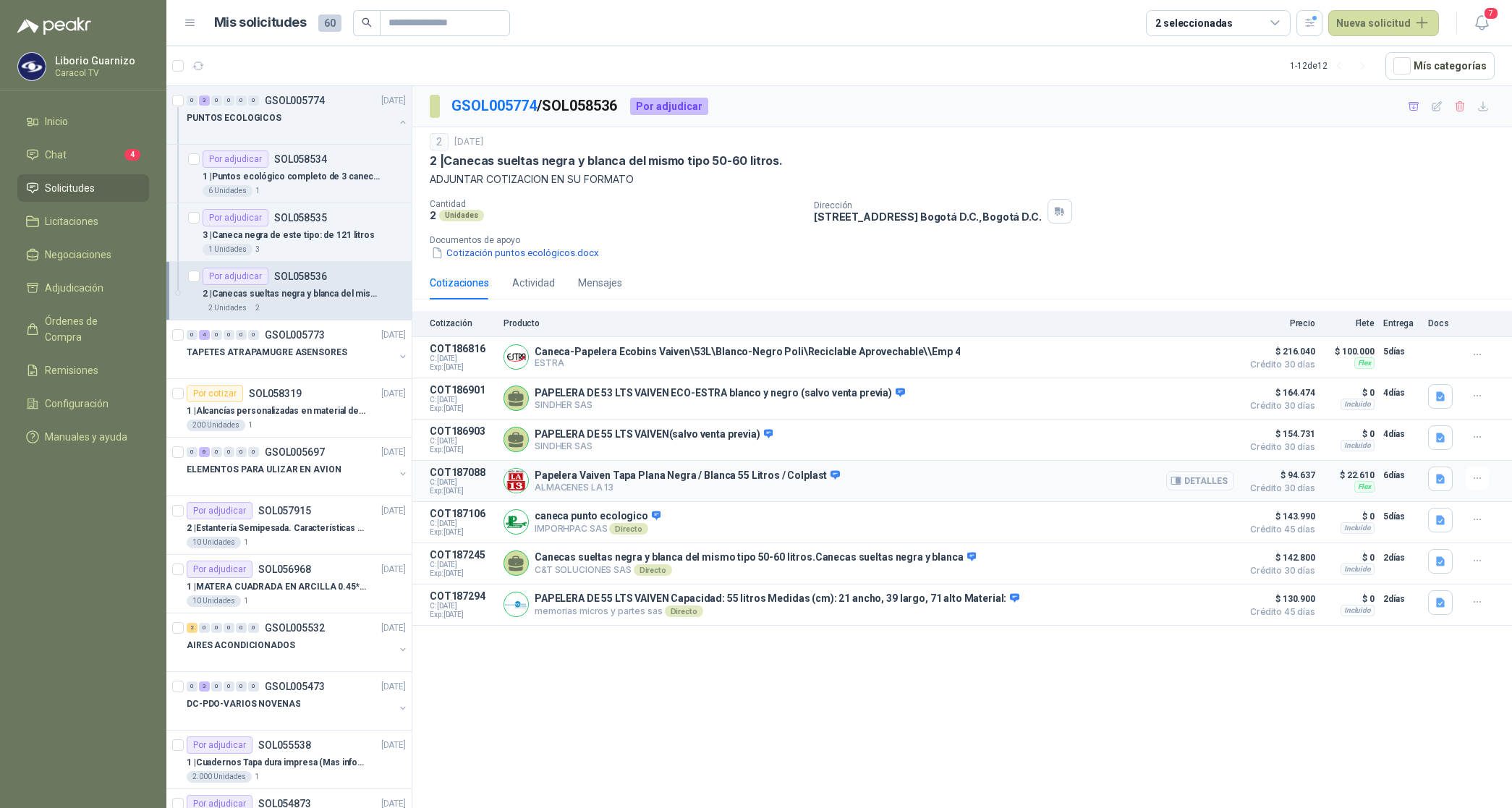
click at [1214, 483] on button "Detalles" at bounding box center [1201, 481] width 68 height 19
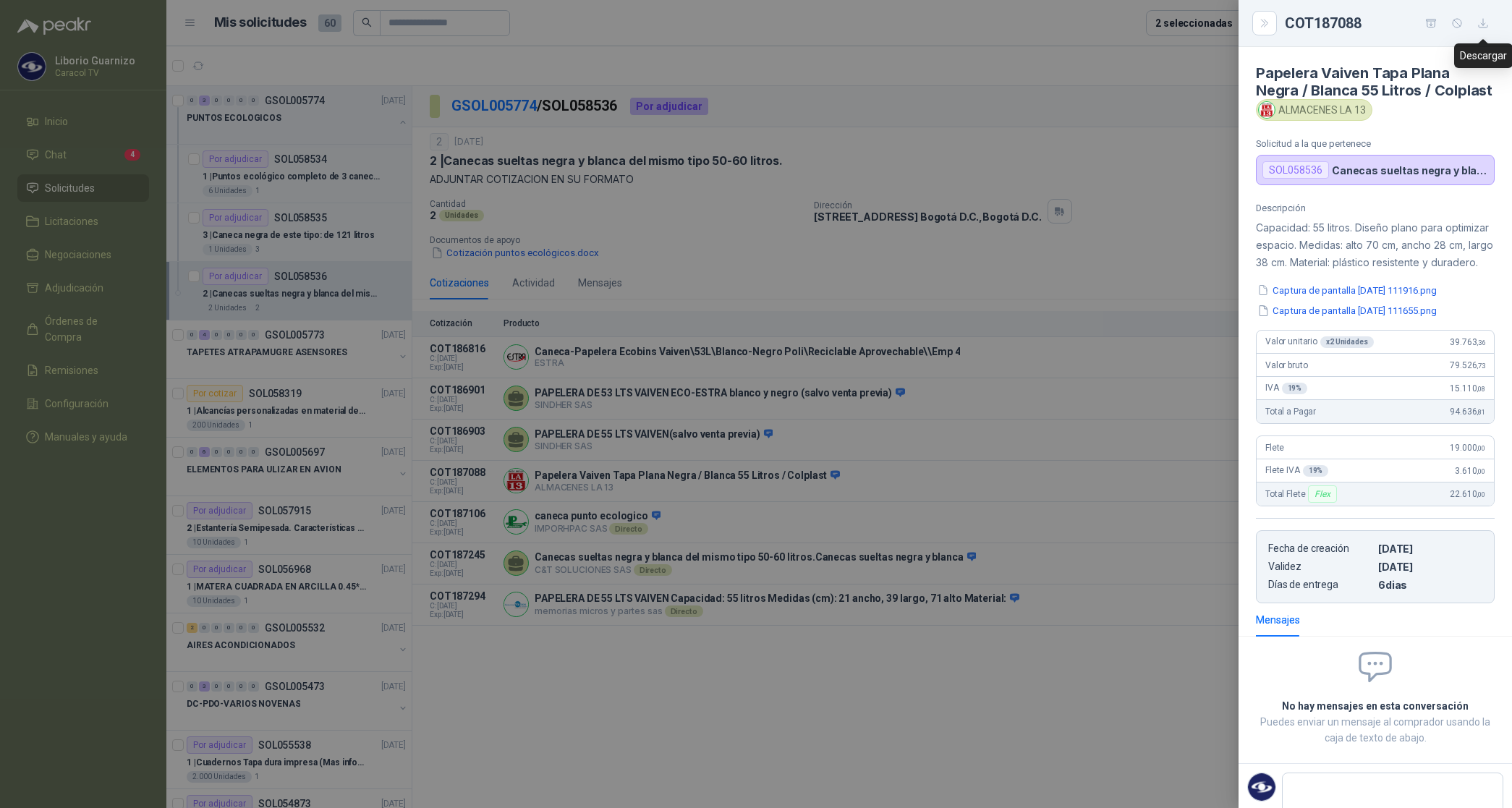
click at [1487, 27] on icon "button" at bounding box center [1483, 24] width 9 height 9
click at [962, 491] on div at bounding box center [756, 404] width 1512 height 808
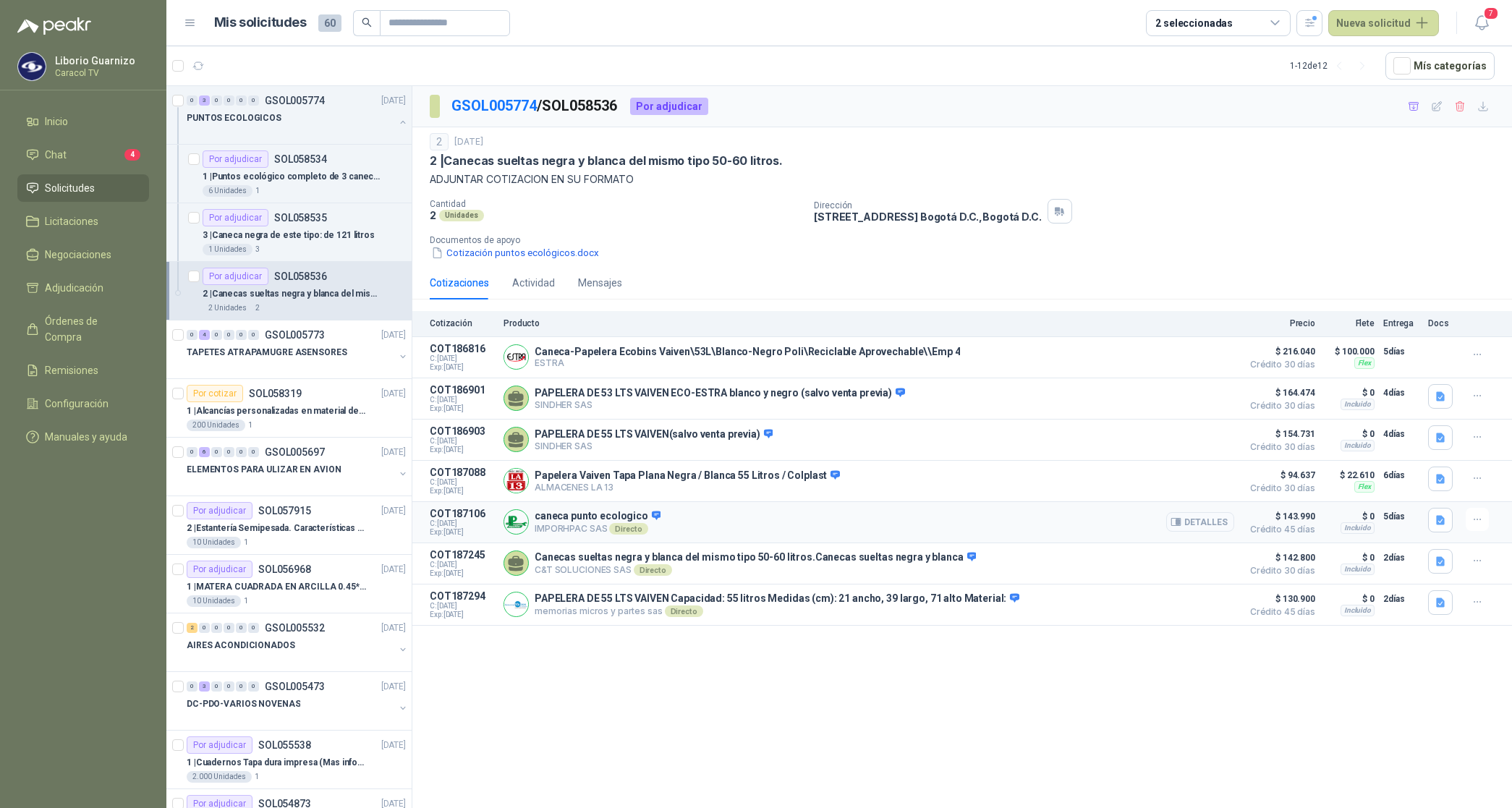
click at [1192, 521] on button "Detalles" at bounding box center [1201, 522] width 68 height 19
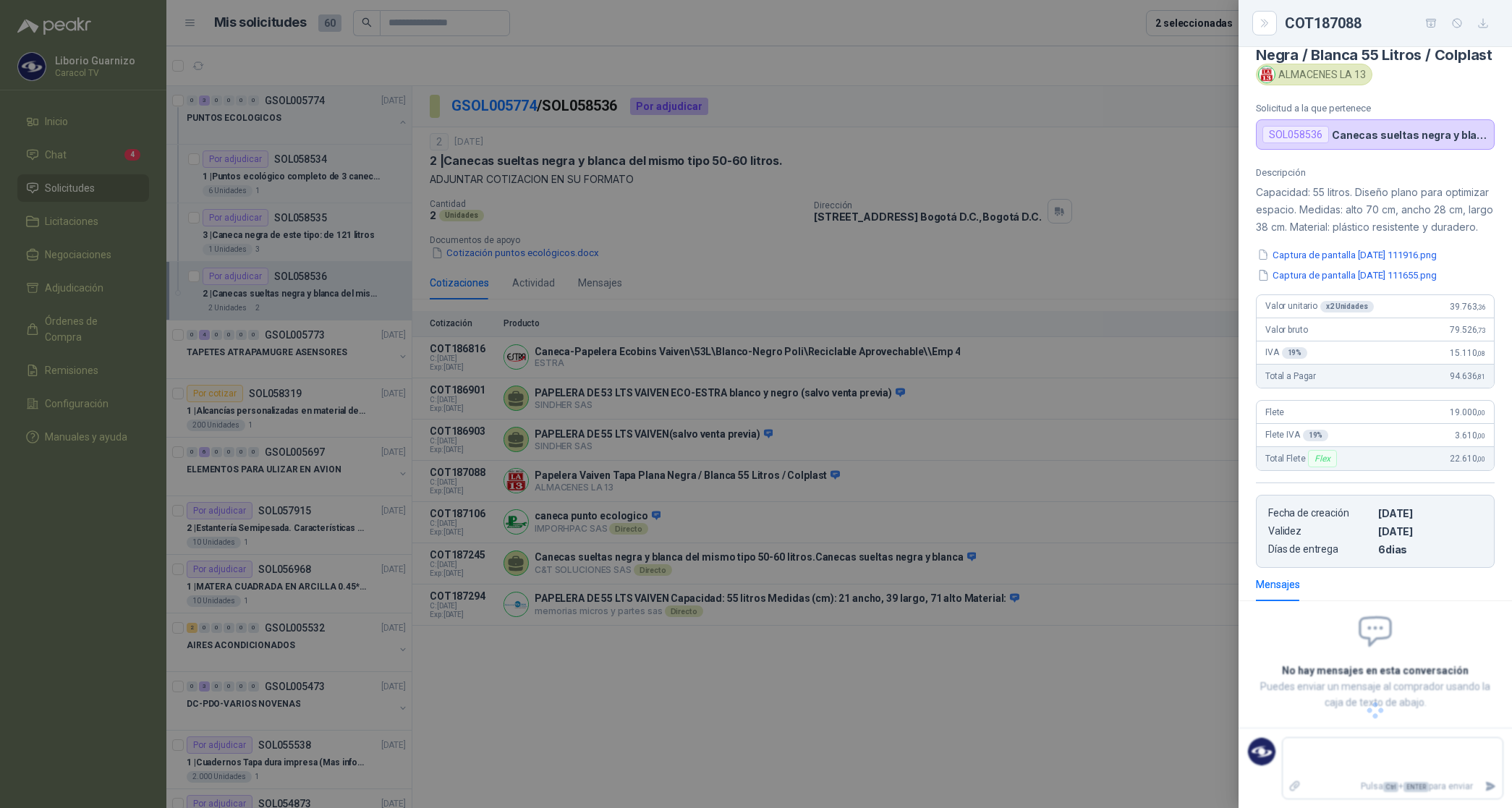
scroll to position [0, 0]
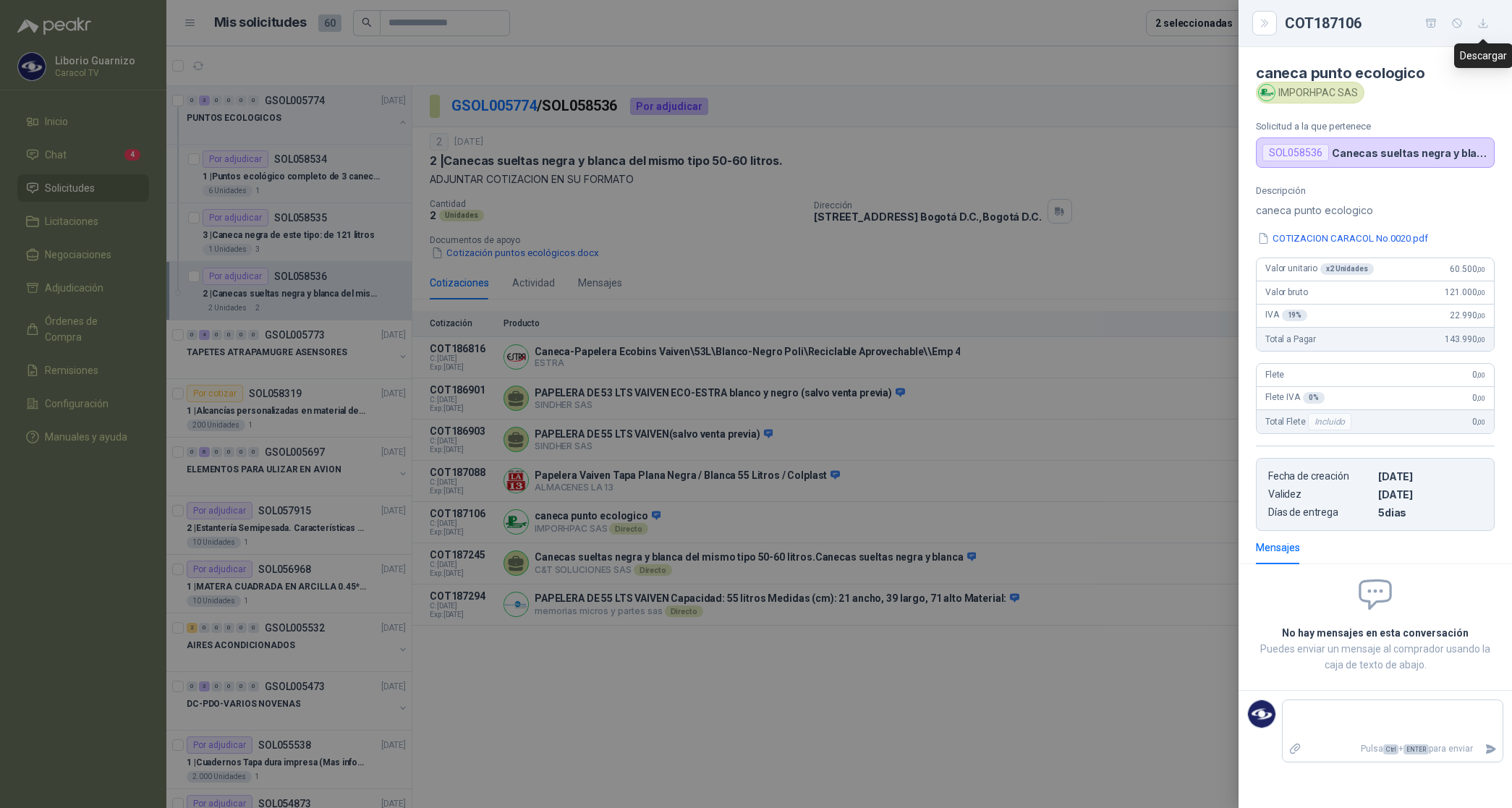
click at [1485, 19] on icon "button" at bounding box center [1483, 24] width 12 height 12
click at [936, 398] on div at bounding box center [756, 404] width 1512 height 808
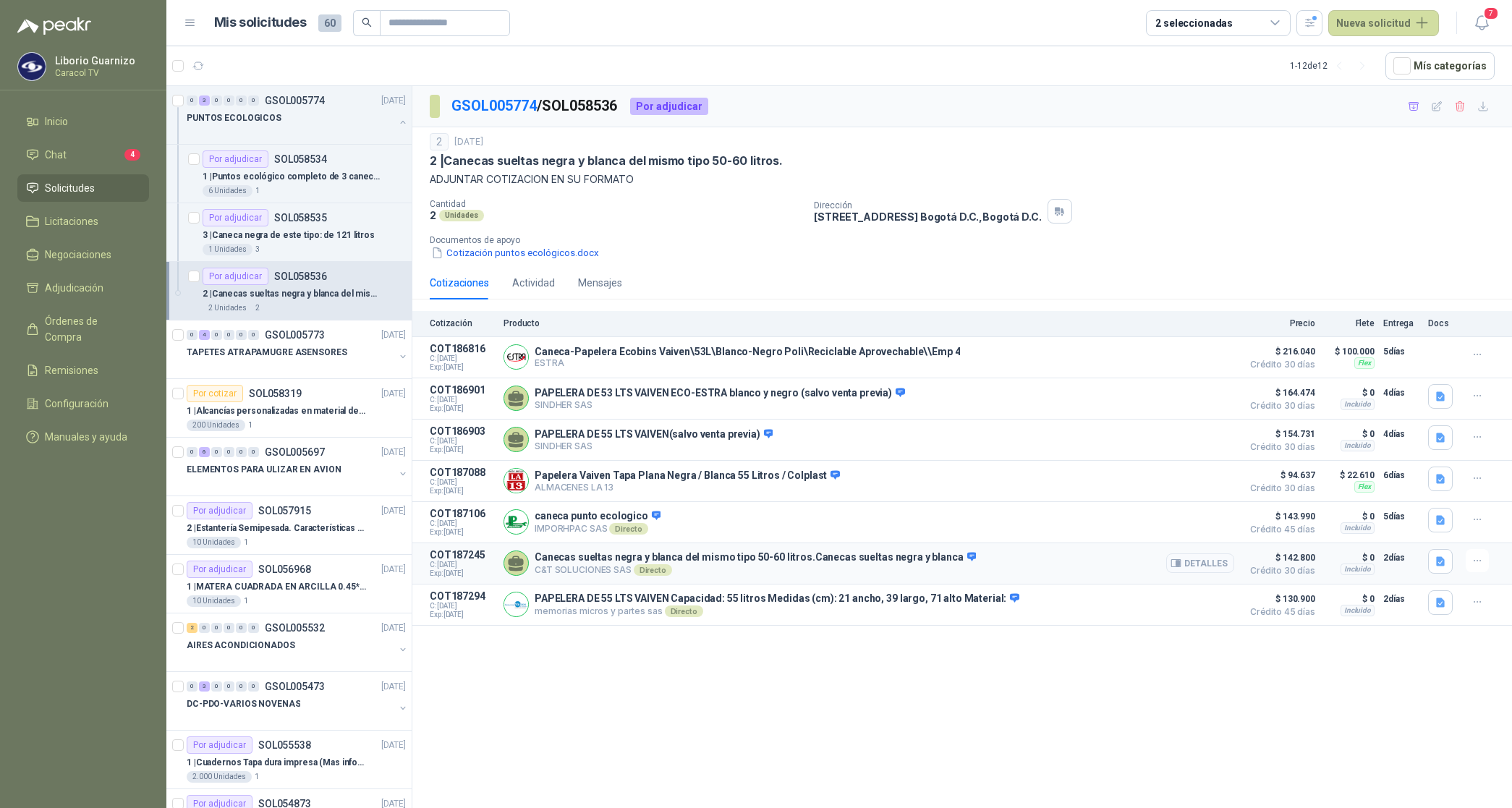
click at [1195, 570] on button "Detalles" at bounding box center [1201, 563] width 68 height 19
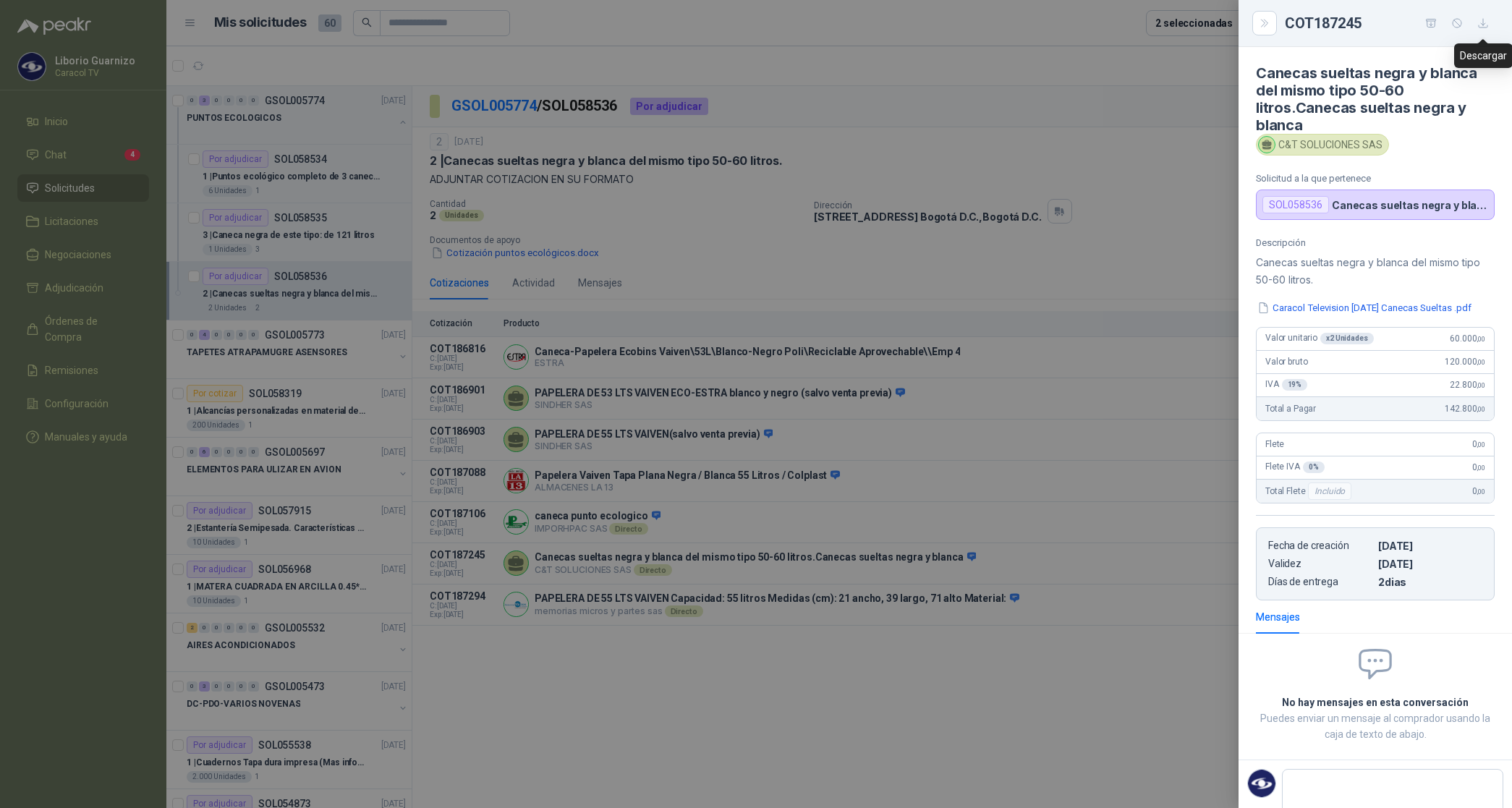
click at [1487, 27] on icon "button" at bounding box center [1483, 24] width 12 height 12
click at [1072, 463] on div at bounding box center [756, 404] width 1512 height 808
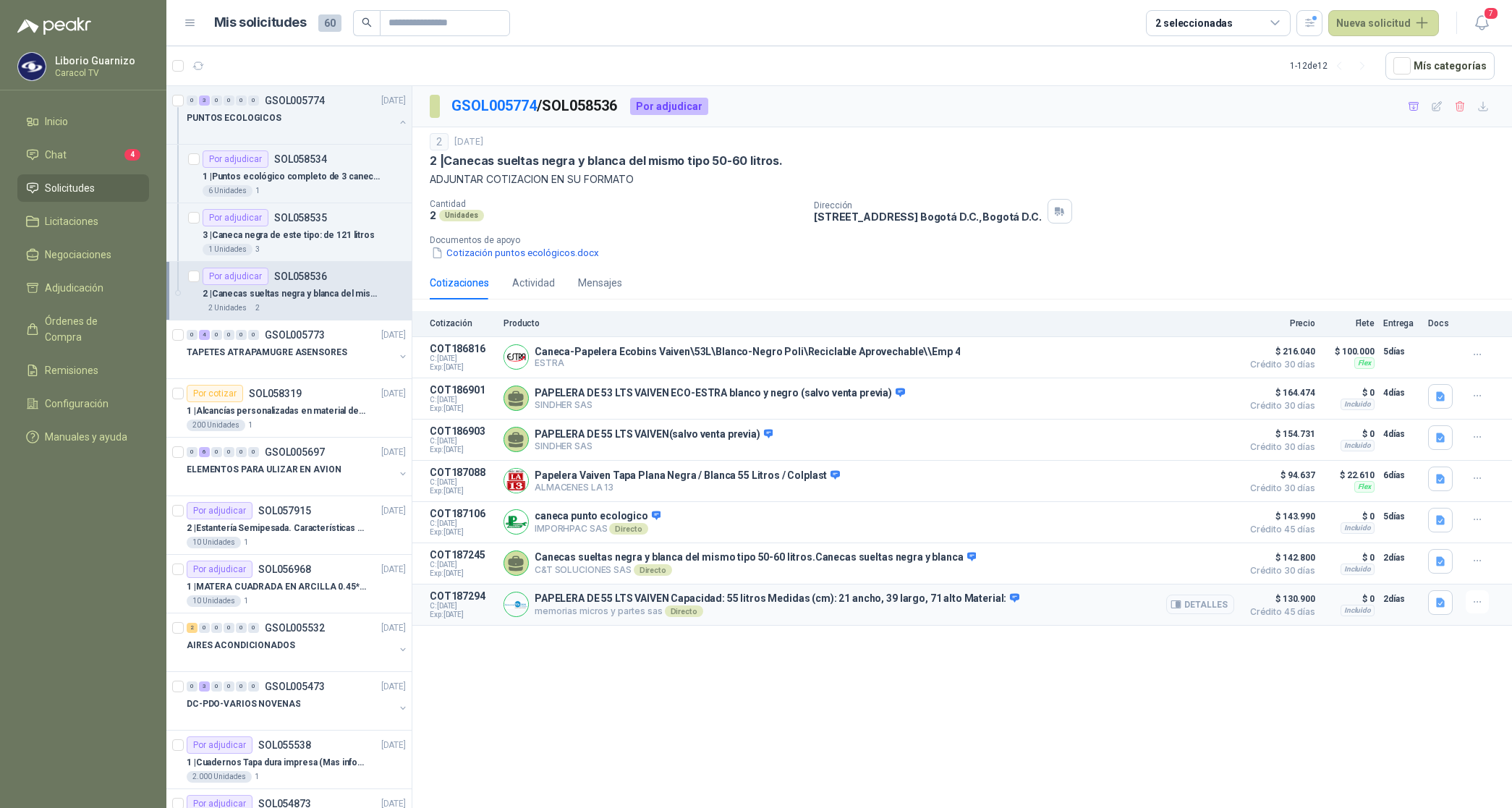
click at [1190, 614] on button "Detalles" at bounding box center [1201, 604] width 68 height 19
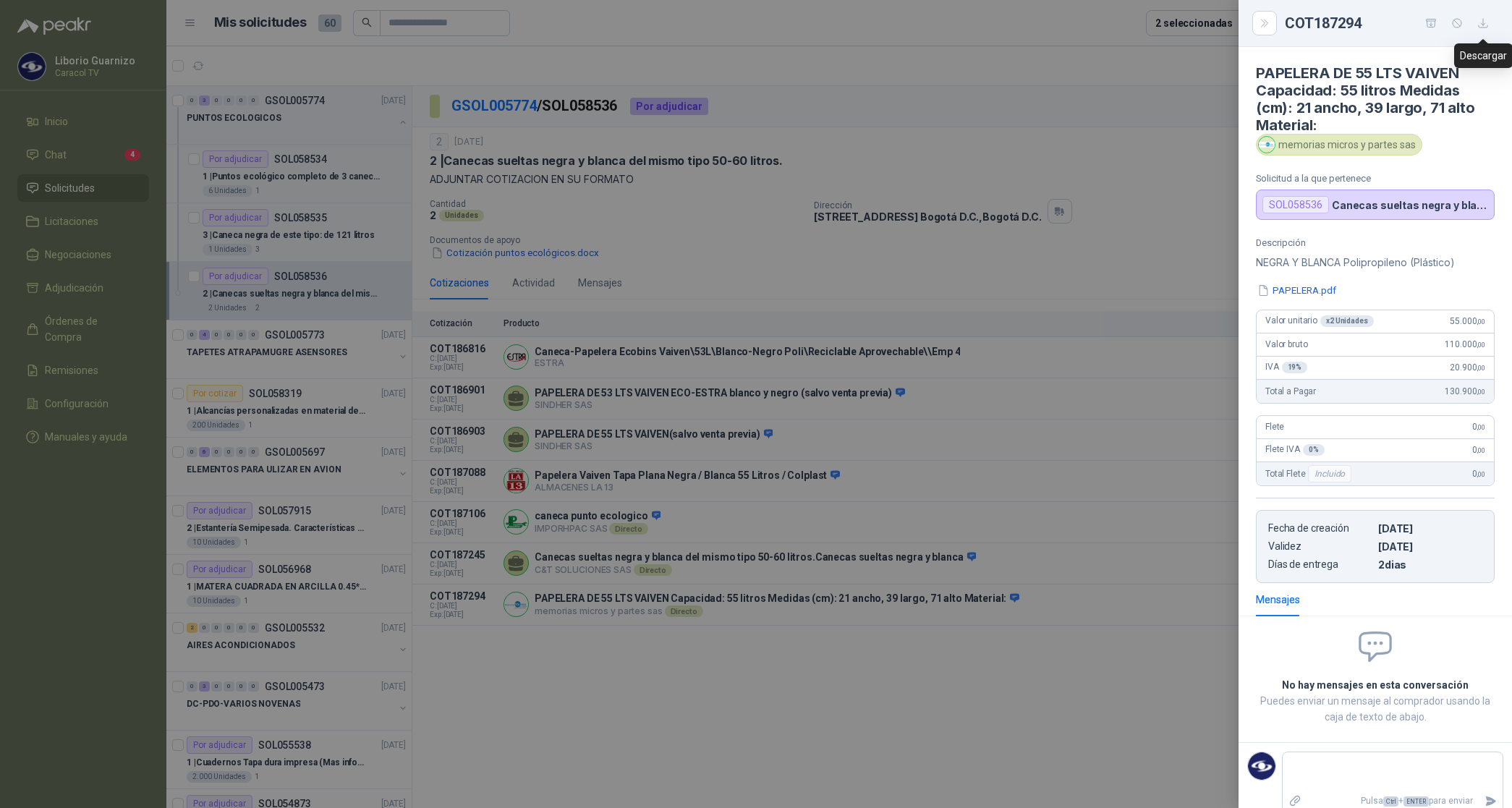
click at [1483, 24] on icon "button" at bounding box center [1483, 24] width 9 height 9
click at [1100, 161] on div at bounding box center [756, 404] width 1512 height 808
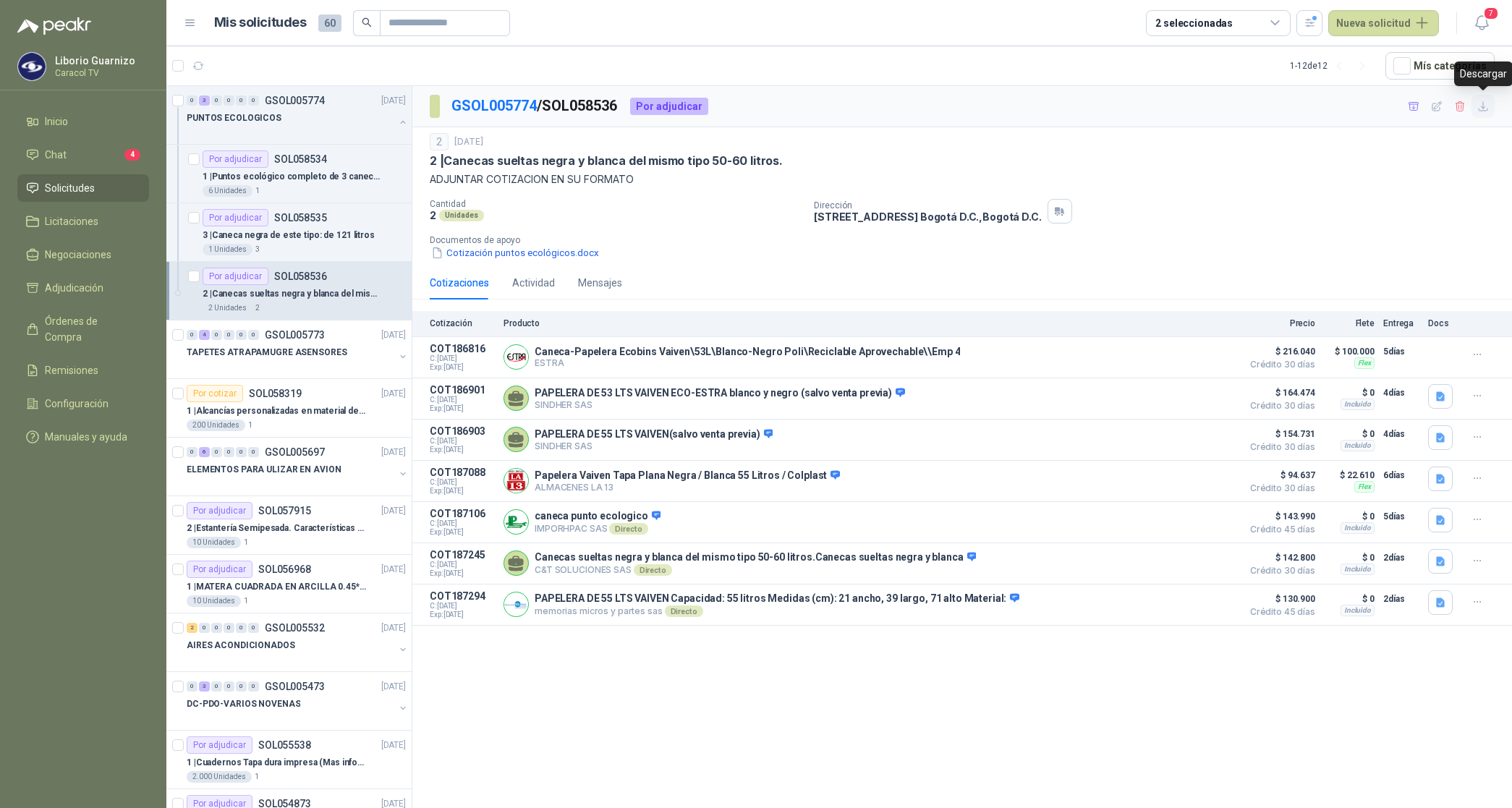
click at [1481, 109] on icon "button" at bounding box center [1483, 107] width 12 height 12
click at [261, 123] on p "PUNTOS ECOLOGICOS" at bounding box center [233, 118] width 94 height 14
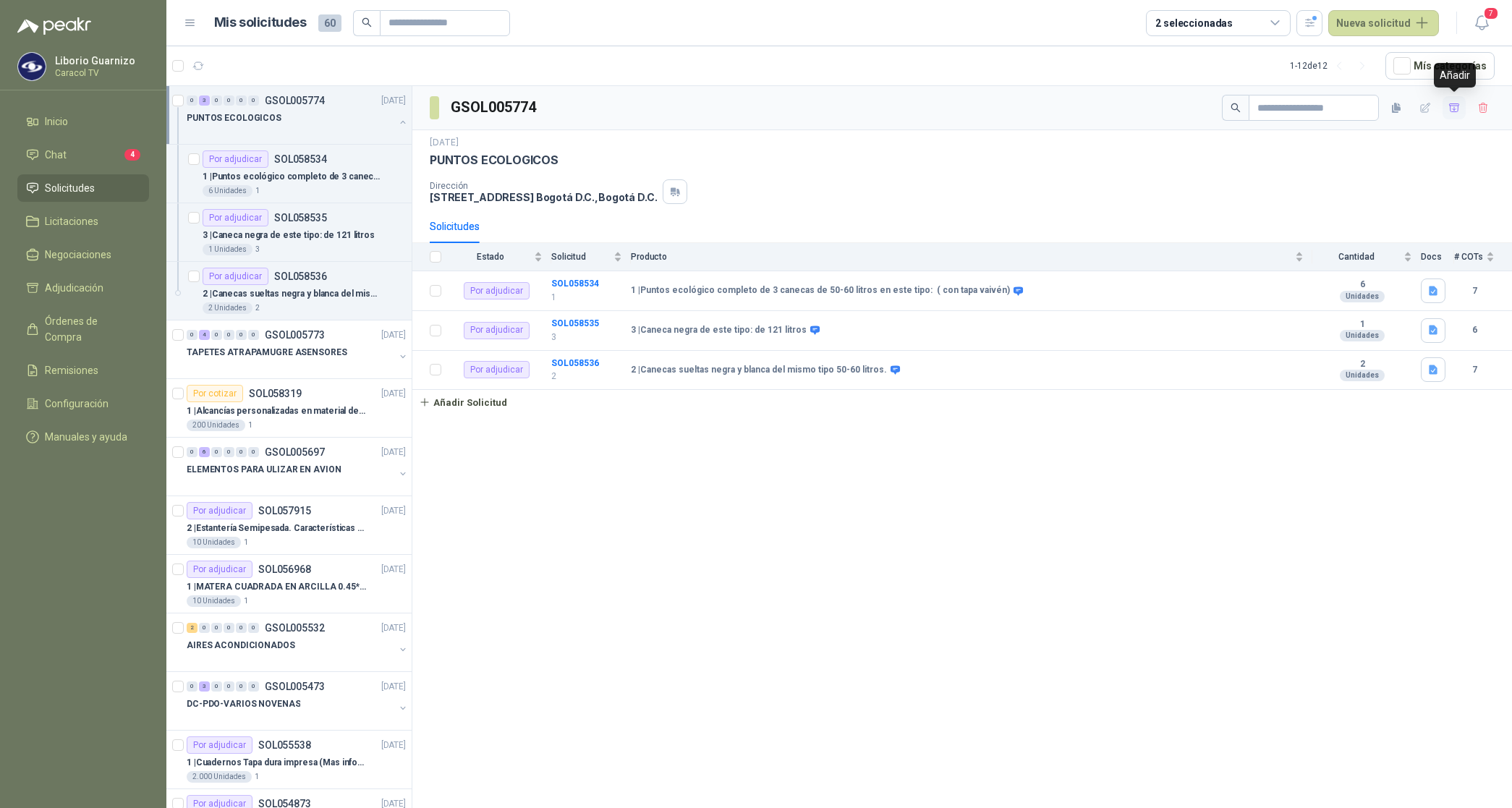
click at [1456, 110] on icon "button" at bounding box center [1454, 108] width 12 height 12
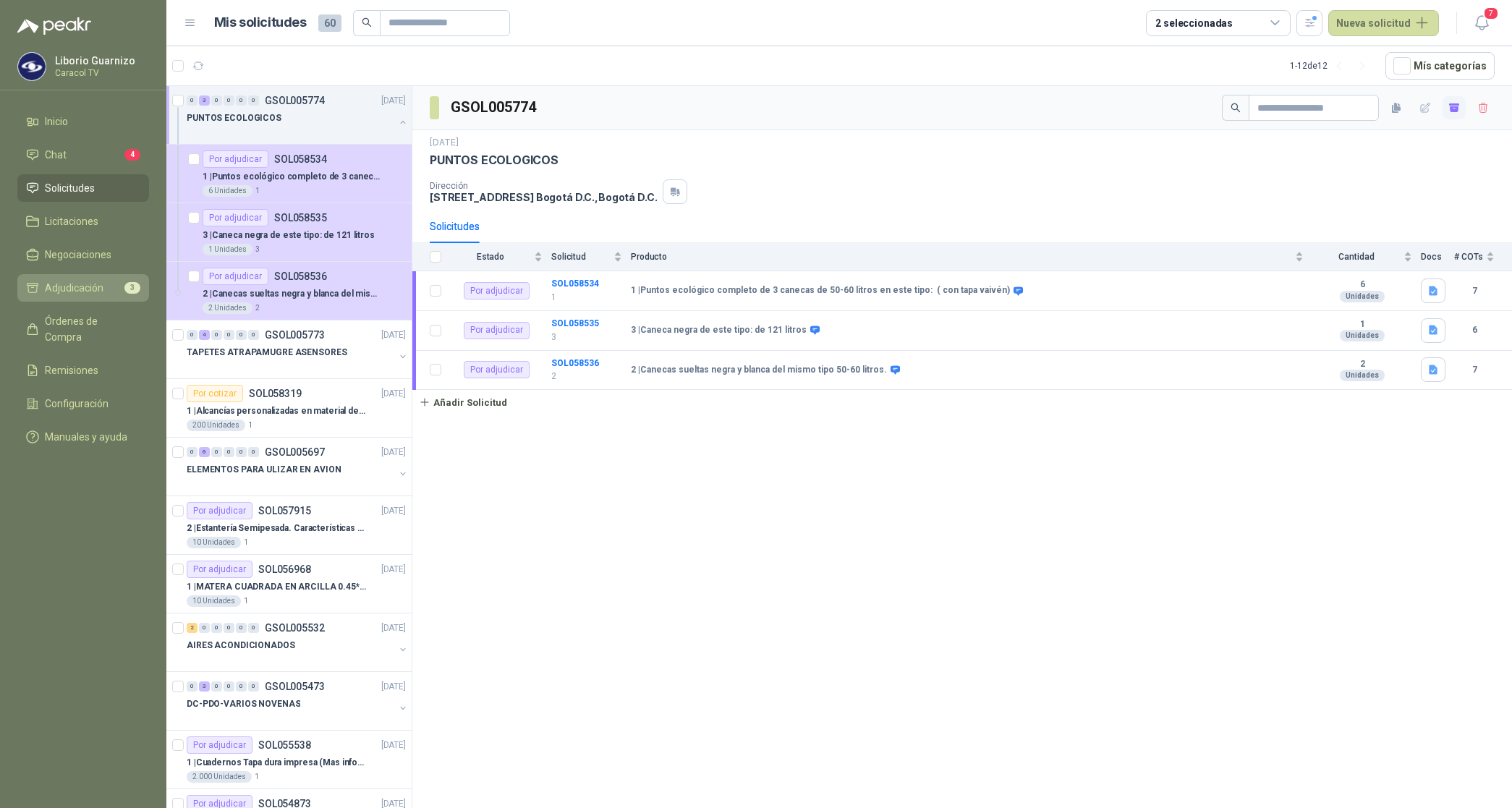
click at [45, 288] on span "Adjudicación" at bounding box center [73, 288] width 59 height 16
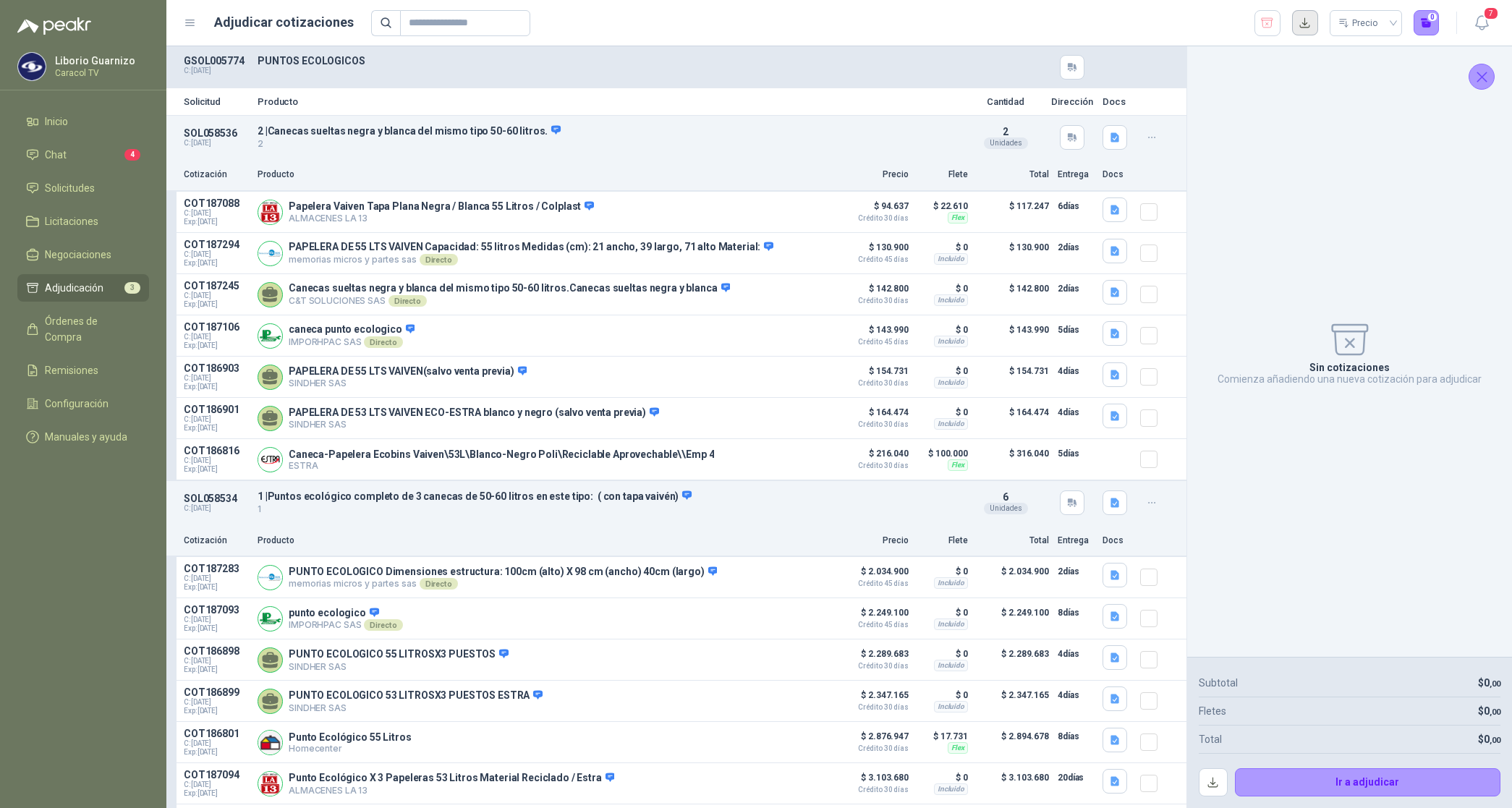
click at [1299, 27] on button "button" at bounding box center [1306, 24] width 26 height 26
click at [1268, 19] on icon "button" at bounding box center [1267, 23] width 11 height 10
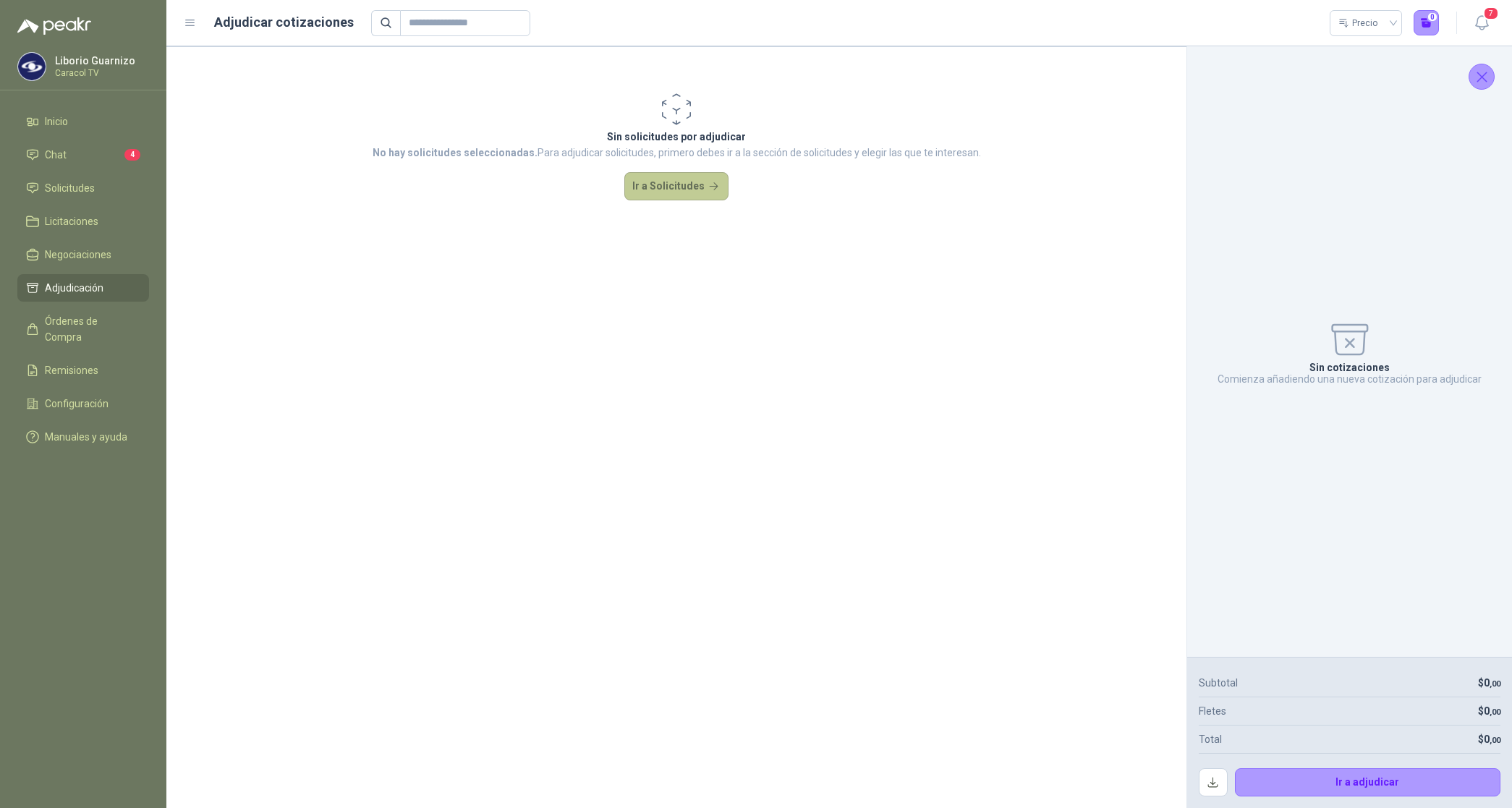
click at [668, 196] on button "Ir a Solicitudes" at bounding box center [676, 186] width 104 height 29
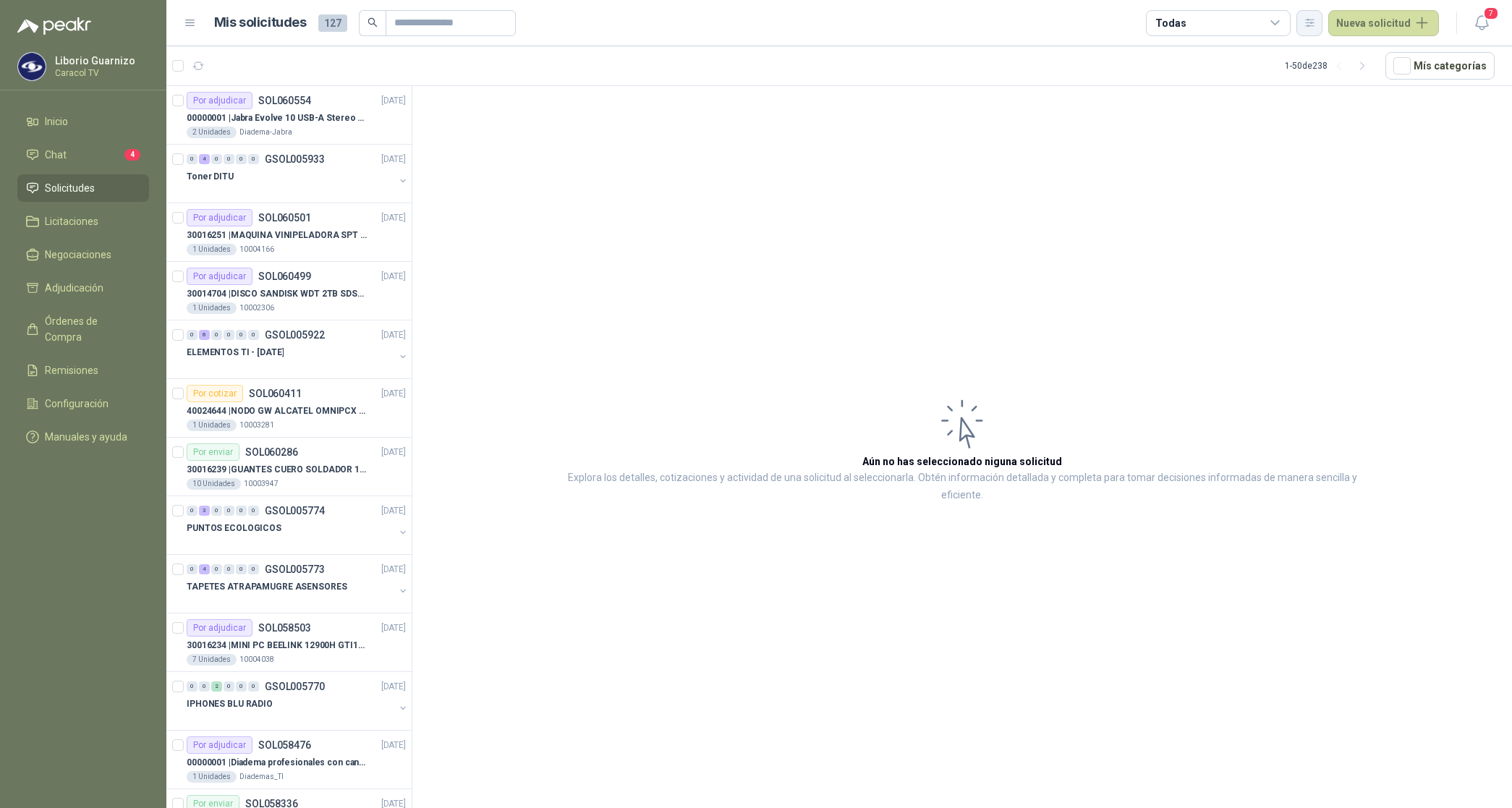
click at [1312, 26] on icon "button" at bounding box center [1309, 23] width 8 height 7
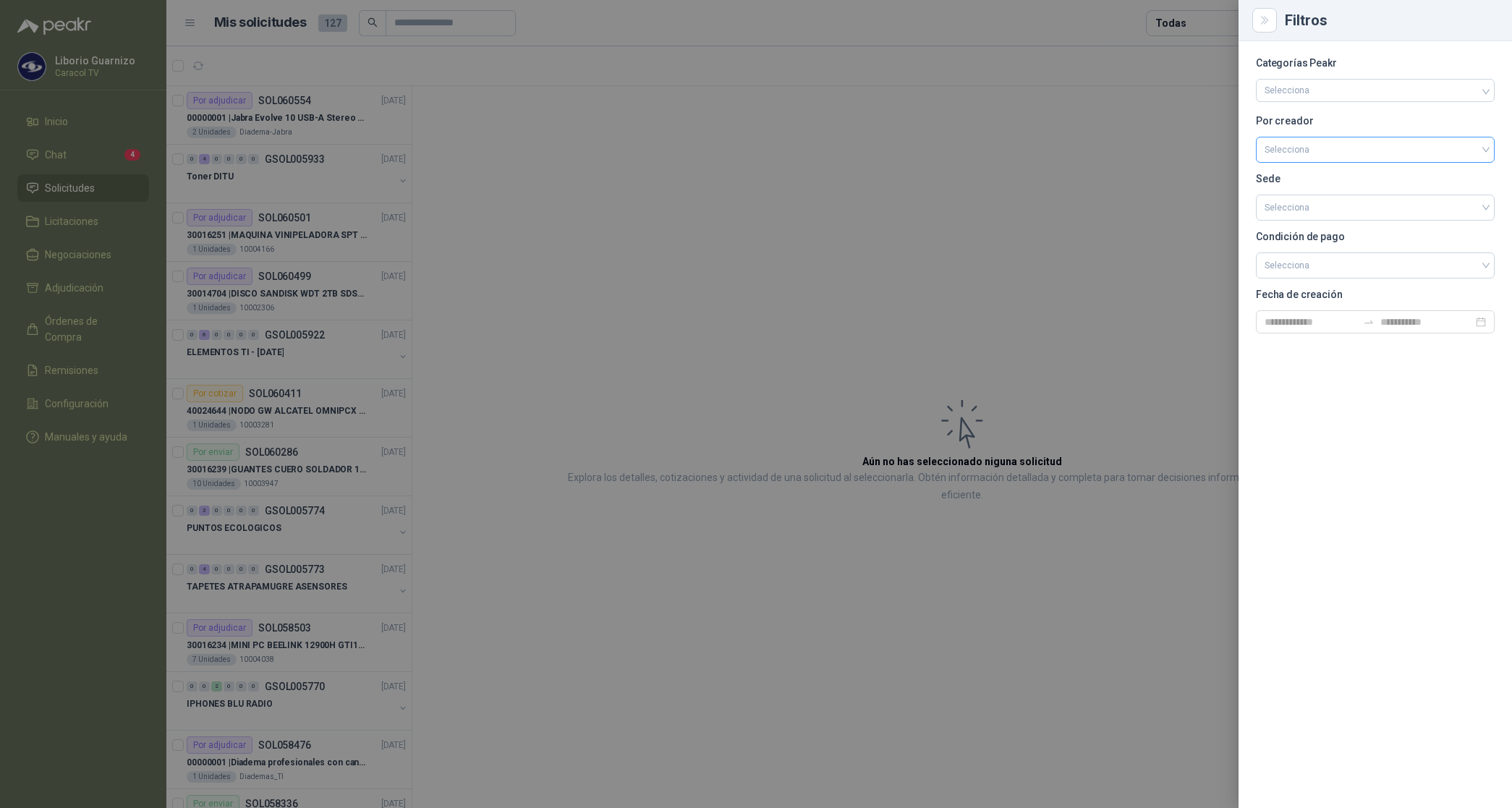
click at [1297, 144] on input "search" at bounding box center [1375, 148] width 221 height 22
click at [1332, 216] on div "[PERSON_NAME]" at bounding box center [1375, 226] width 233 height 23
click at [1178, 11] on div at bounding box center [756, 404] width 1512 height 808
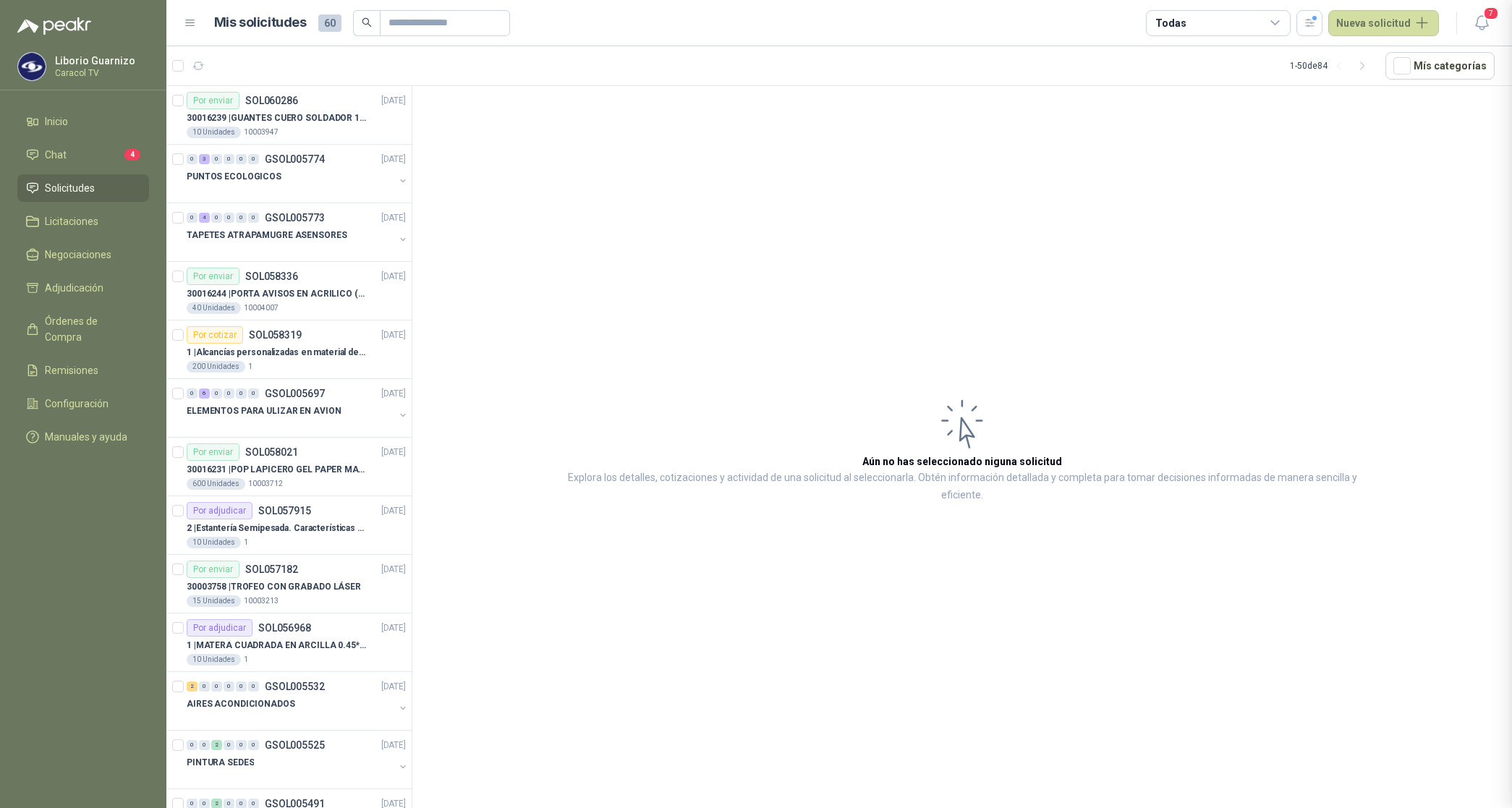
click at [1179, 13] on div "Todas" at bounding box center [1217, 24] width 144 height 26
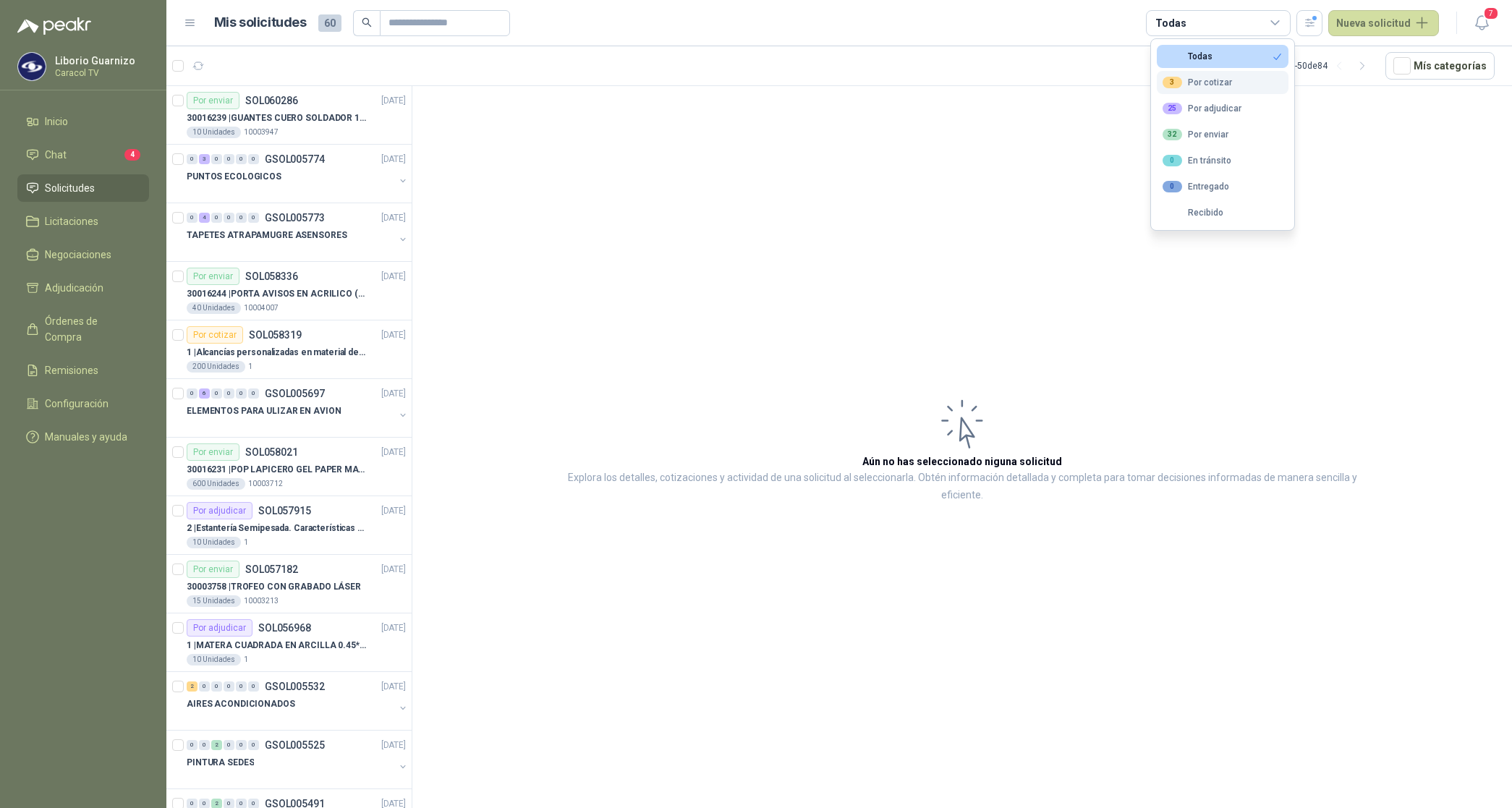
click at [1212, 74] on button "3 Por cotizar" at bounding box center [1223, 82] width 132 height 23
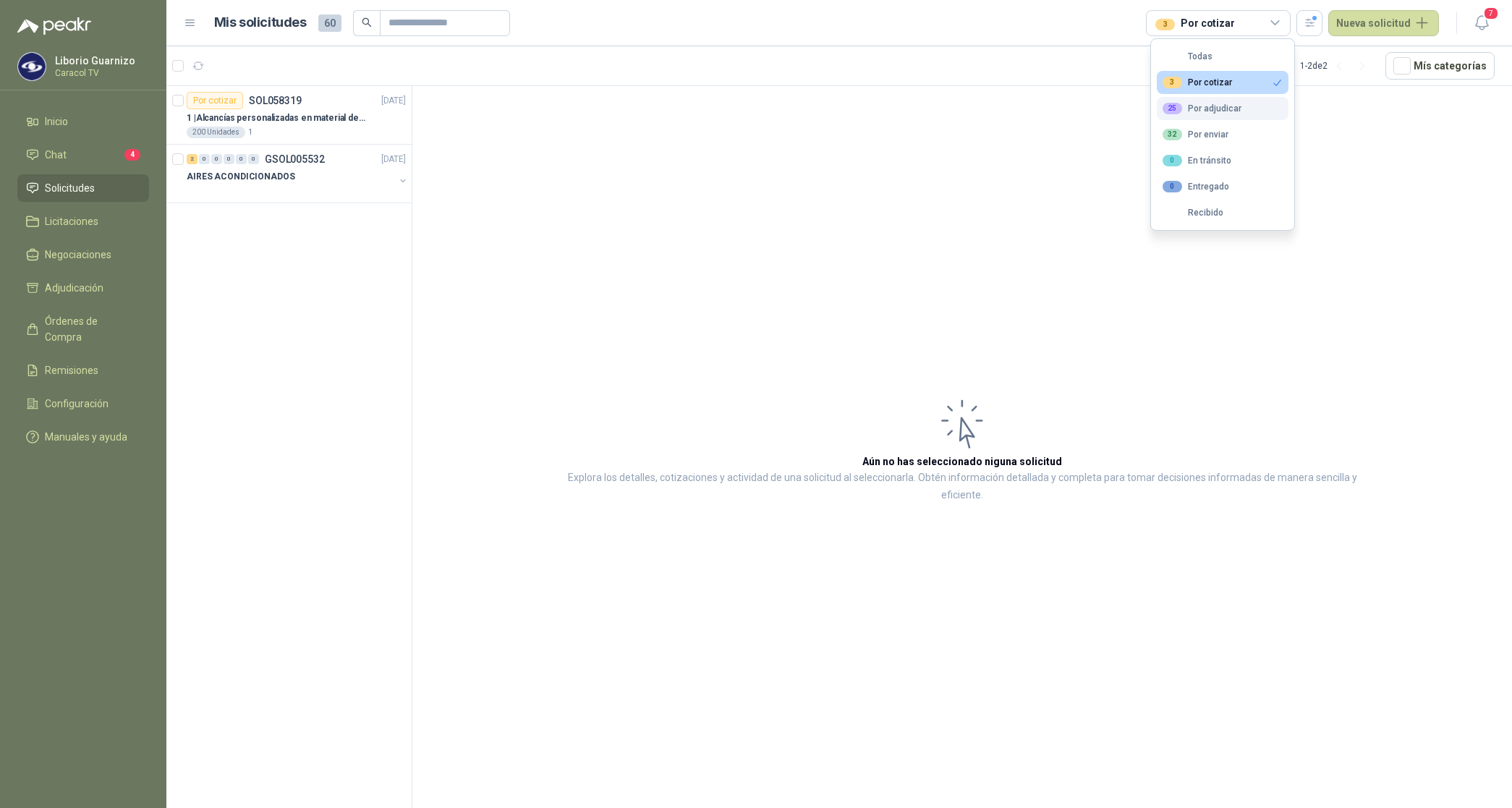
click at [1224, 115] on button "25 Por adjudicar" at bounding box center [1223, 108] width 132 height 23
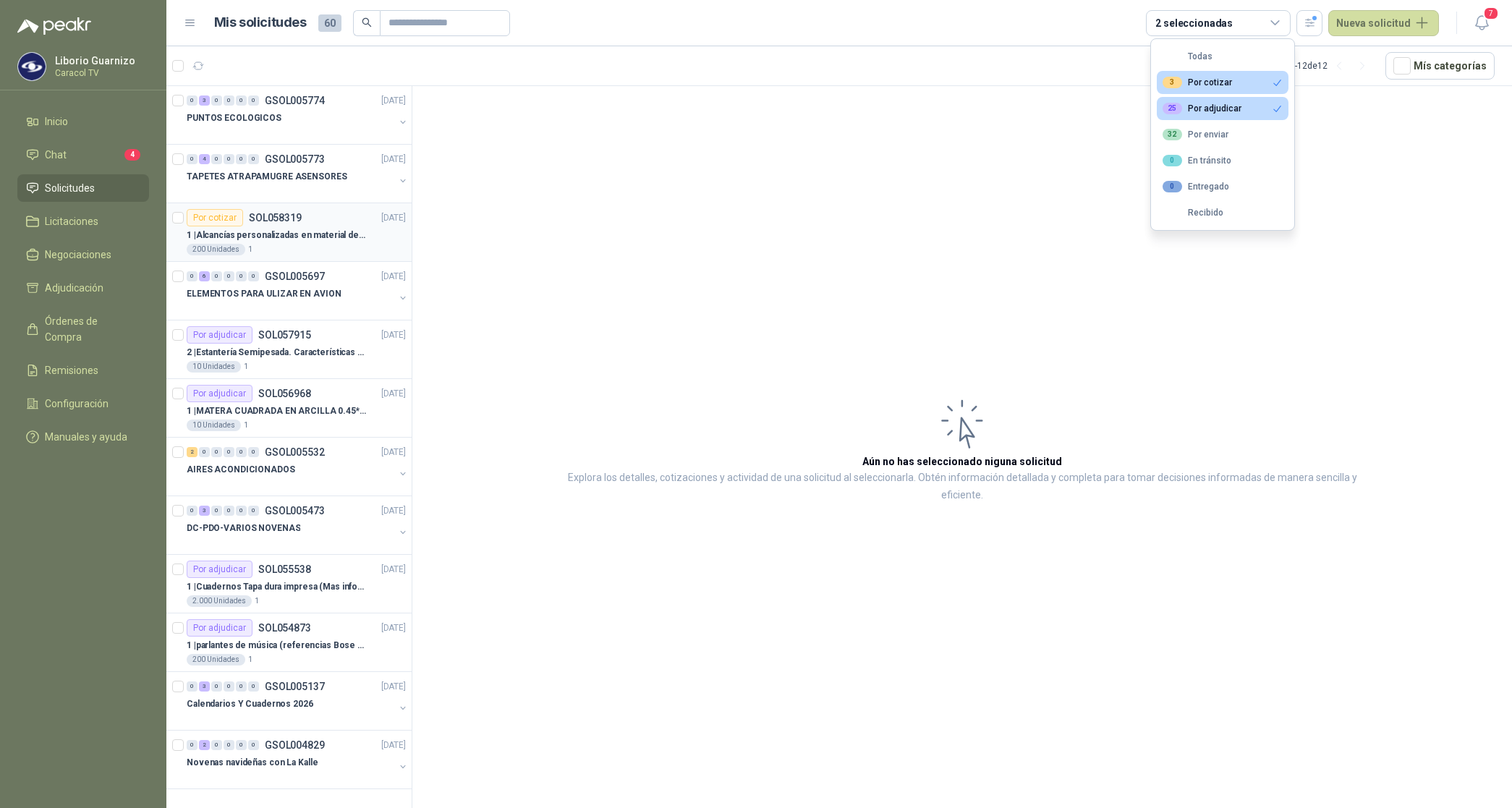
click at [324, 235] on p "1 | Alcancías personalizadas en material de cerámica (VER ADJUNTO)" at bounding box center [276, 235] width 180 height 14
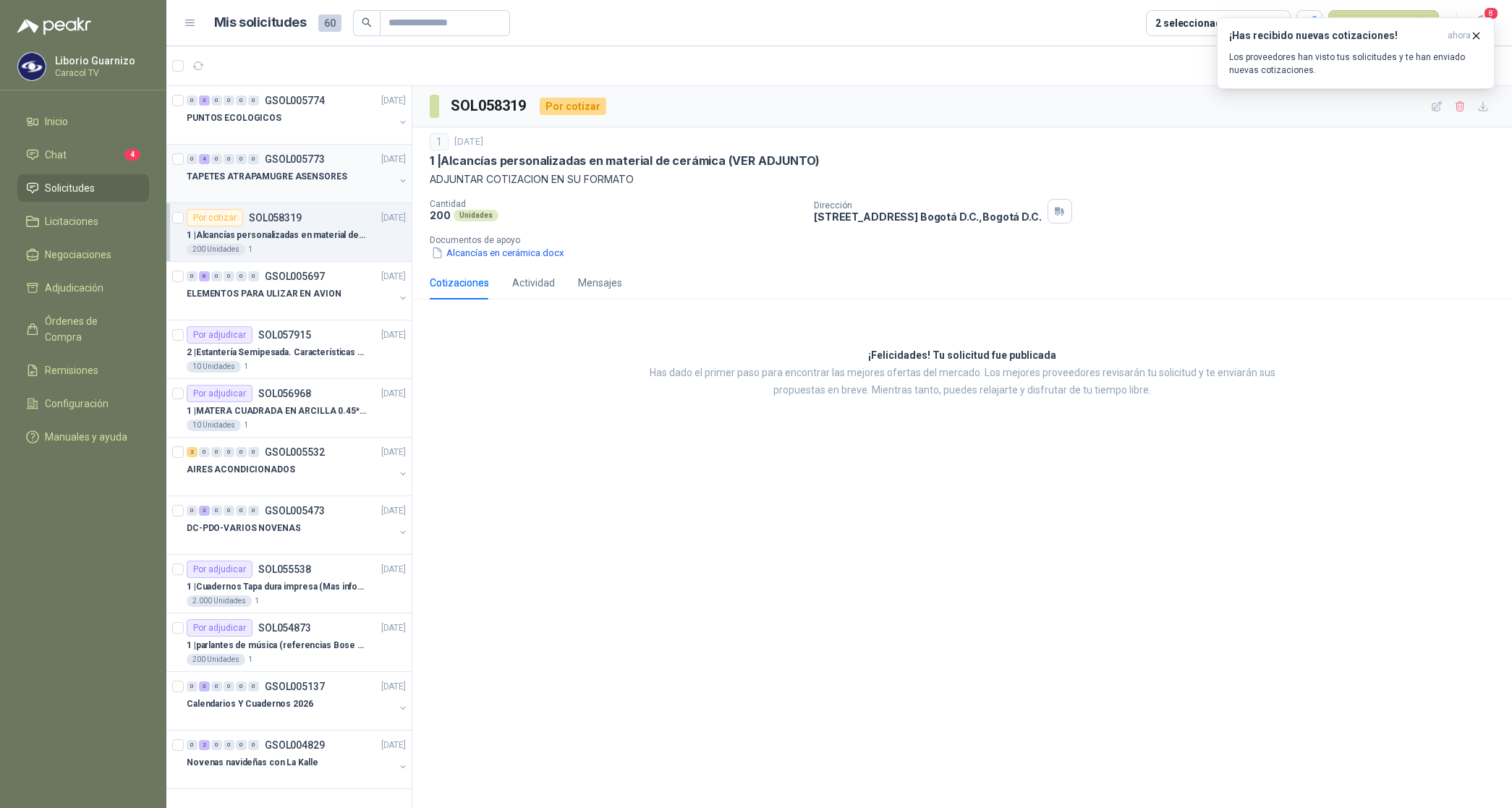
click at [268, 182] on p "TAPETES ATRAPAMUGRE ASENSORES" at bounding box center [267, 177] width 161 height 14
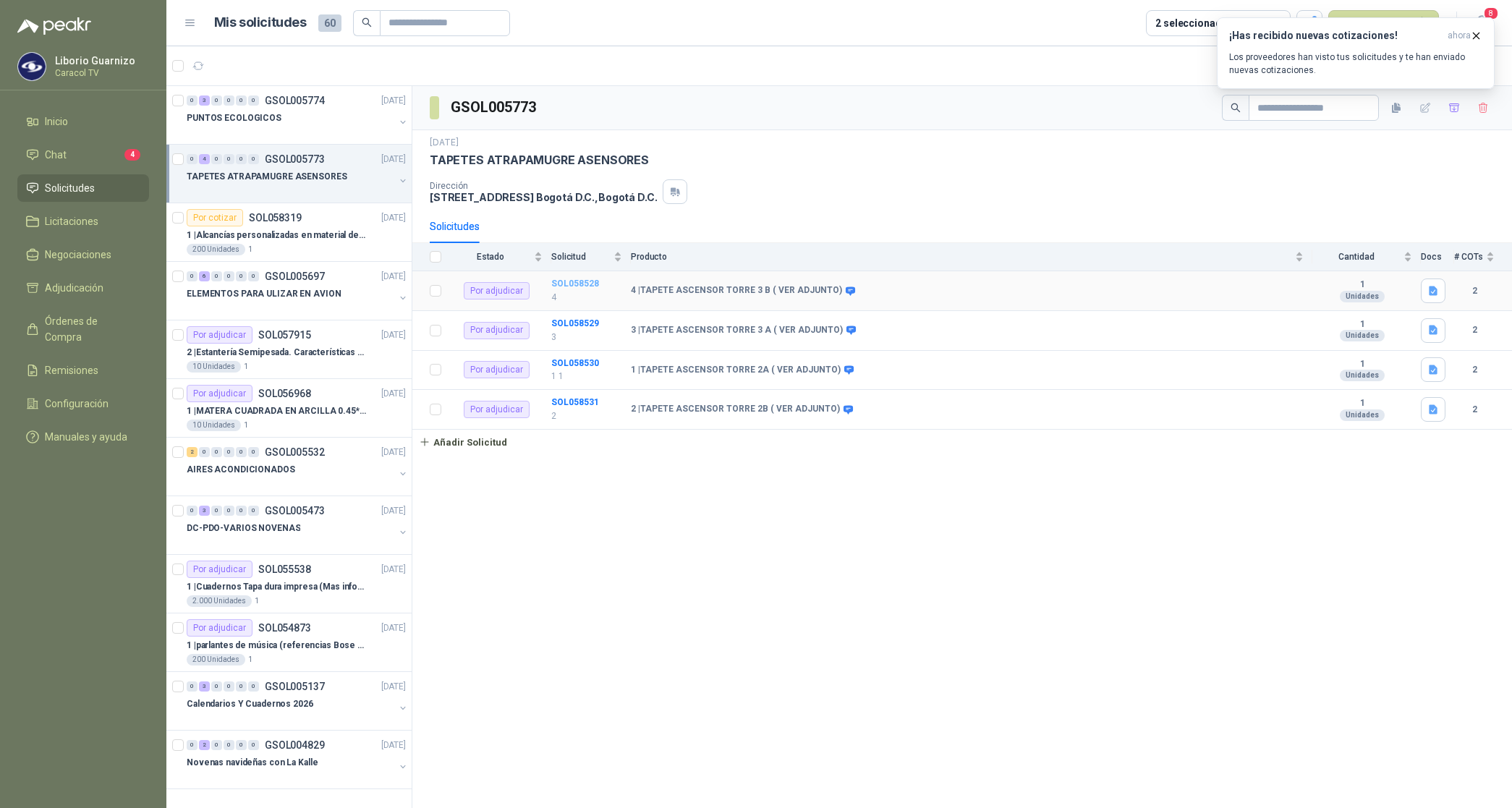
click at [566, 289] on b "SOL058528" at bounding box center [575, 284] width 48 height 10
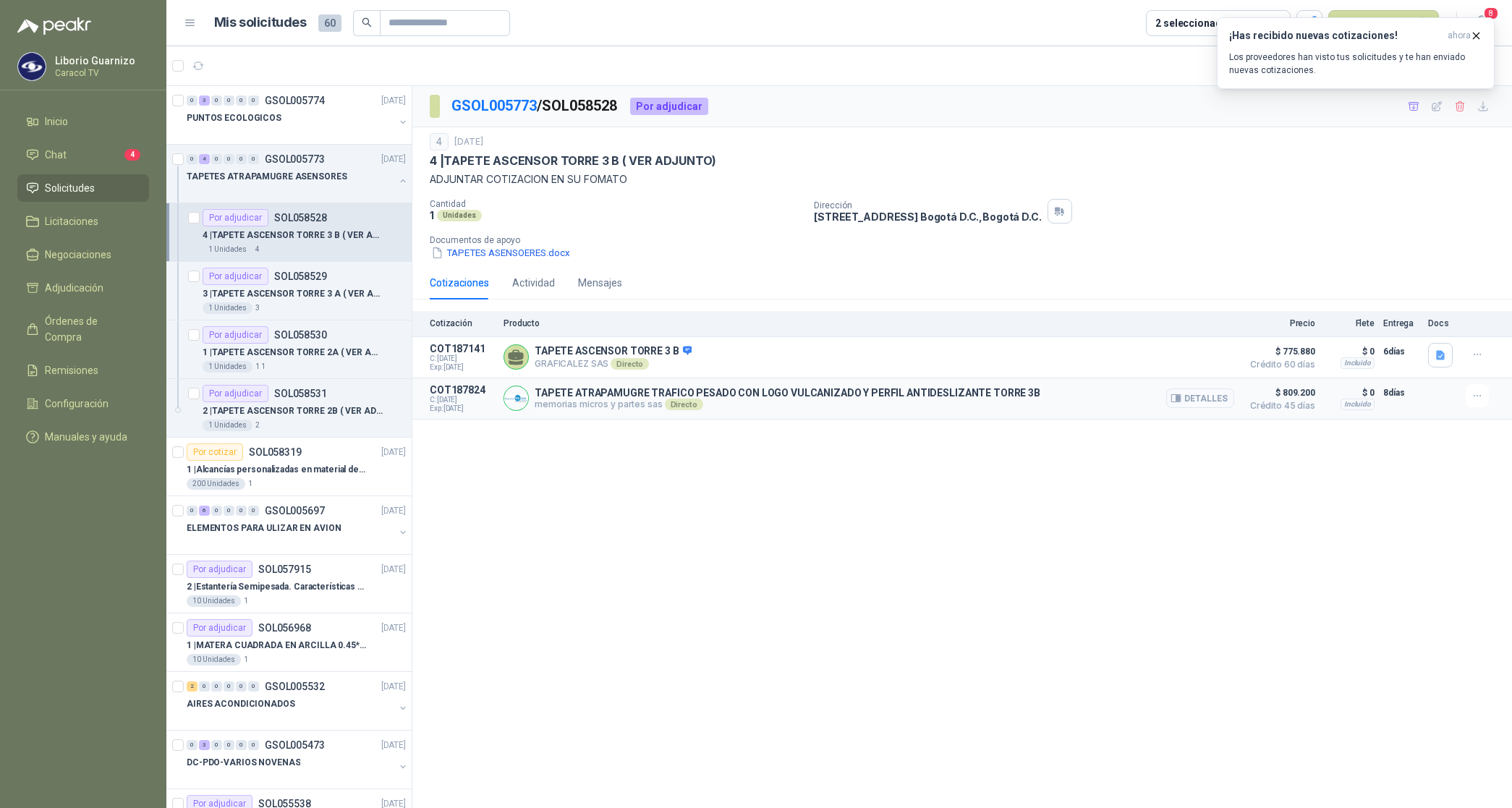
click at [1194, 403] on button "Detalles" at bounding box center [1201, 398] width 68 height 19
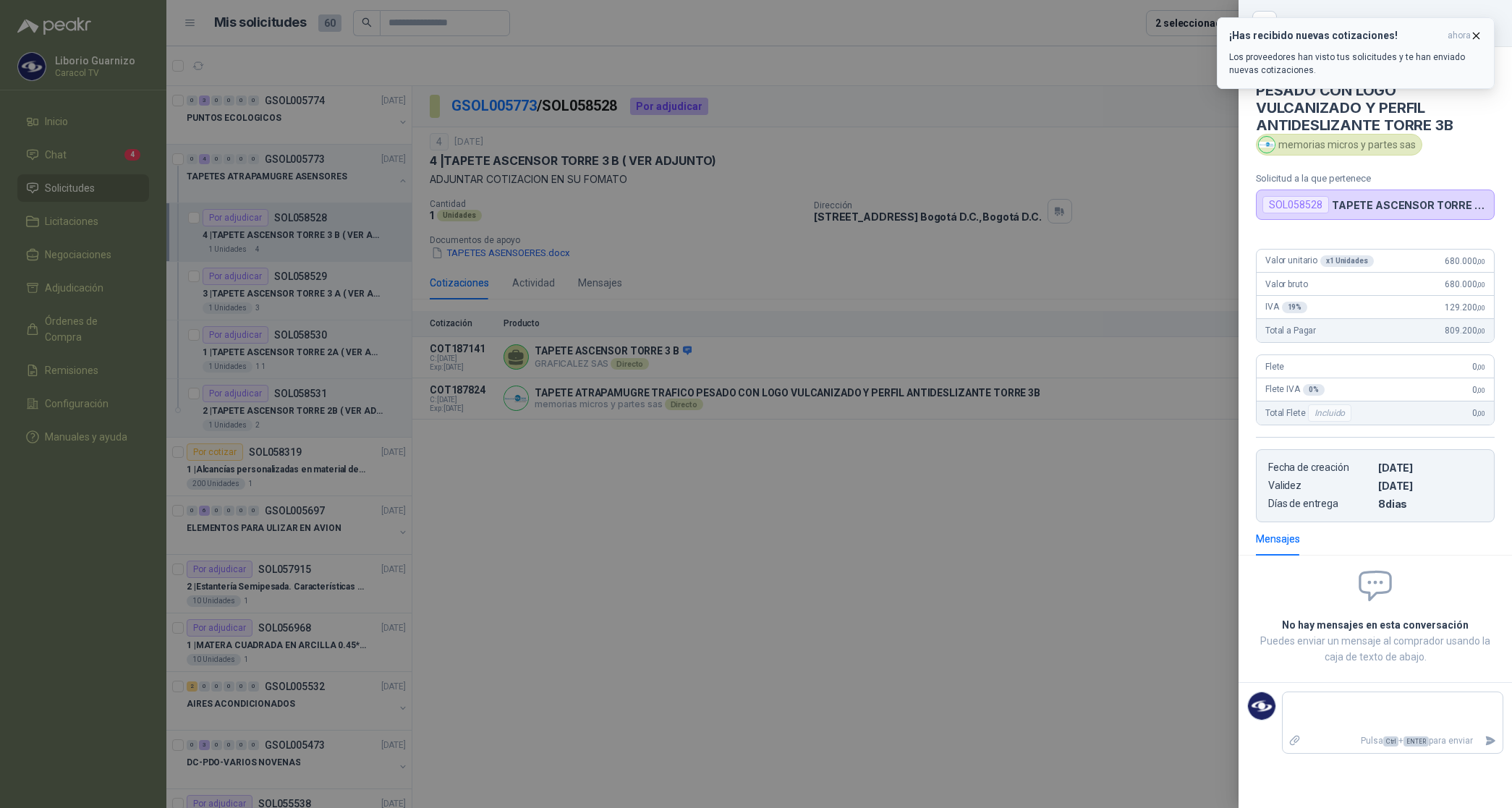
click at [1470, 36] on icon "button" at bounding box center [1476, 36] width 12 height 12
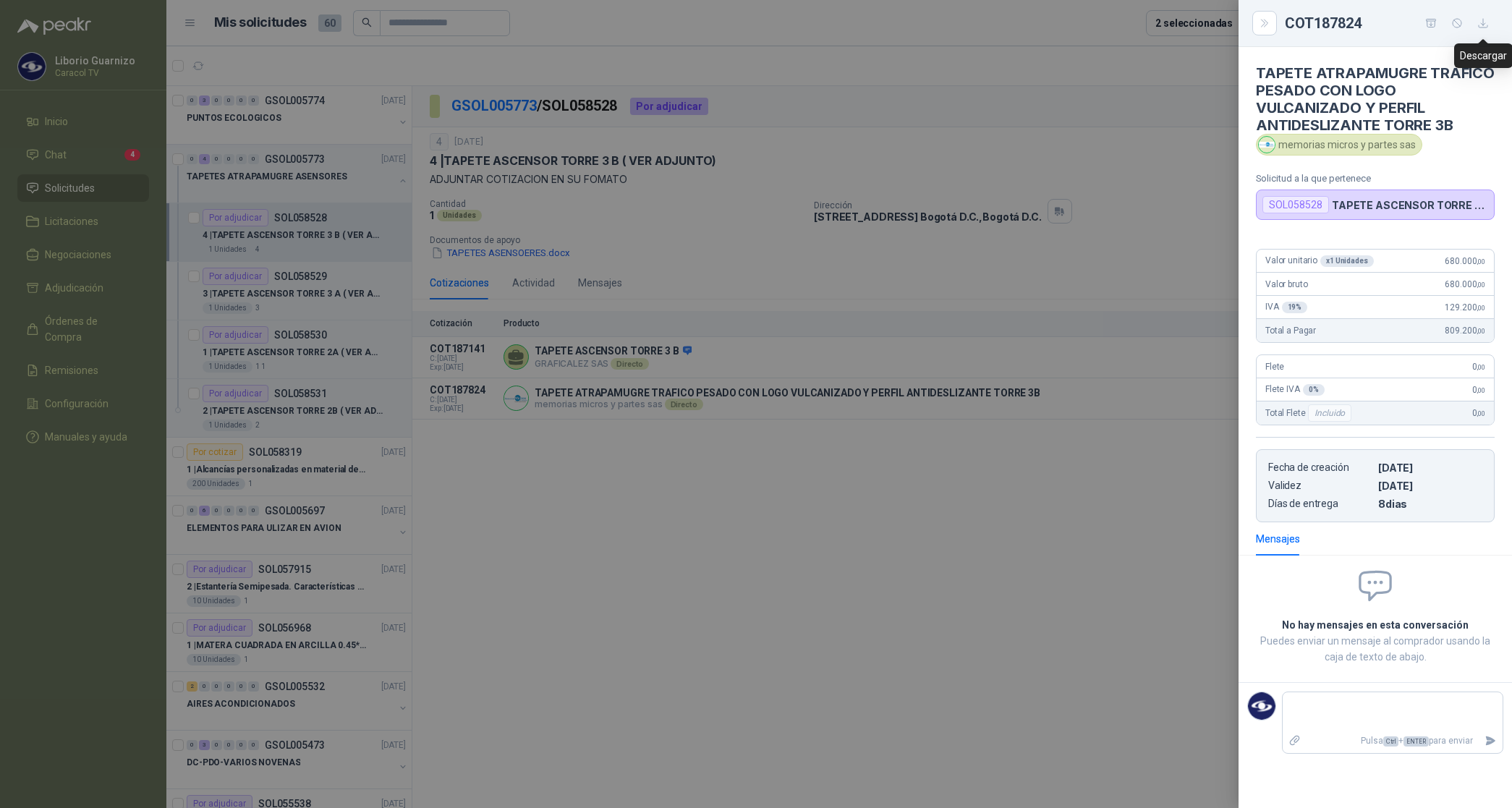
click at [1487, 25] on icon "button" at bounding box center [1483, 24] width 12 height 12
click at [293, 291] on div at bounding box center [756, 404] width 1512 height 808
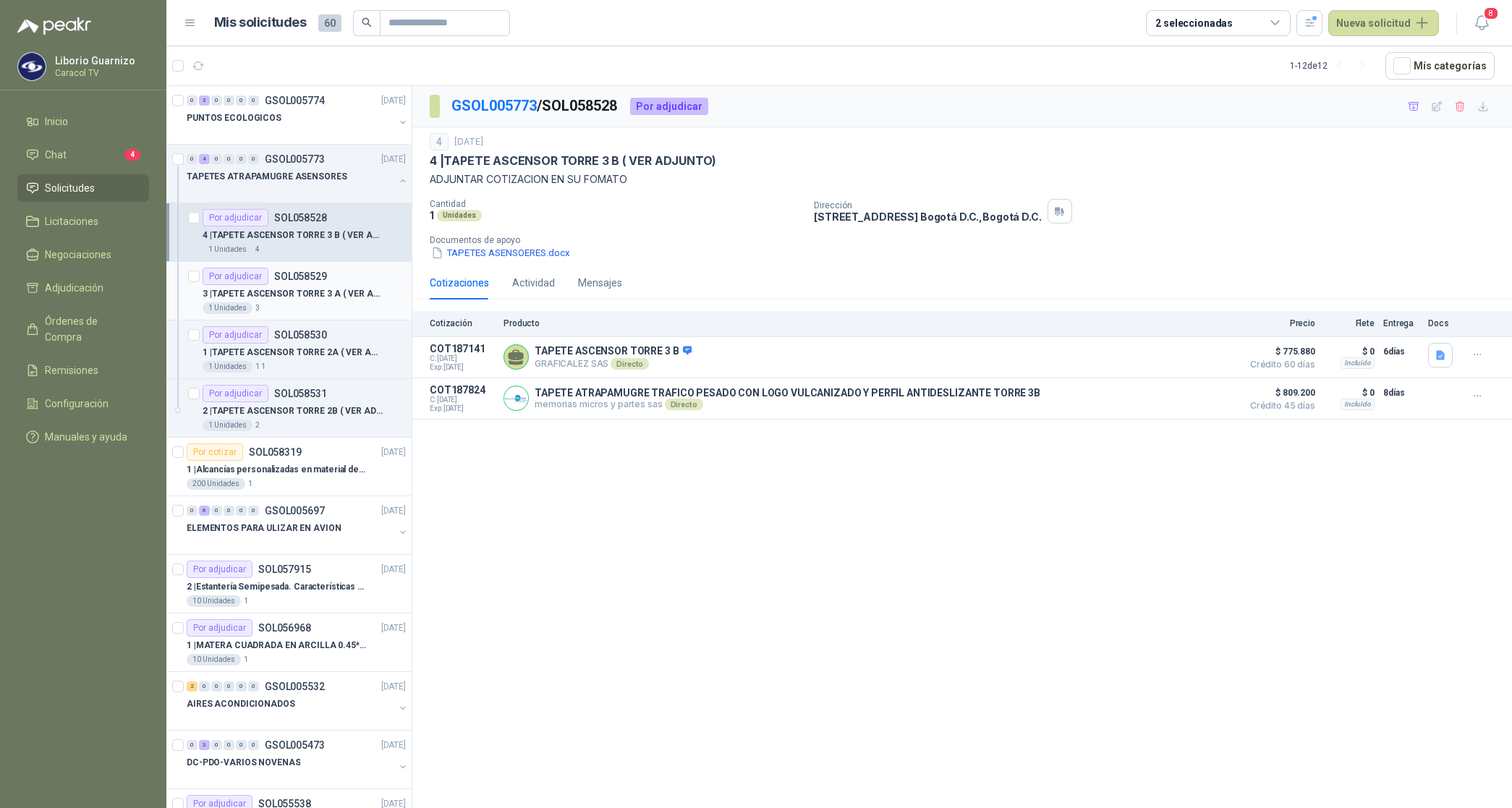
click at [293, 291] on p "3 | TAPETE ASCENSOR TORRE 3 A ( VER ADJUNTO)" at bounding box center [293, 294] width 180 height 14
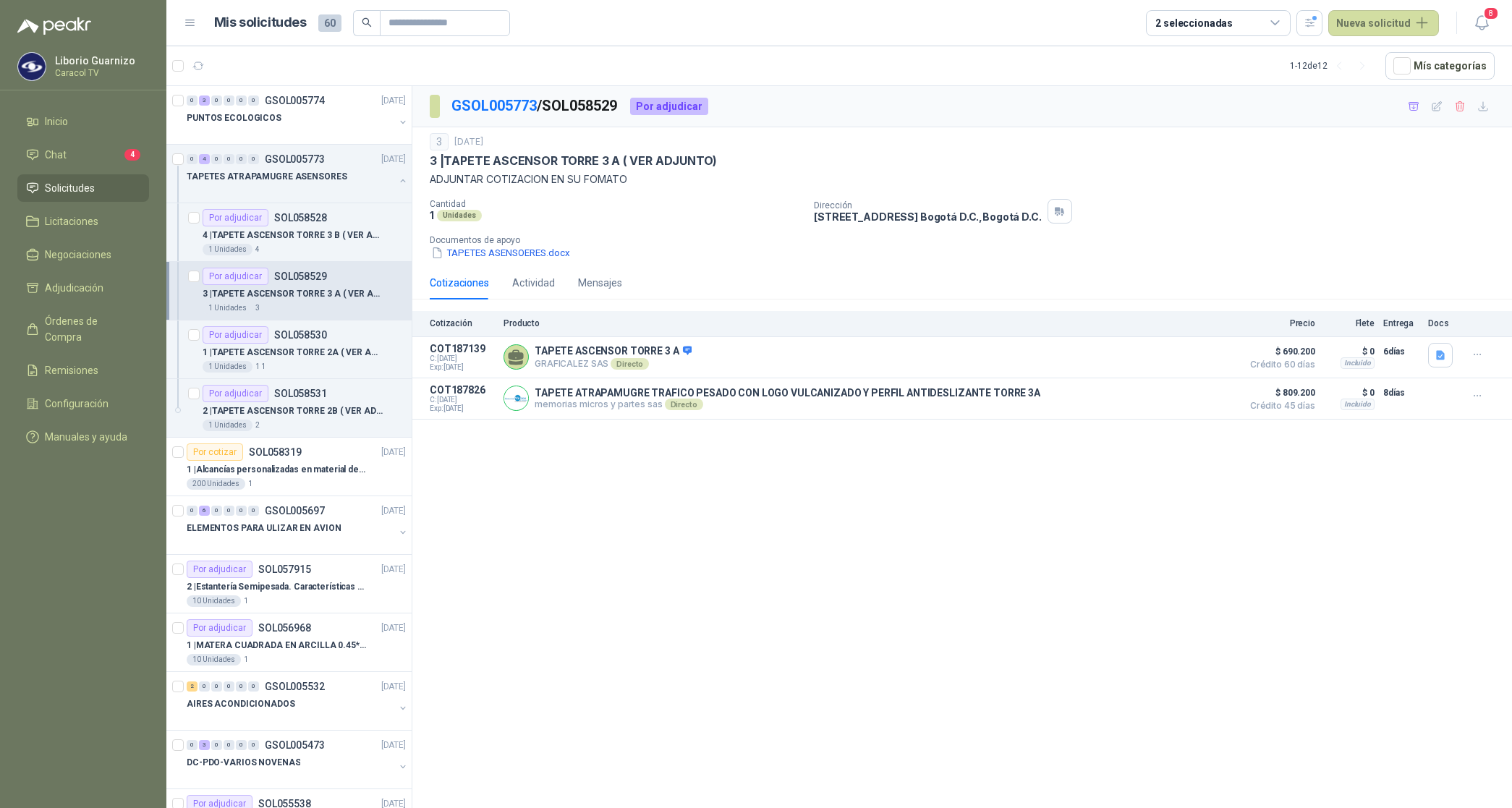
click at [327, 297] on p "3 | TAPETE ASCENSOR TORRE 3 A ( VER ADJUNTO)" at bounding box center [293, 294] width 180 height 14
click at [1224, 404] on button "Detalles" at bounding box center [1201, 398] width 68 height 19
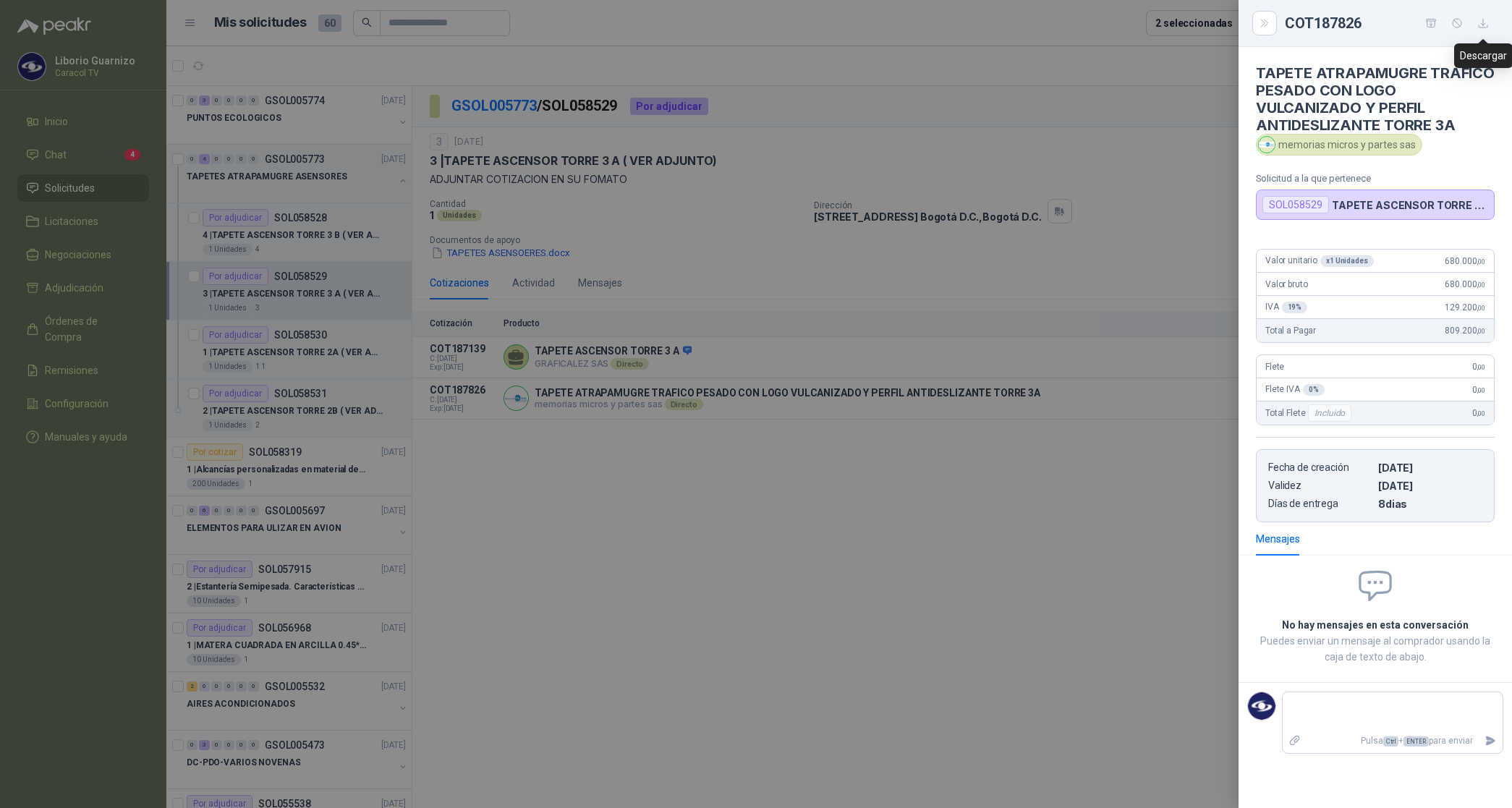
click at [1487, 23] on icon "button" at bounding box center [1483, 24] width 12 height 12
click at [290, 355] on div at bounding box center [756, 404] width 1512 height 808
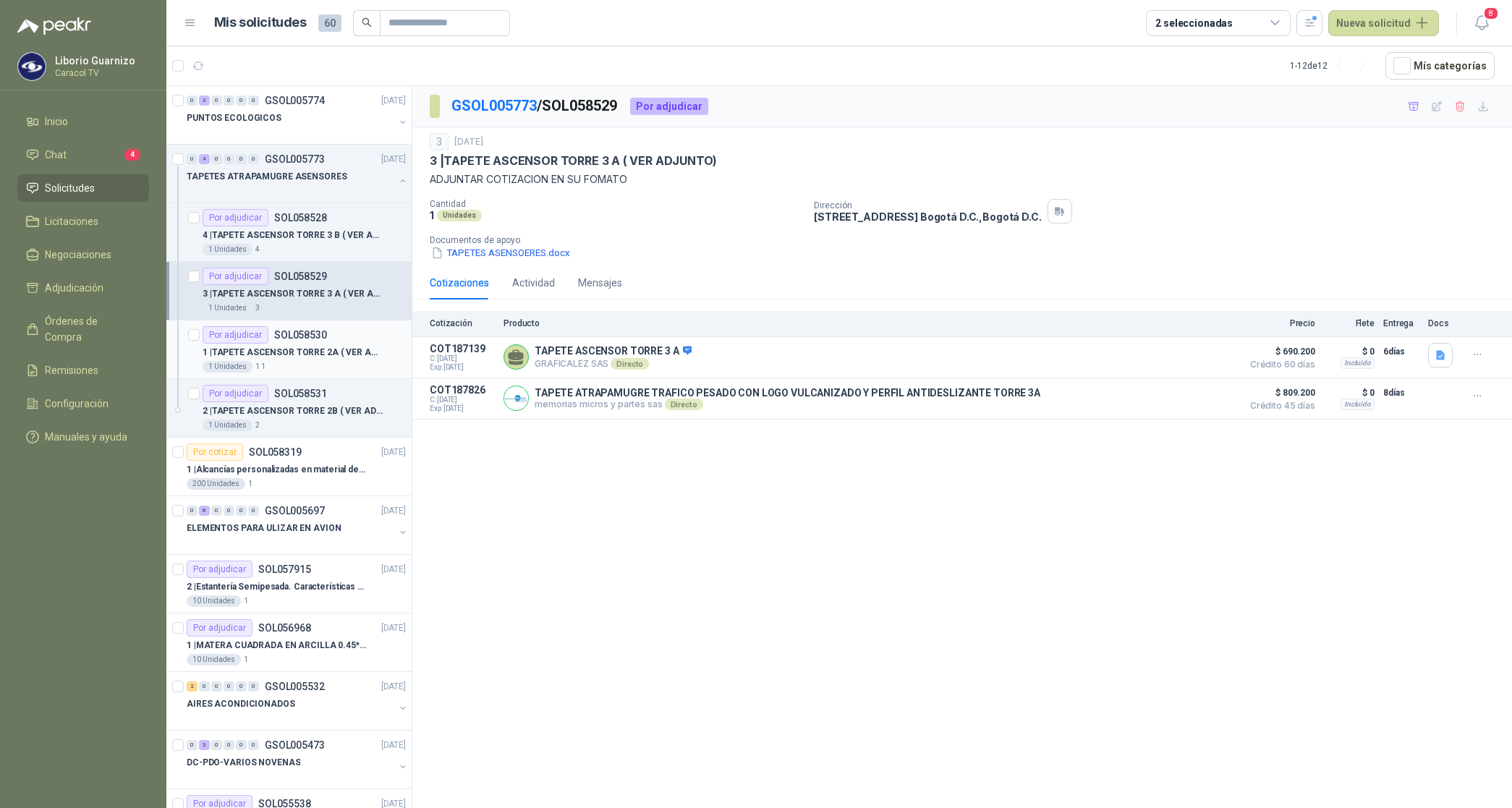
click at [290, 355] on p "1 | TAPETE ASCENSOR TORRE 2A ( VER ADJUNTO)" at bounding box center [293, 352] width 180 height 14
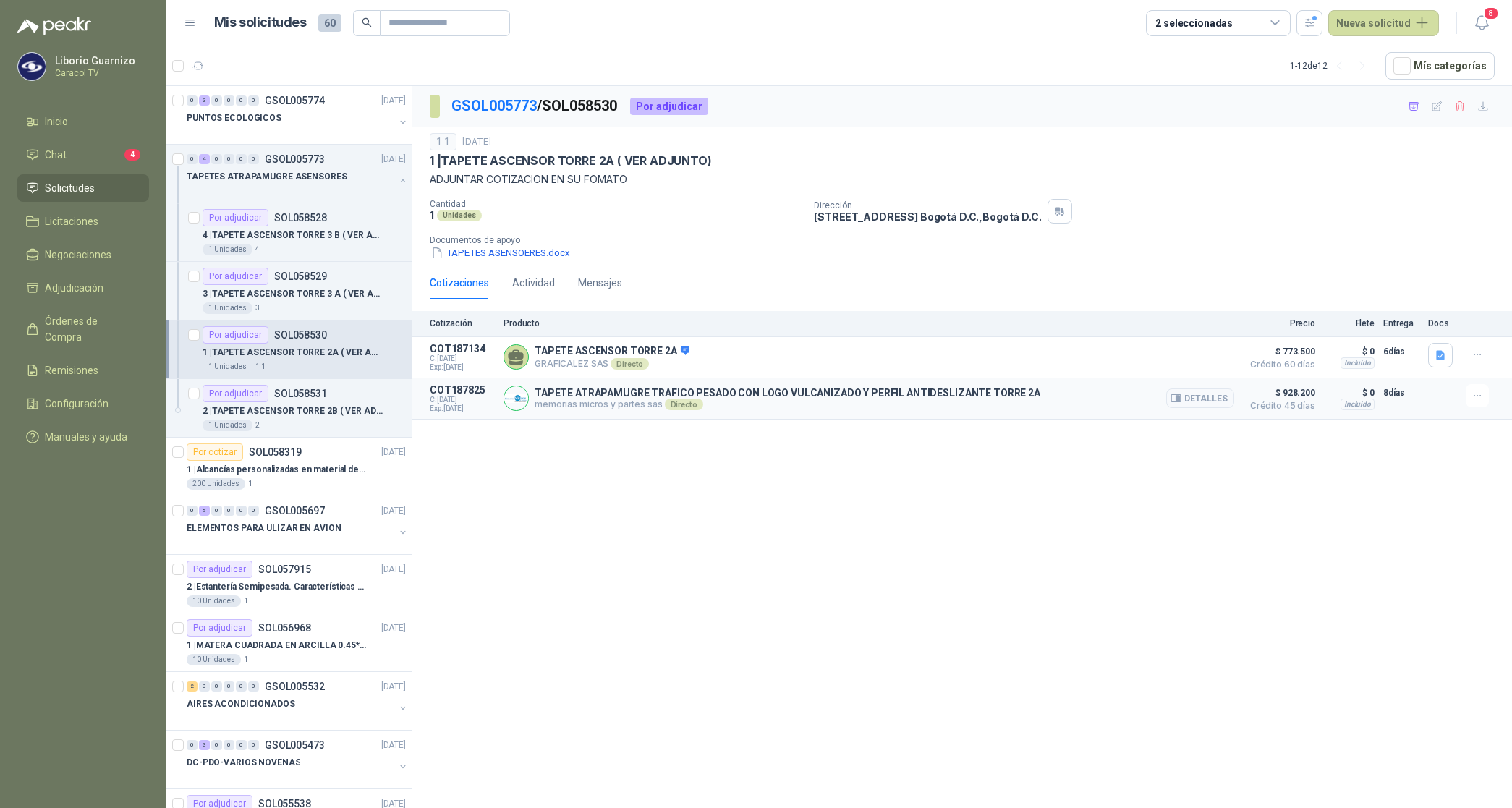
click at [1235, 396] on article "COT187825 C: [DATE] Exp: [DATE] TAPETE ATRAPAMUGRE TRAFICO PESADO CON LOGO VULC…" at bounding box center [962, 399] width 1099 height 41
click at [1209, 407] on button "Detalles" at bounding box center [1201, 398] width 68 height 19
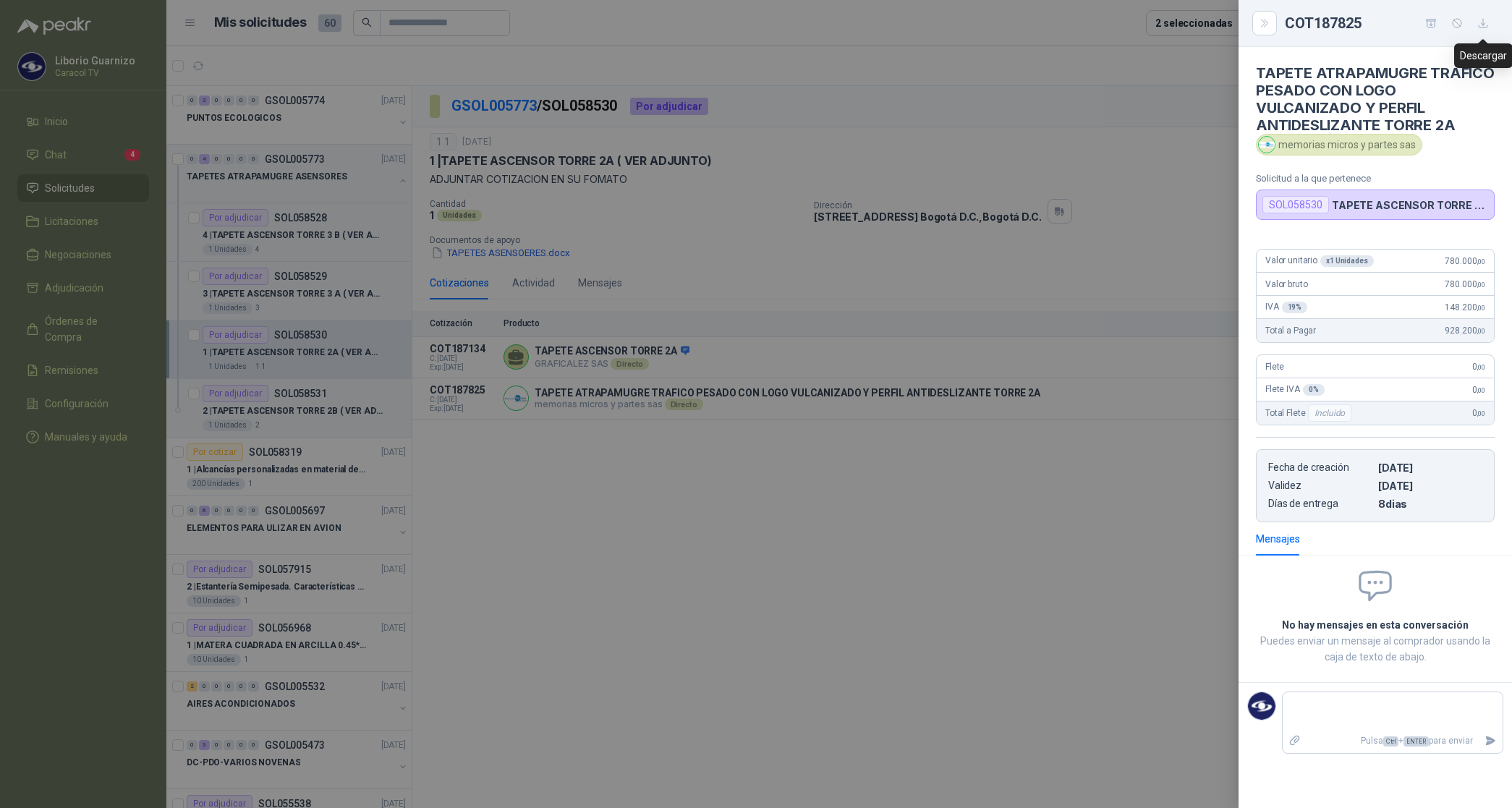
click at [1477, 20] on icon "button" at bounding box center [1483, 24] width 12 height 12
click at [291, 411] on div at bounding box center [756, 404] width 1512 height 808
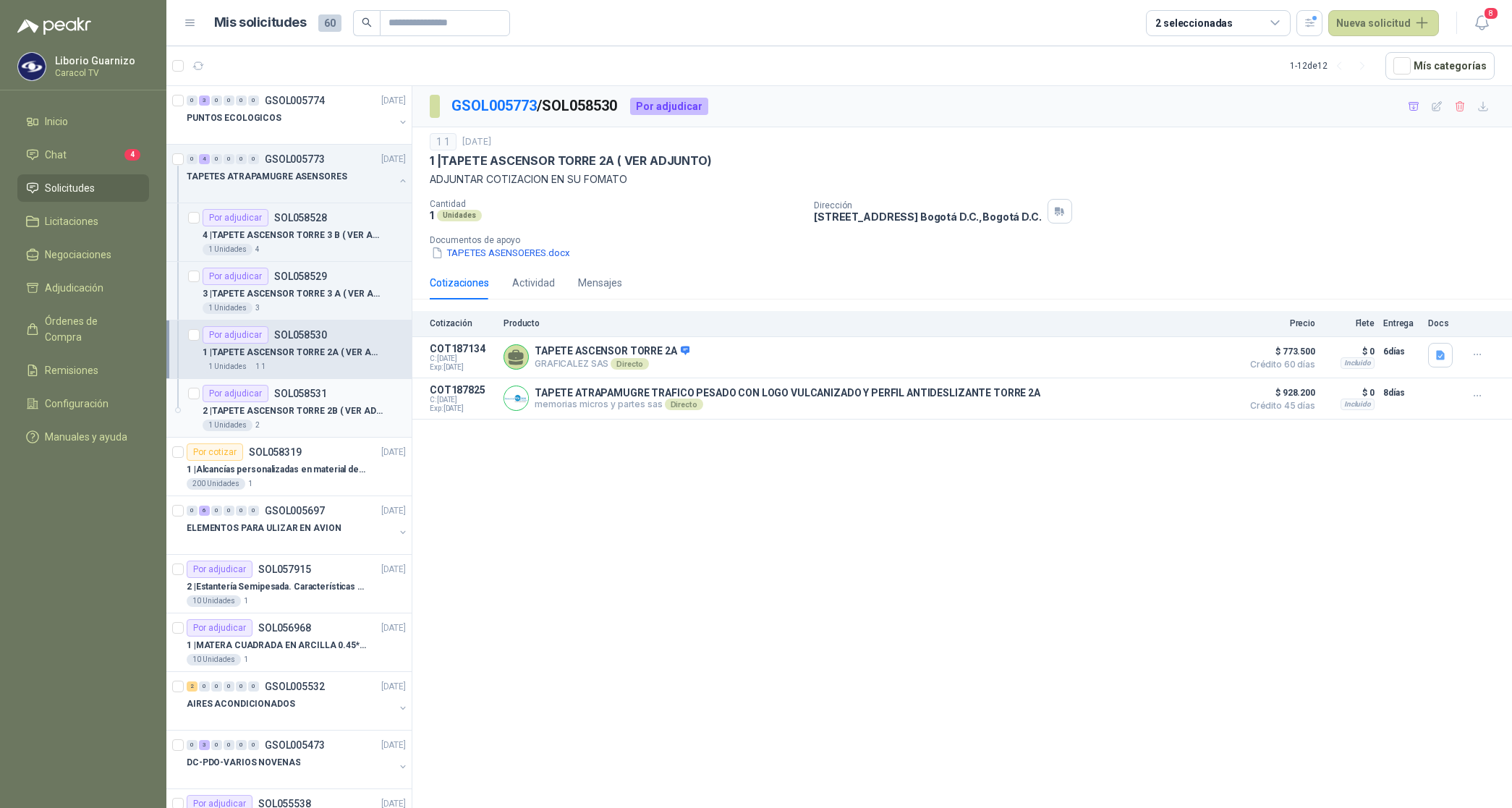
click at [291, 411] on p "2 | TAPETE ASCENSOR TORRE 2B ( VER ADJUNTO)" at bounding box center [293, 411] width 180 height 14
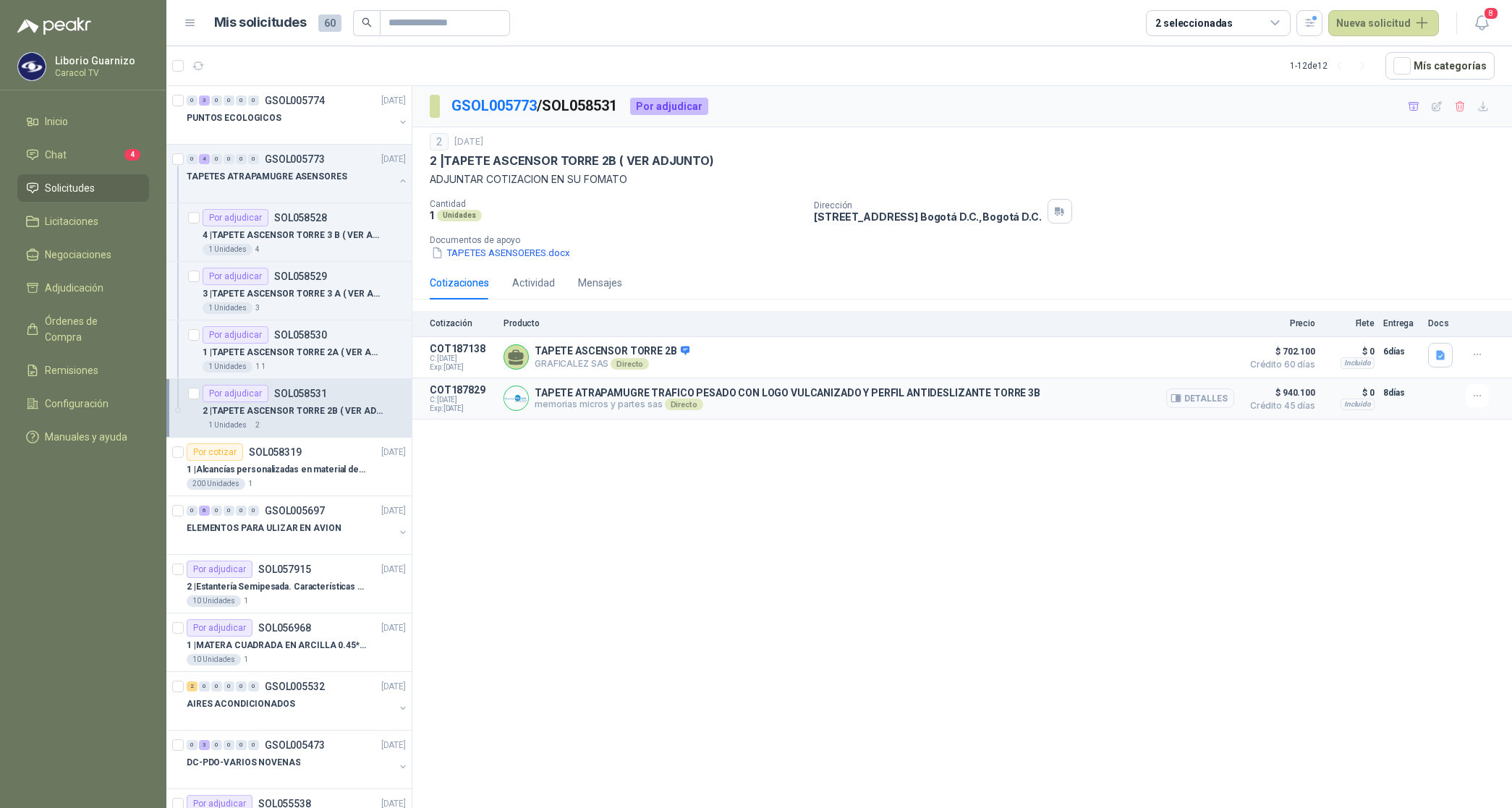
click at [1209, 400] on button "Detalles" at bounding box center [1201, 398] width 68 height 19
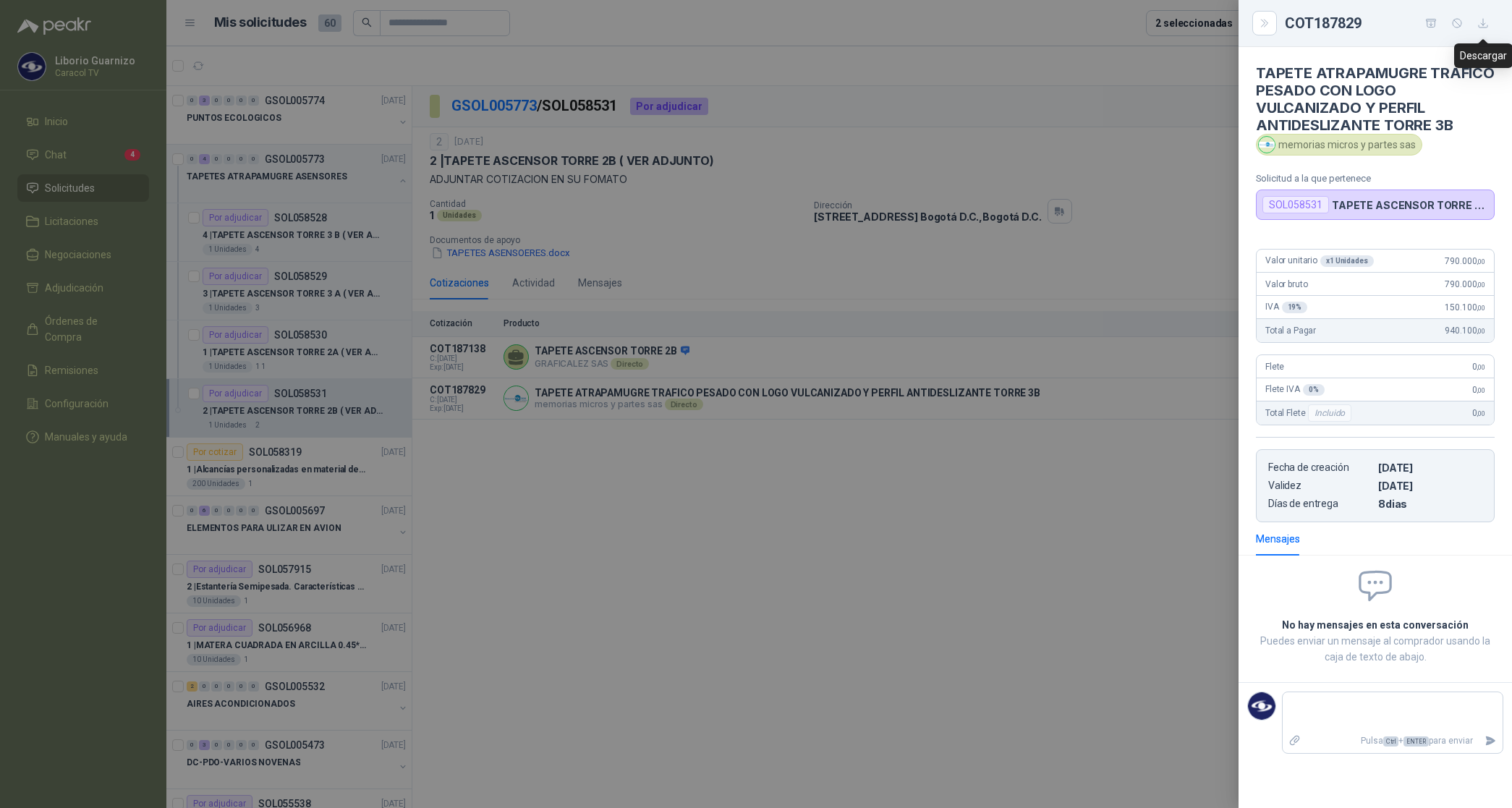
click at [1478, 29] on icon "button" at bounding box center [1483, 24] width 12 height 12
click at [950, 257] on div at bounding box center [756, 404] width 1512 height 808
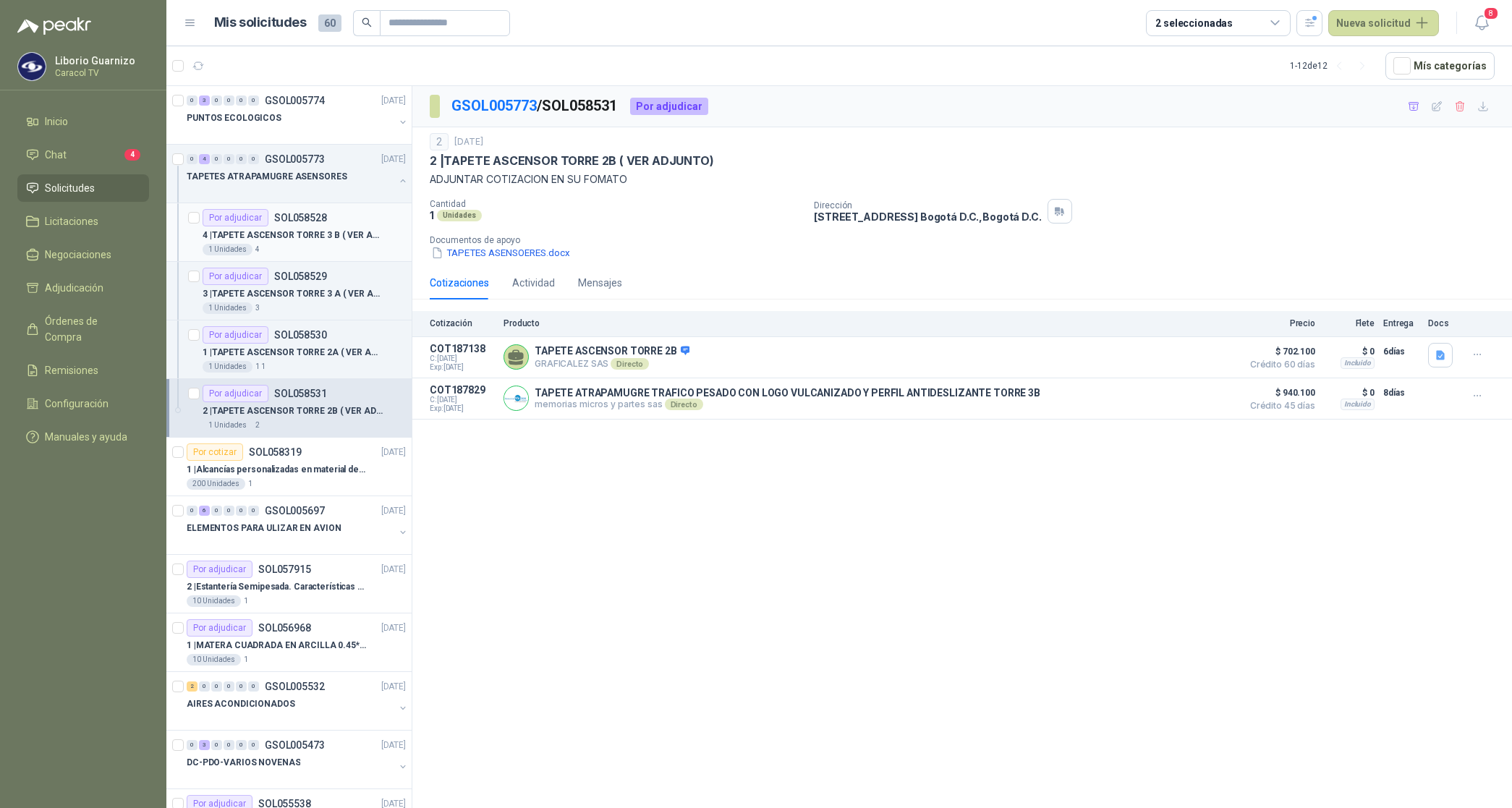
click at [301, 240] on p "4 | TAPETE ASCENSOR TORRE 3 B ( VER ADJUNTO)" at bounding box center [293, 235] width 180 height 14
